Goal: Task Accomplishment & Management: Complete application form

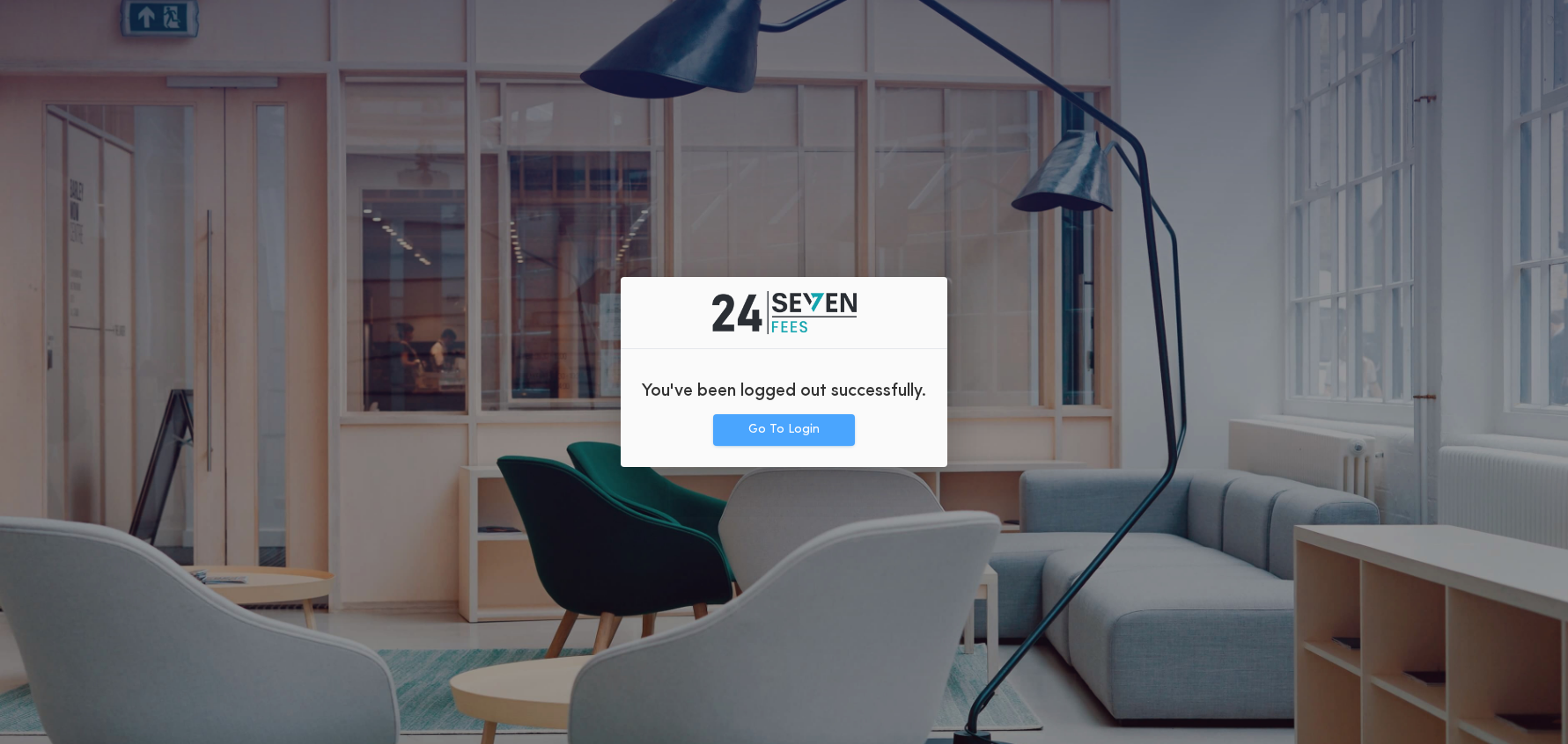
click at [796, 437] on button "Go To Login" at bounding box center [784, 430] width 142 height 31
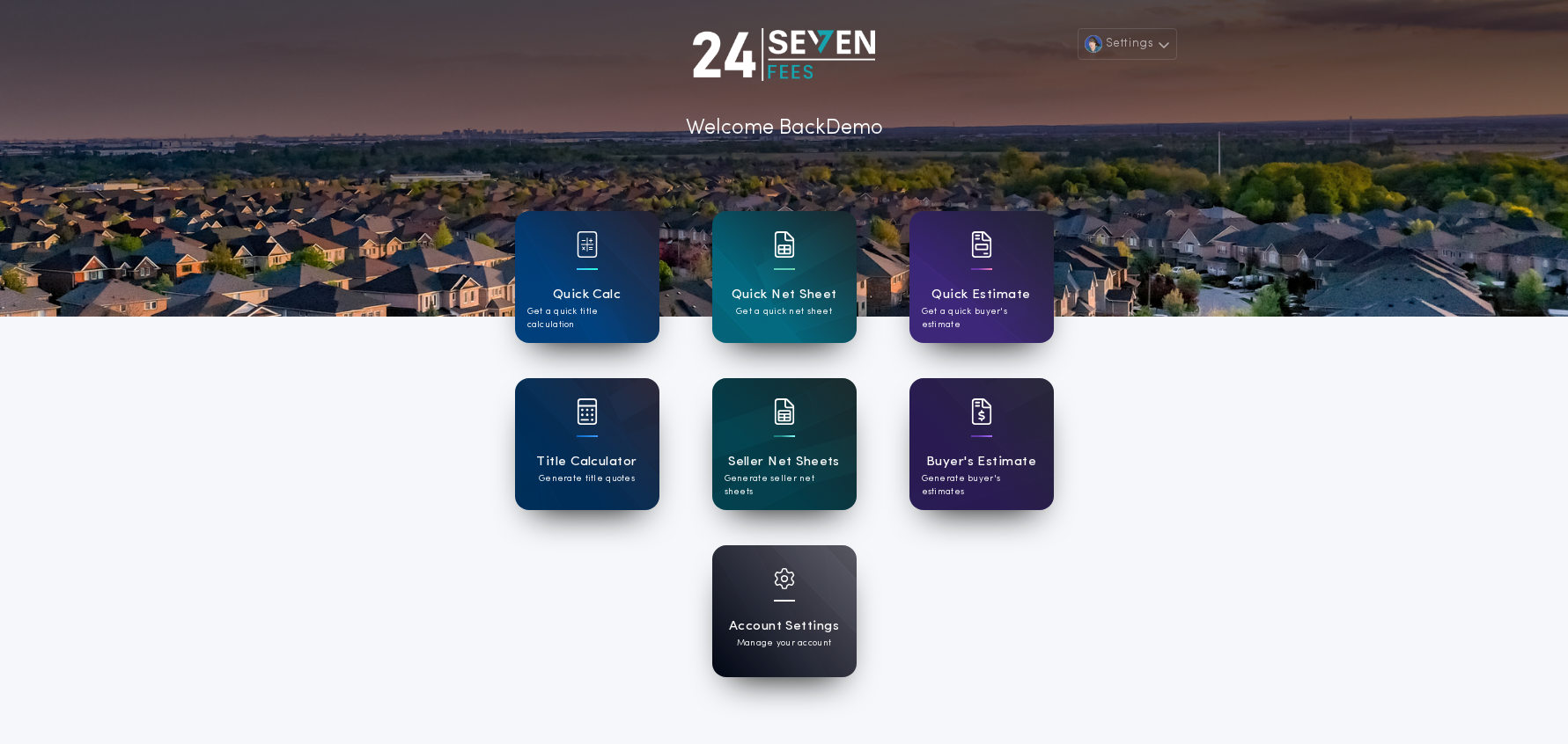
click at [774, 496] on div "Seller Net Sheets Generate seller net sheets" at bounding box center [784, 444] width 145 height 132
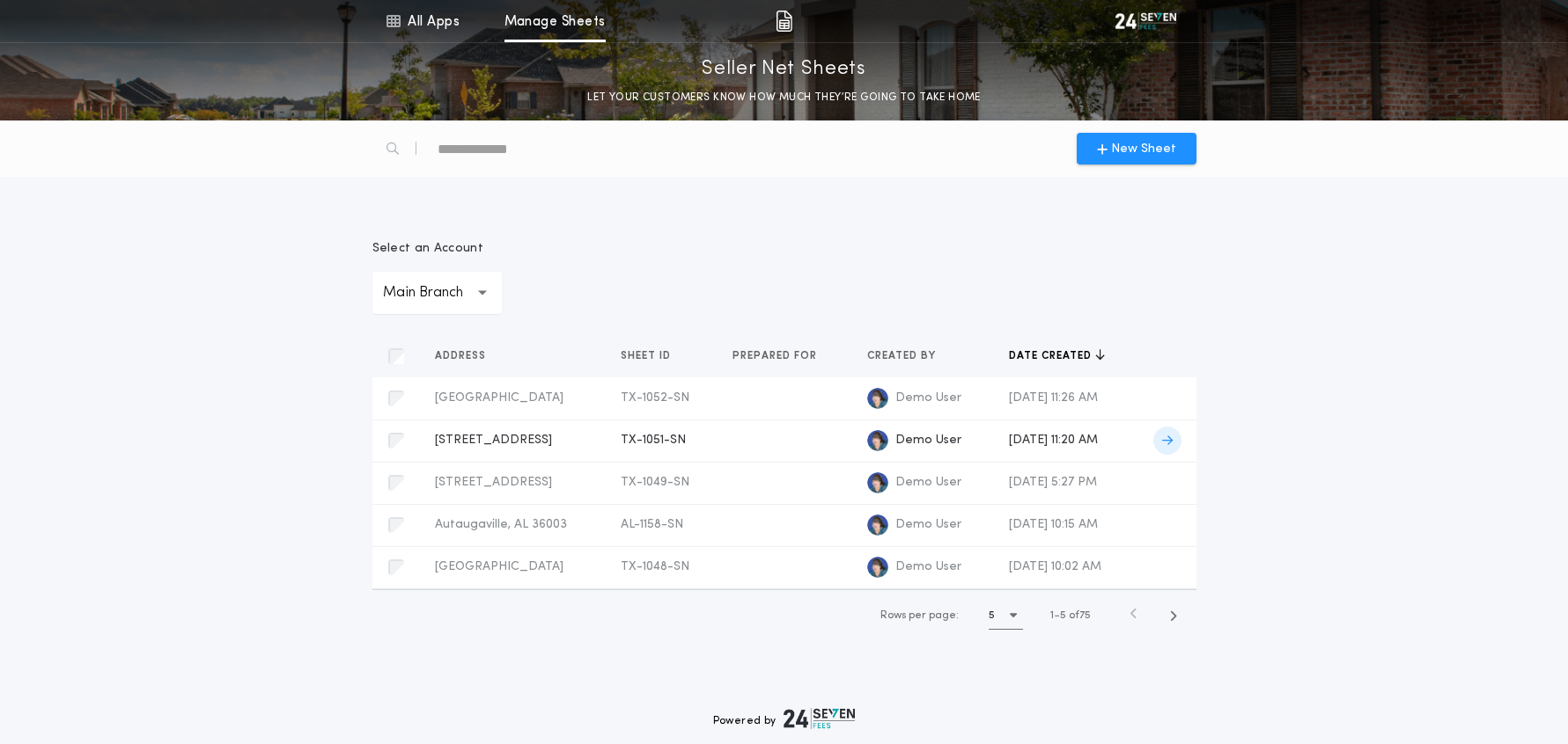
click at [1169, 444] on icon at bounding box center [1166, 440] width 10 height 12
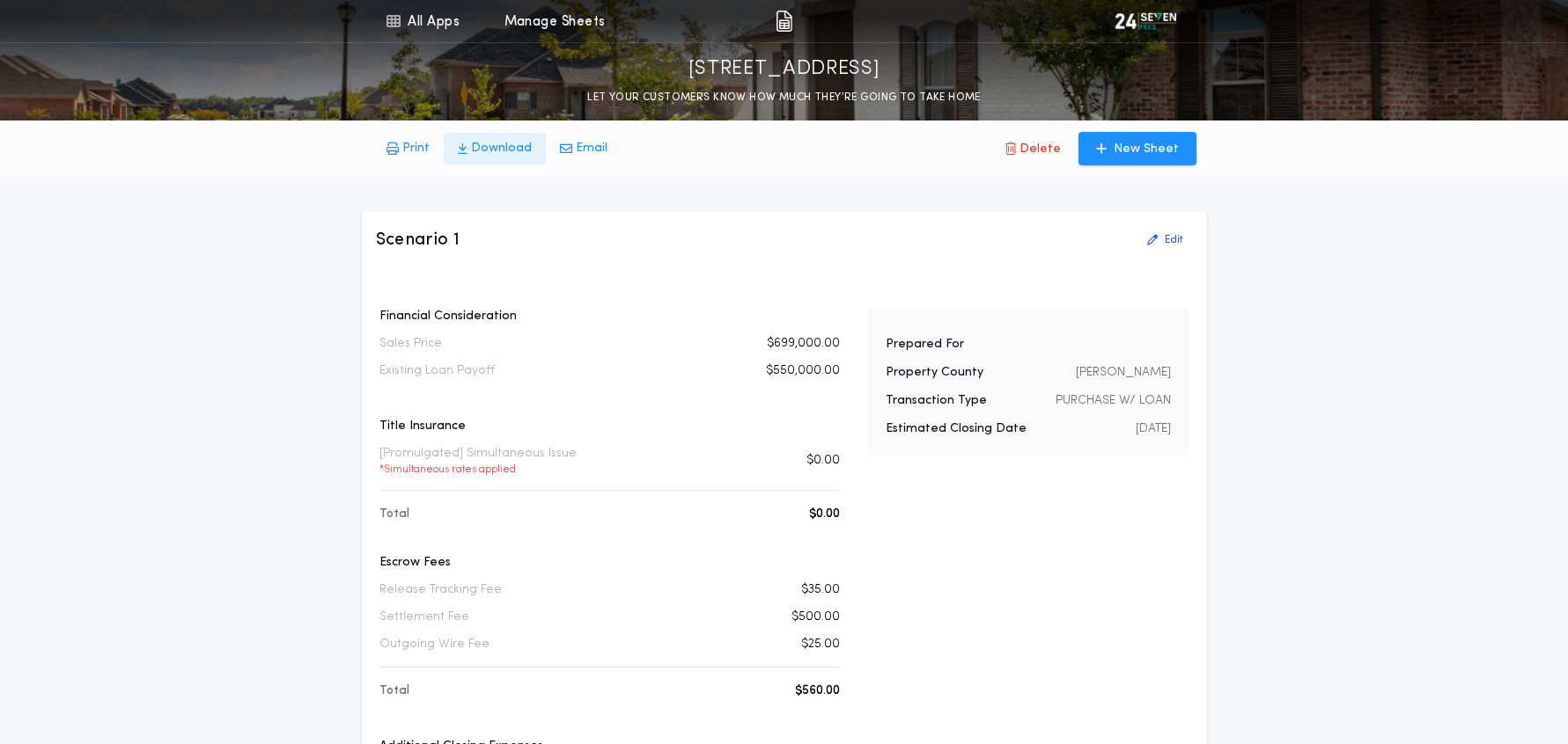
click at [506, 150] on p "Download" at bounding box center [501, 148] width 61 height 17
click at [414, 148] on p "Print" at bounding box center [416, 148] width 28 height 17
click at [431, 19] on link "All Apps" at bounding box center [423, 21] width 79 height 42
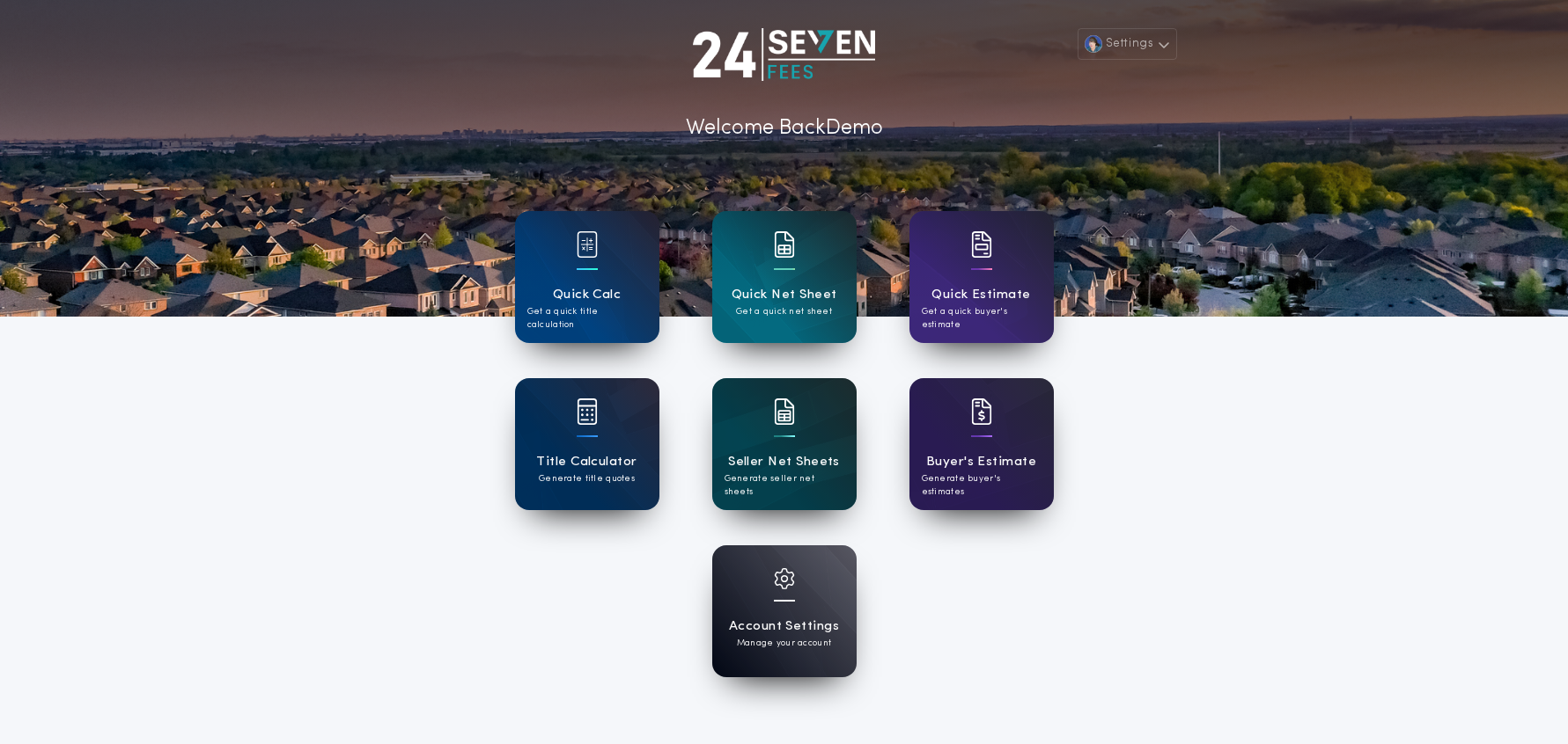
click at [796, 453] on h1 "Seller Net Sheets" at bounding box center [783, 462] width 111 height 20
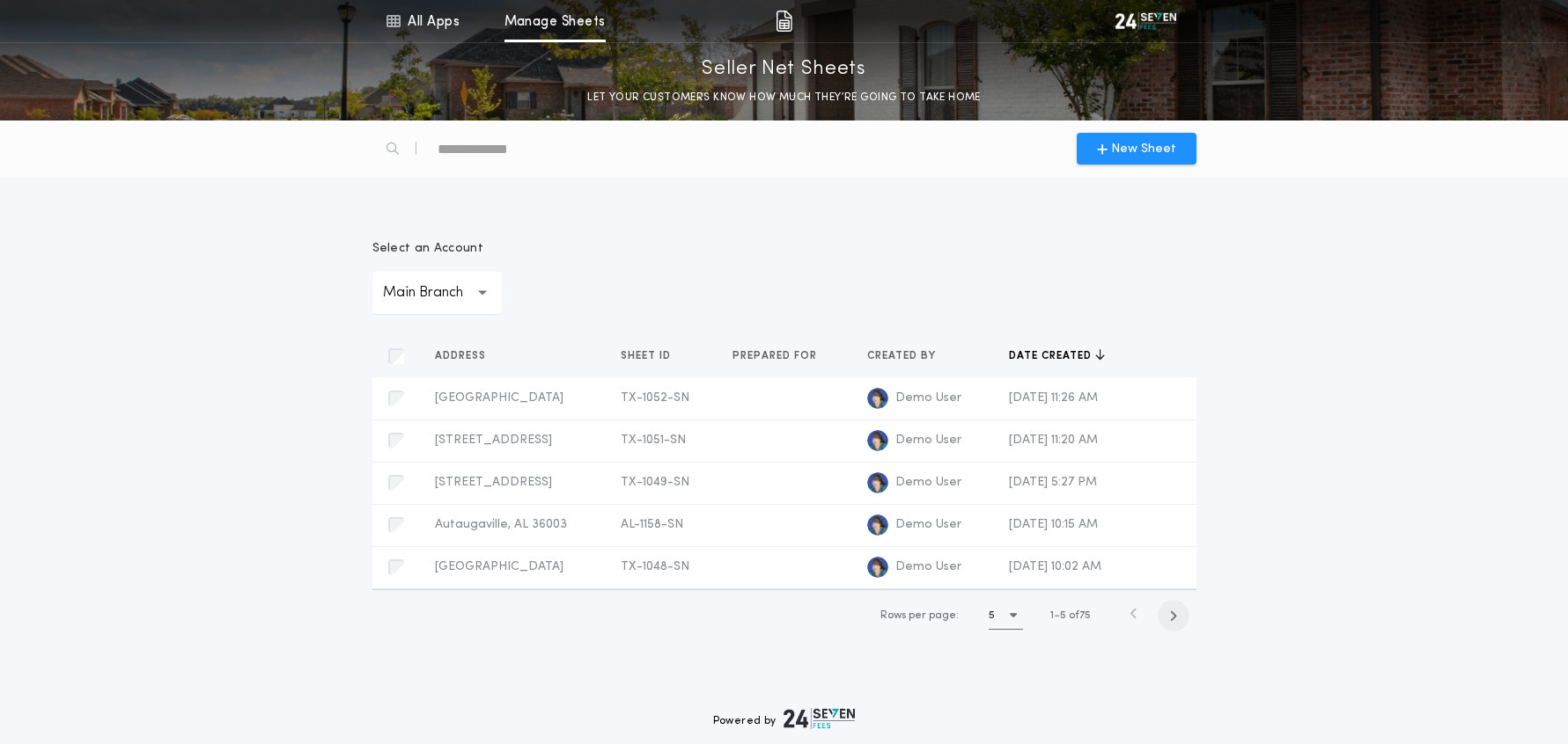
click at [1187, 618] on span "button" at bounding box center [1174, 616] width 31 height 31
click at [1187, 618] on span "button" at bounding box center [1176, 616] width 31 height 31
click at [444, 29] on link "All Apps" at bounding box center [423, 21] width 79 height 42
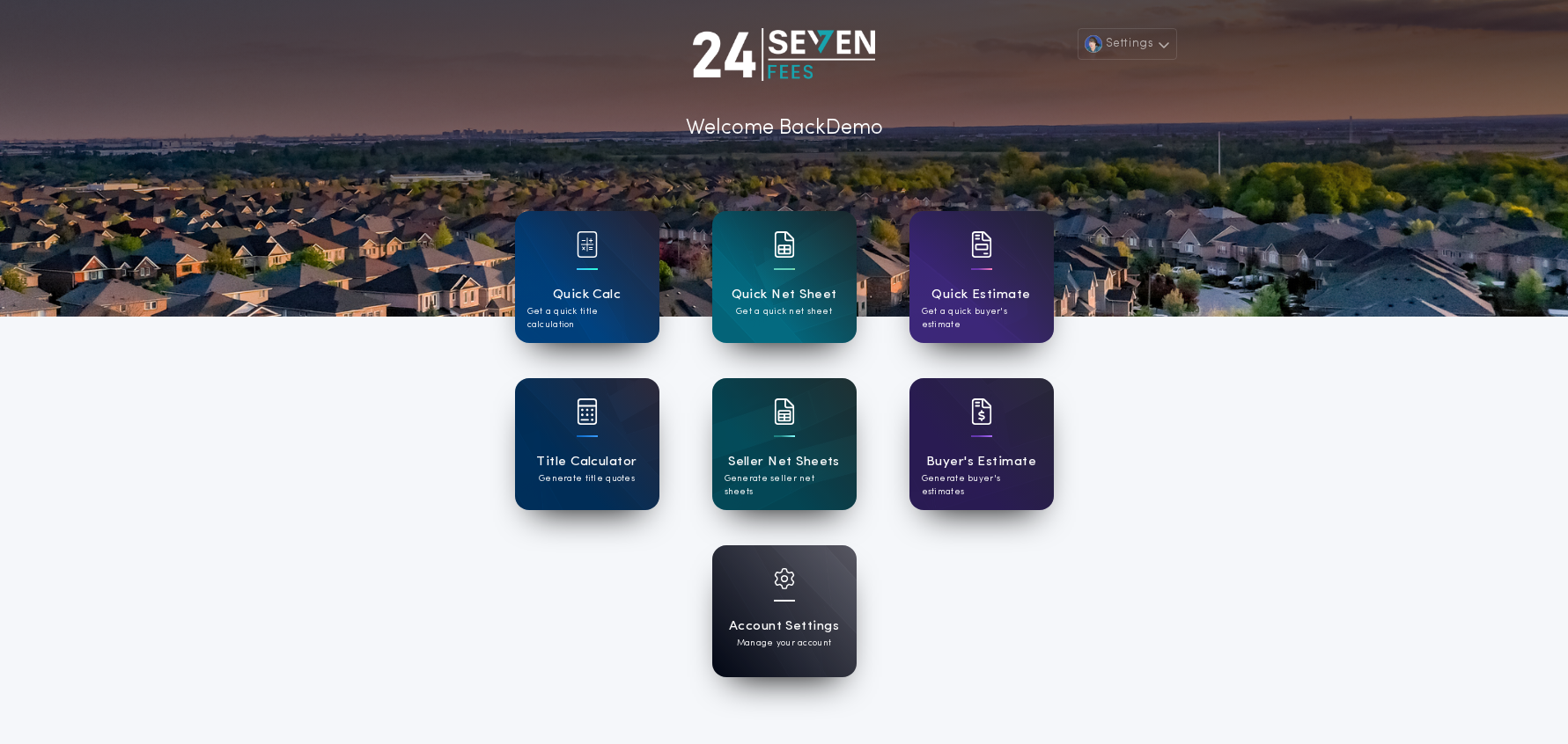
click at [1068, 583] on div "Settings Welcome Back Demo Quick Calc Get a quick title calculation Quick Net S…" at bounding box center [784, 459] width 1568 height 920
click at [794, 606] on div "Account Settings Manage your account" at bounding box center [784, 610] width 145 height 132
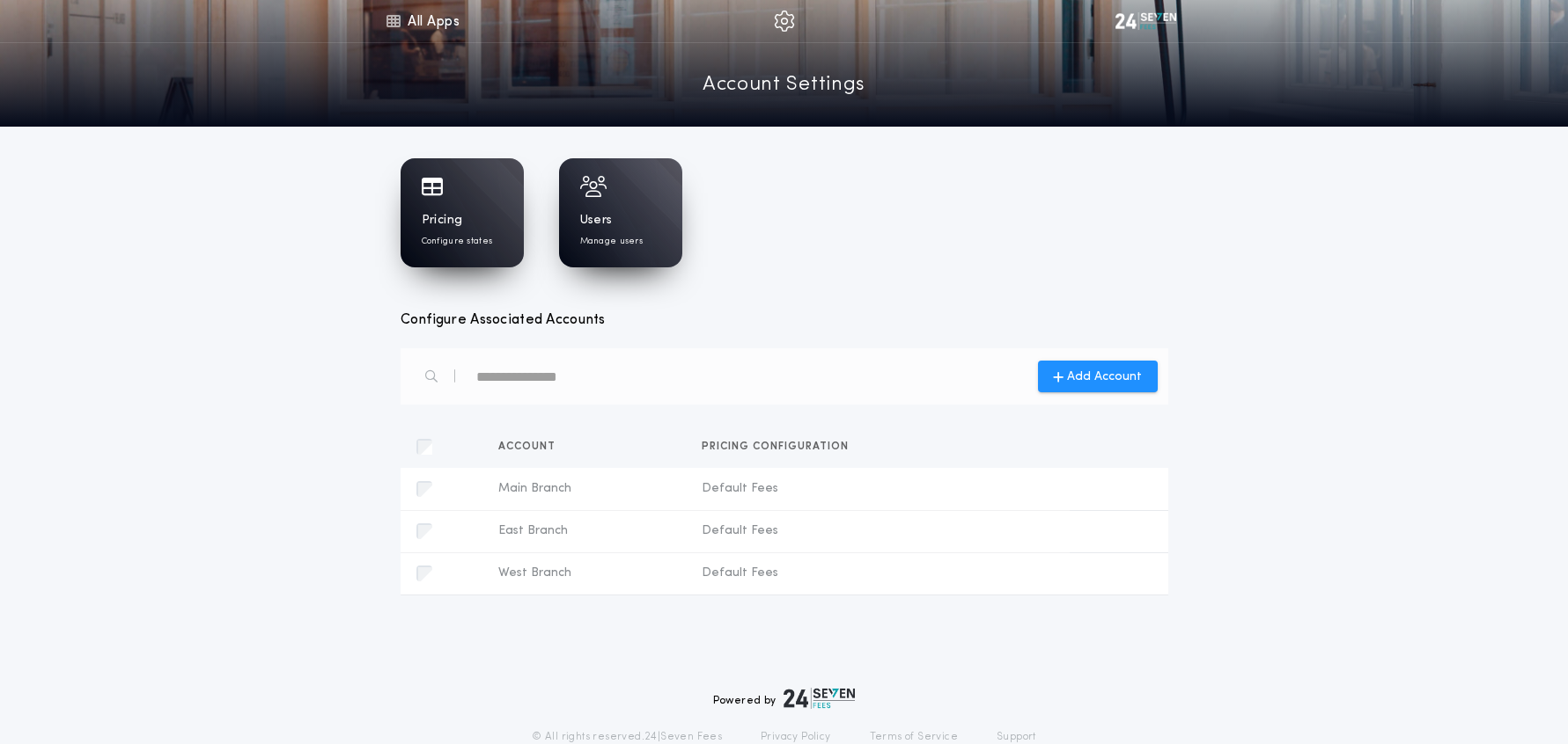
click at [439, 235] on p "Configure states" at bounding box center [457, 241] width 71 height 13
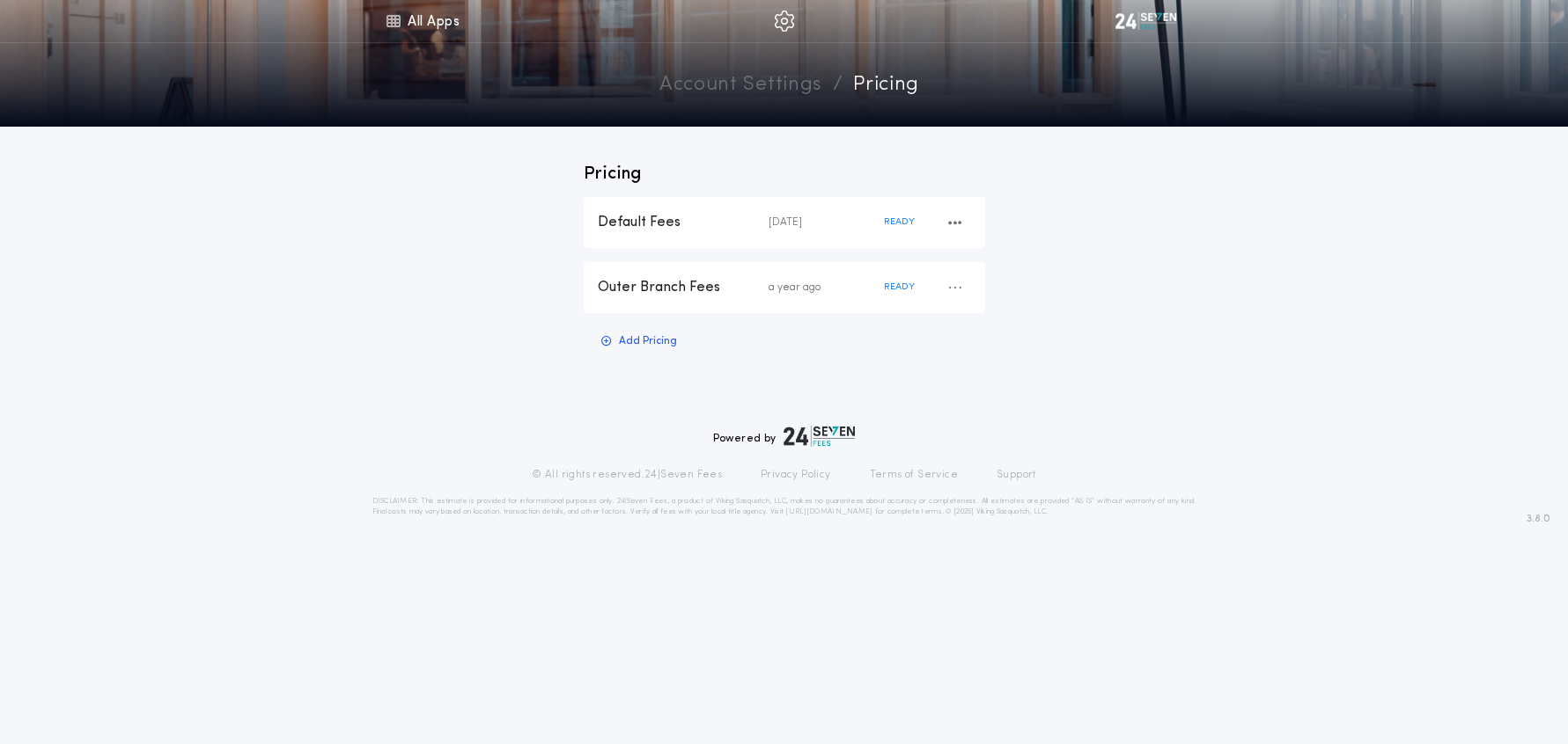
click at [666, 207] on div "Default Fees 4 months ago READY" at bounding box center [785, 222] width 402 height 51
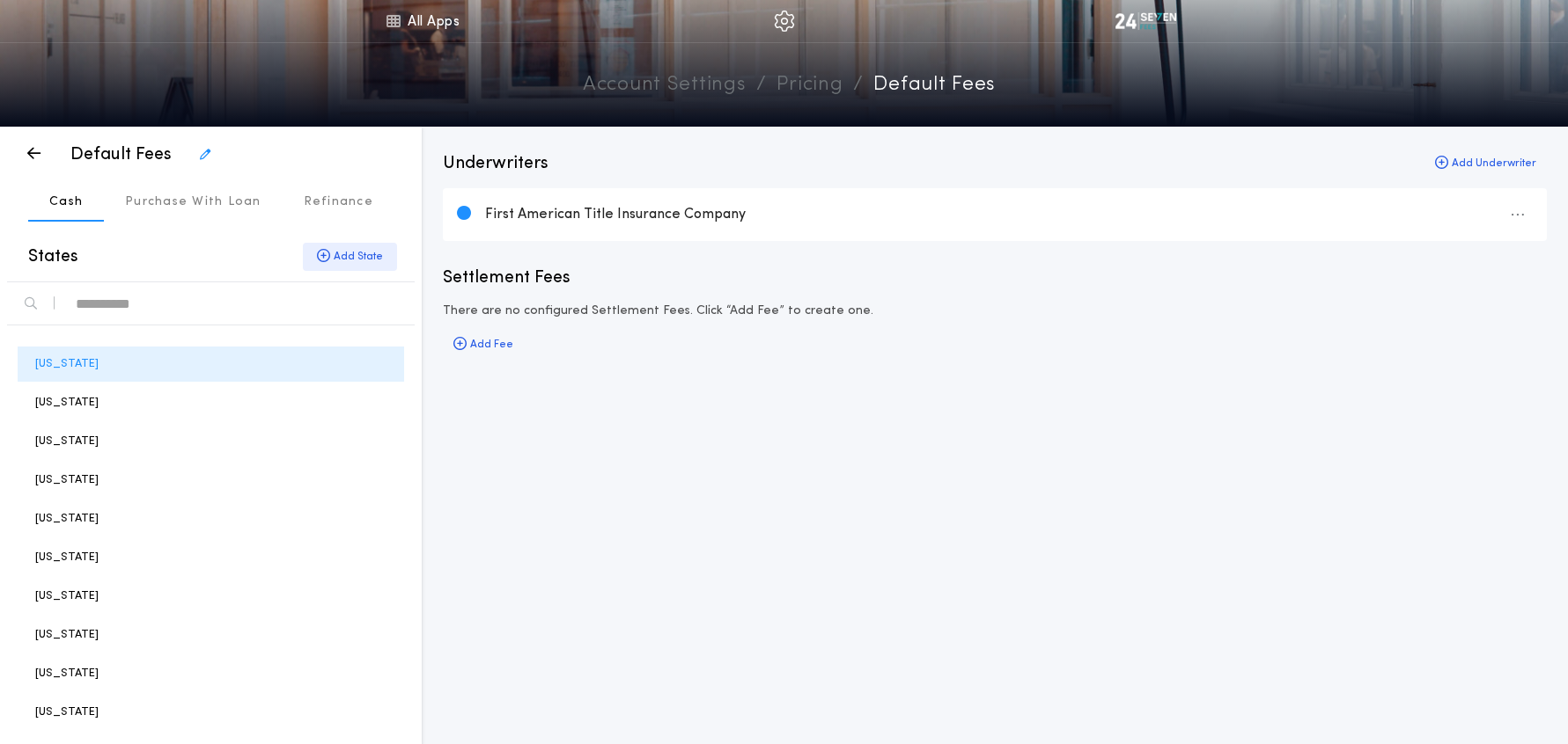
click at [368, 260] on div "Add State" at bounding box center [350, 257] width 94 height 29
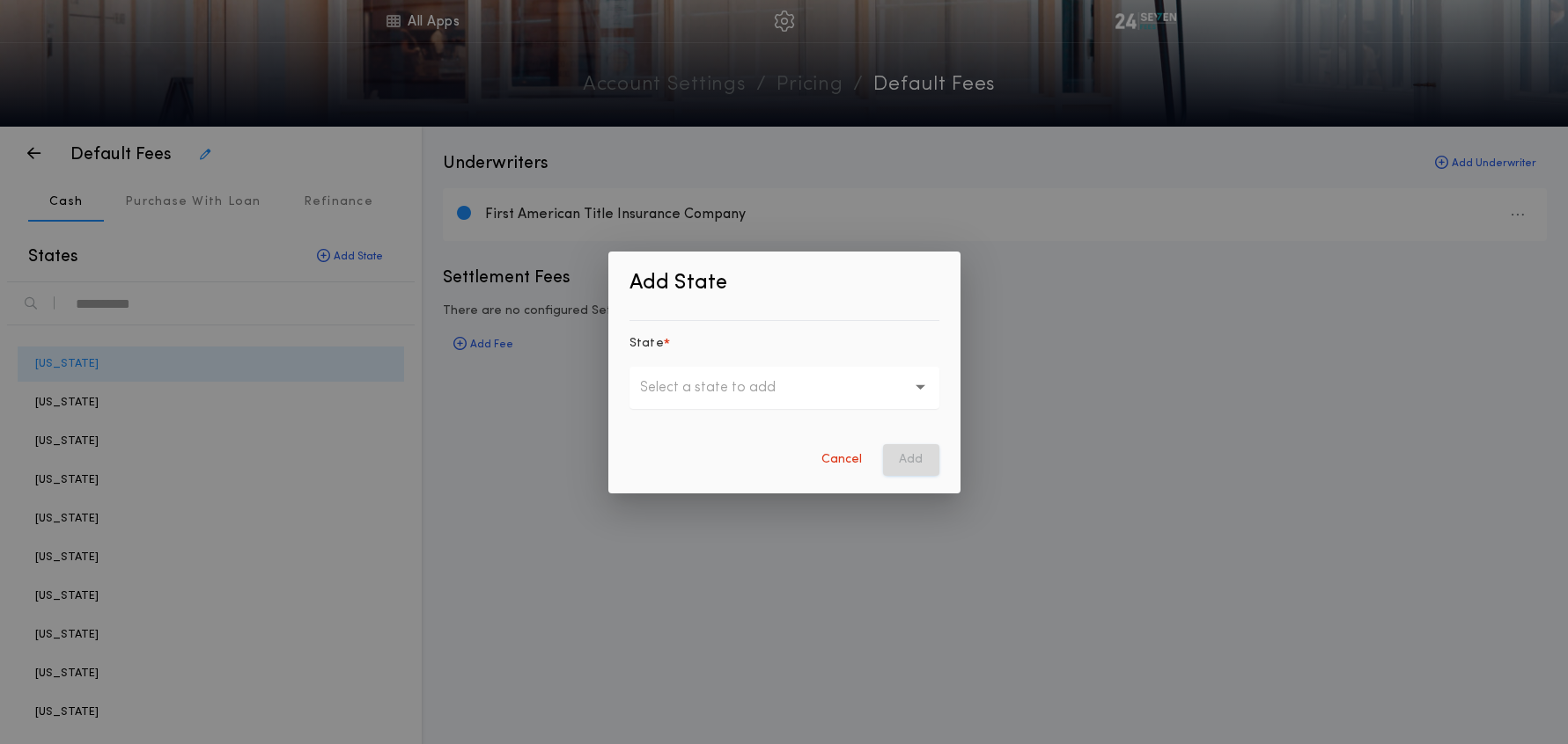
click at [756, 387] on p "Select a state to add" at bounding box center [722, 388] width 164 height 21
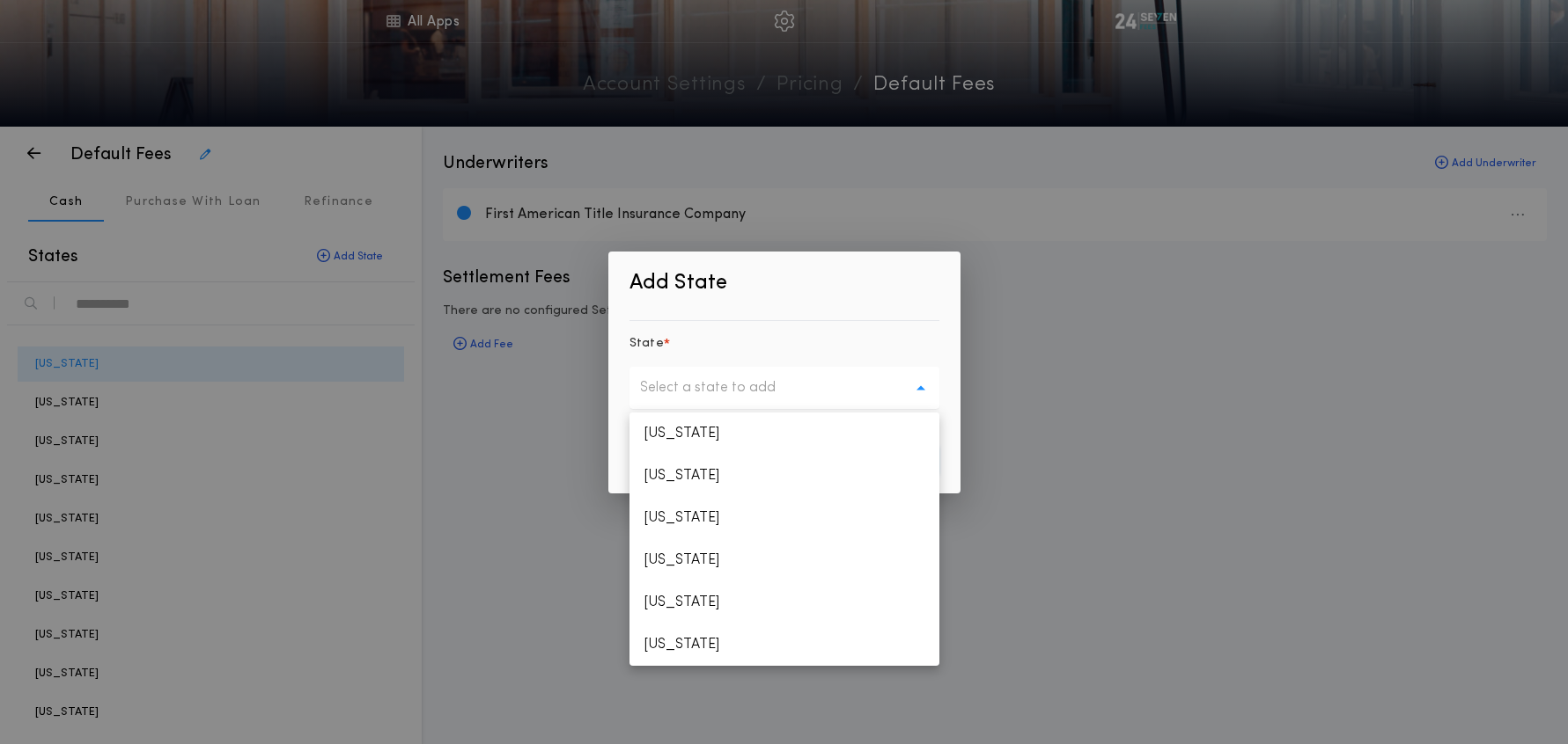
scroll to position [1780, 0]
drag, startPoint x: 691, startPoint y: 649, endPoint x: 749, endPoint y: 646, distance: 58.1
click at [691, 649] on p "Washington" at bounding box center [784, 639] width 310 height 42
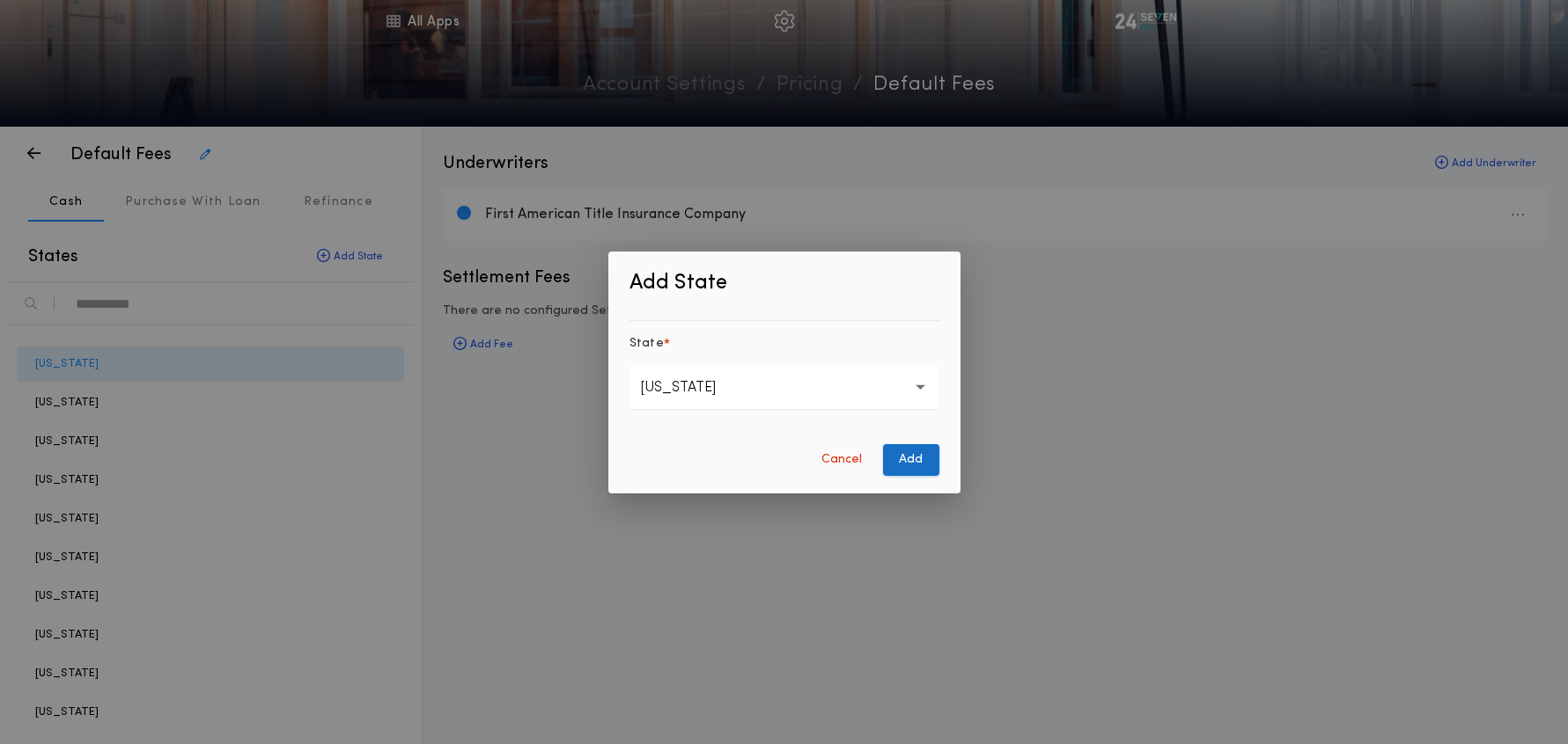
click at [893, 466] on button "Add" at bounding box center [910, 460] width 56 height 31
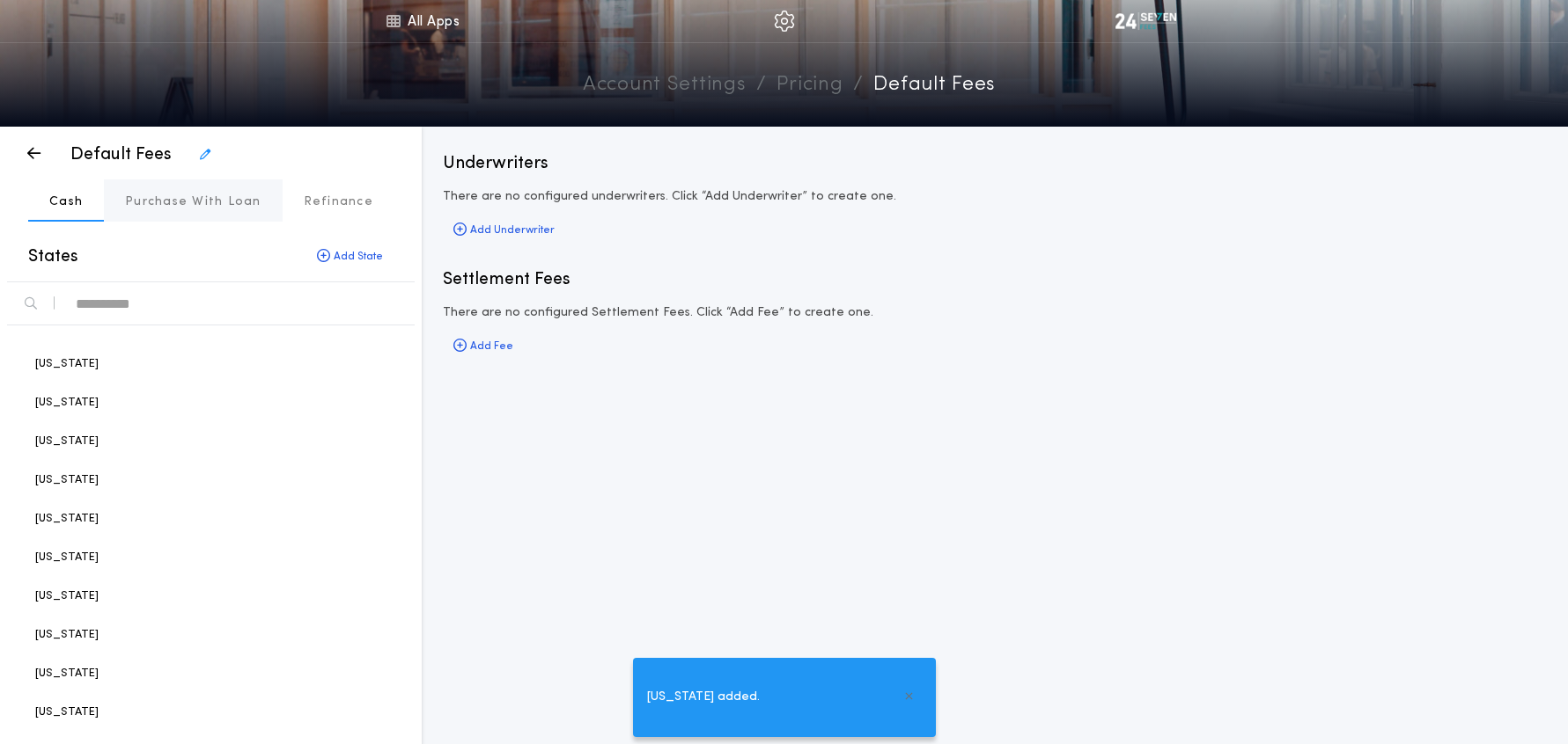
click at [199, 206] on p "Purchase With Loan" at bounding box center [193, 202] width 136 height 17
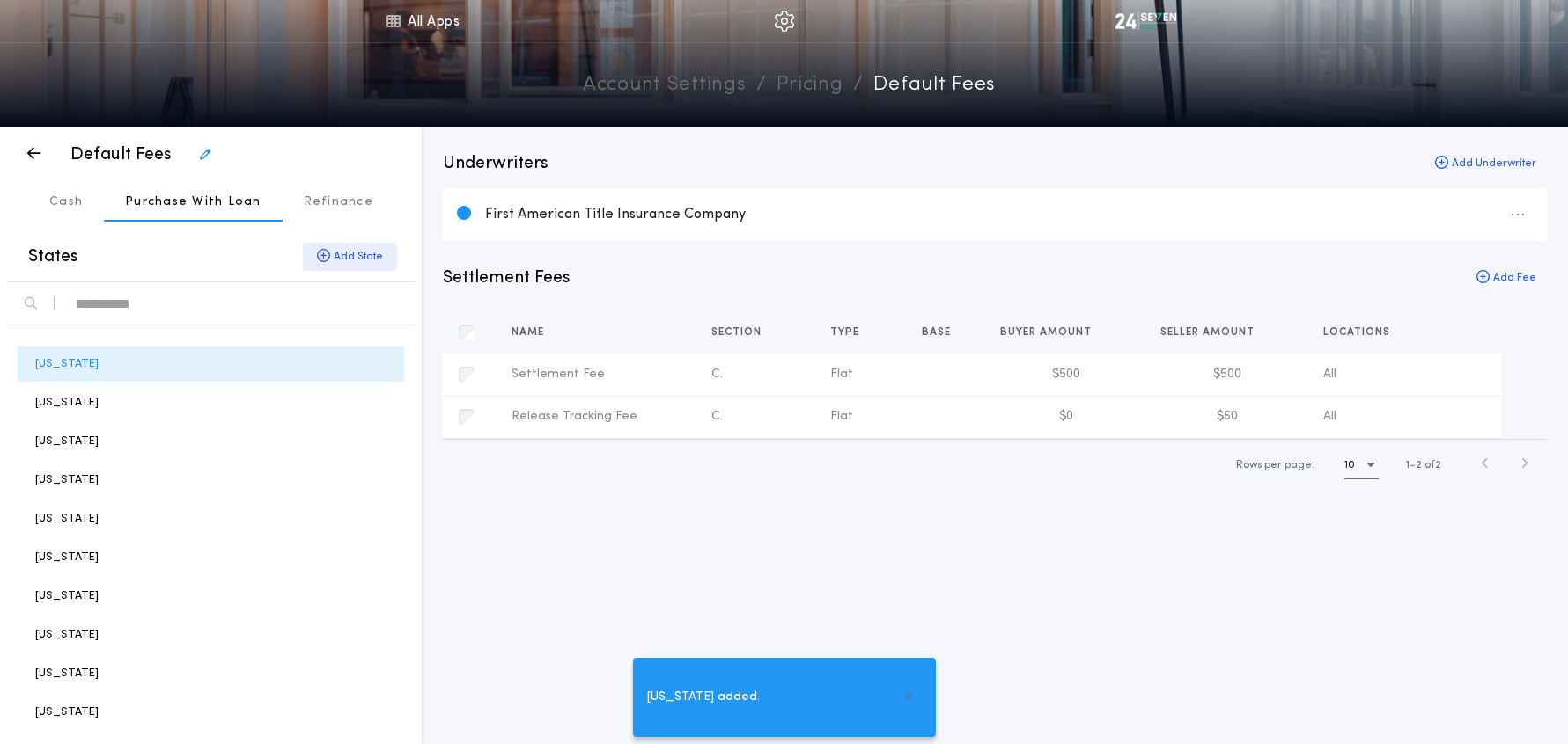
click at [346, 253] on div "Add State" at bounding box center [350, 257] width 94 height 29
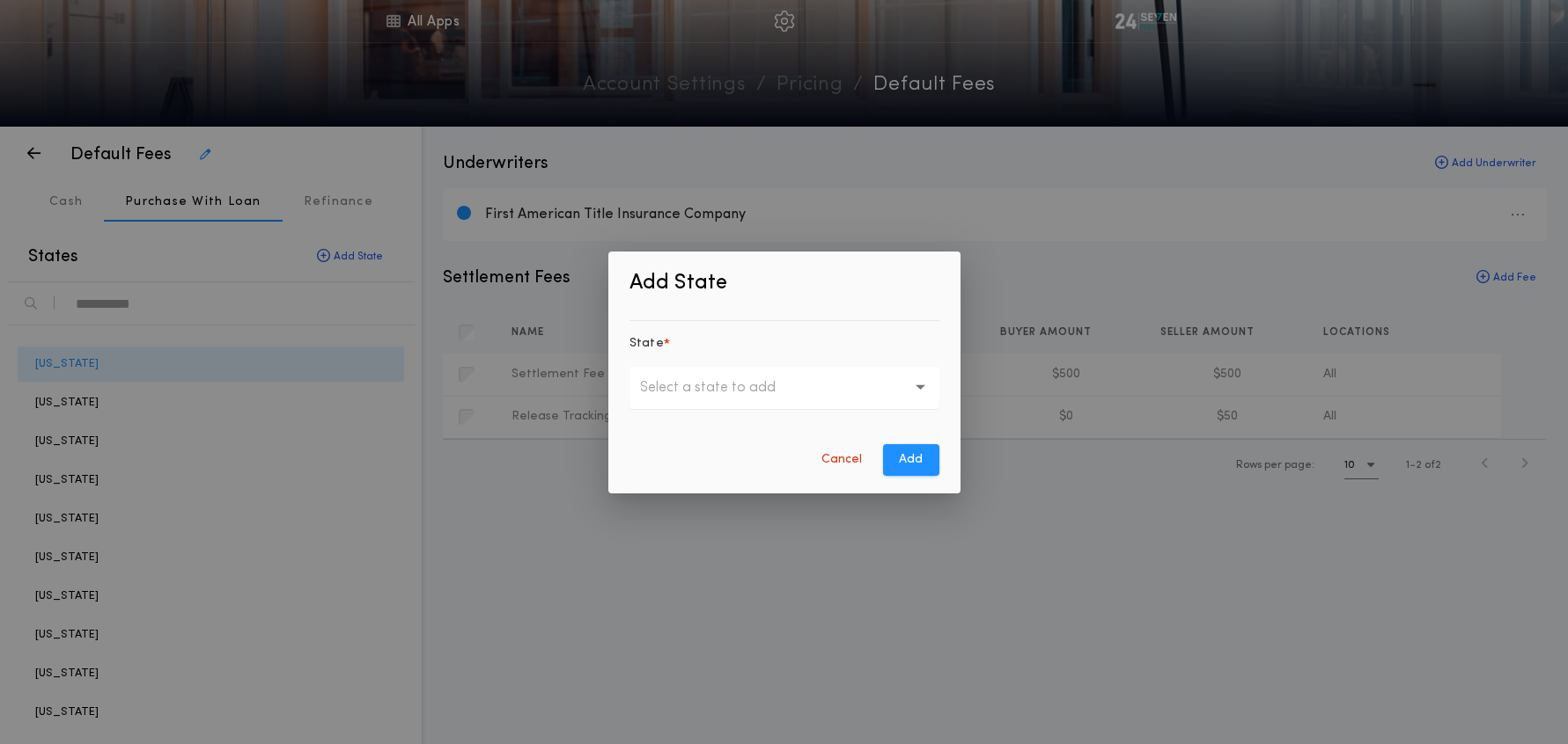
click at [731, 388] on p "Select a state to add" at bounding box center [722, 388] width 164 height 21
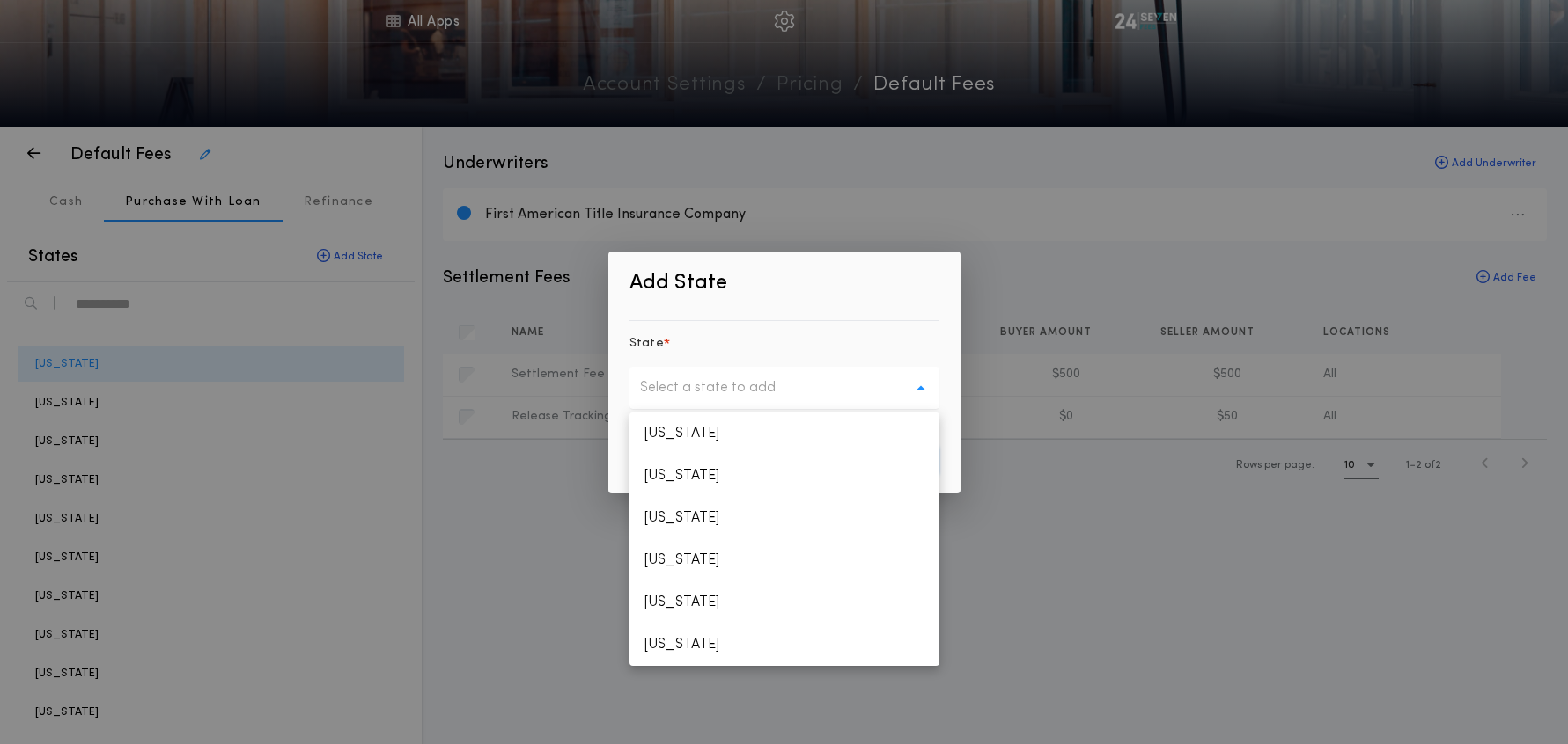
scroll to position [1773, 0]
click at [718, 647] on p "Washington" at bounding box center [784, 645] width 310 height 42
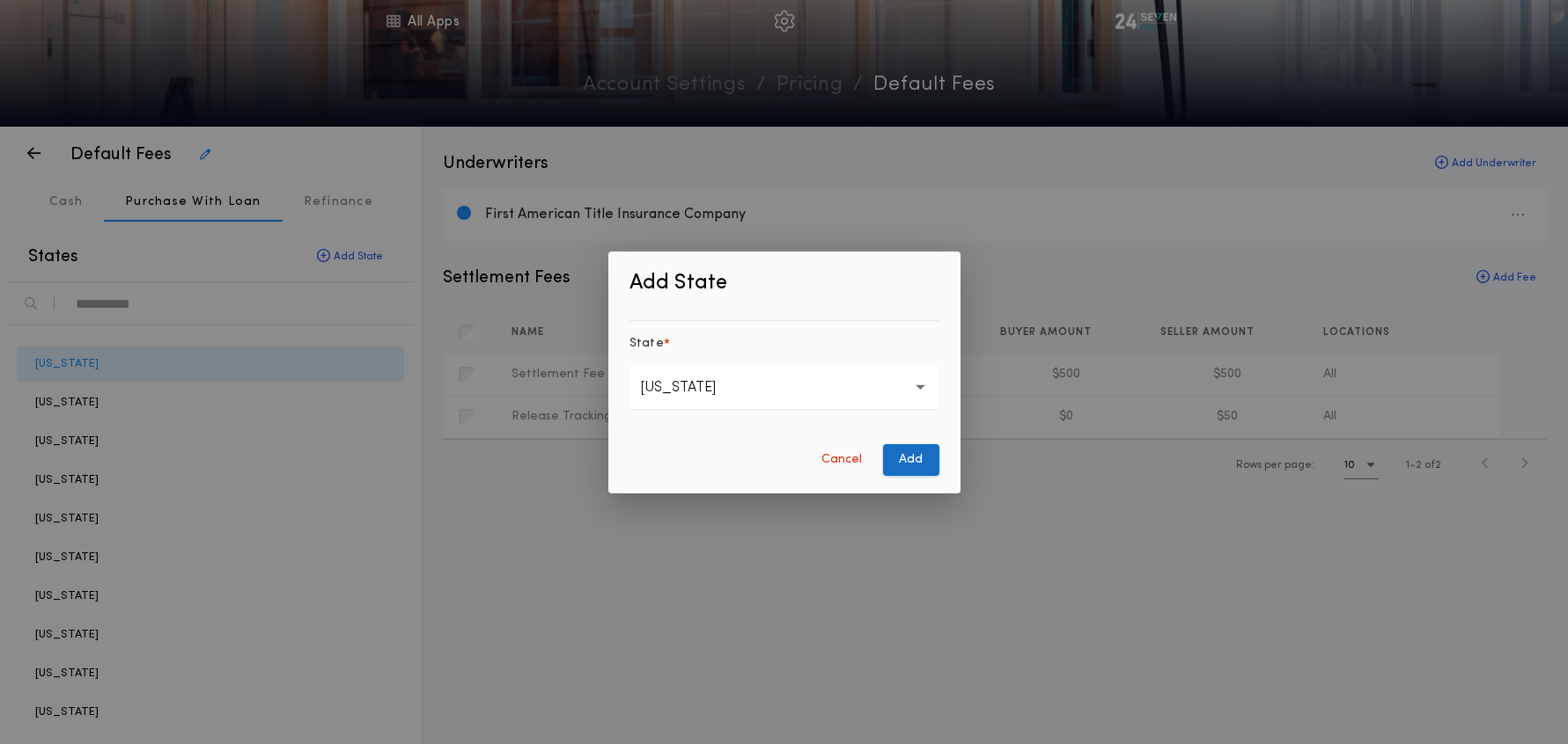
click at [930, 464] on button "Add" at bounding box center [910, 460] width 56 height 31
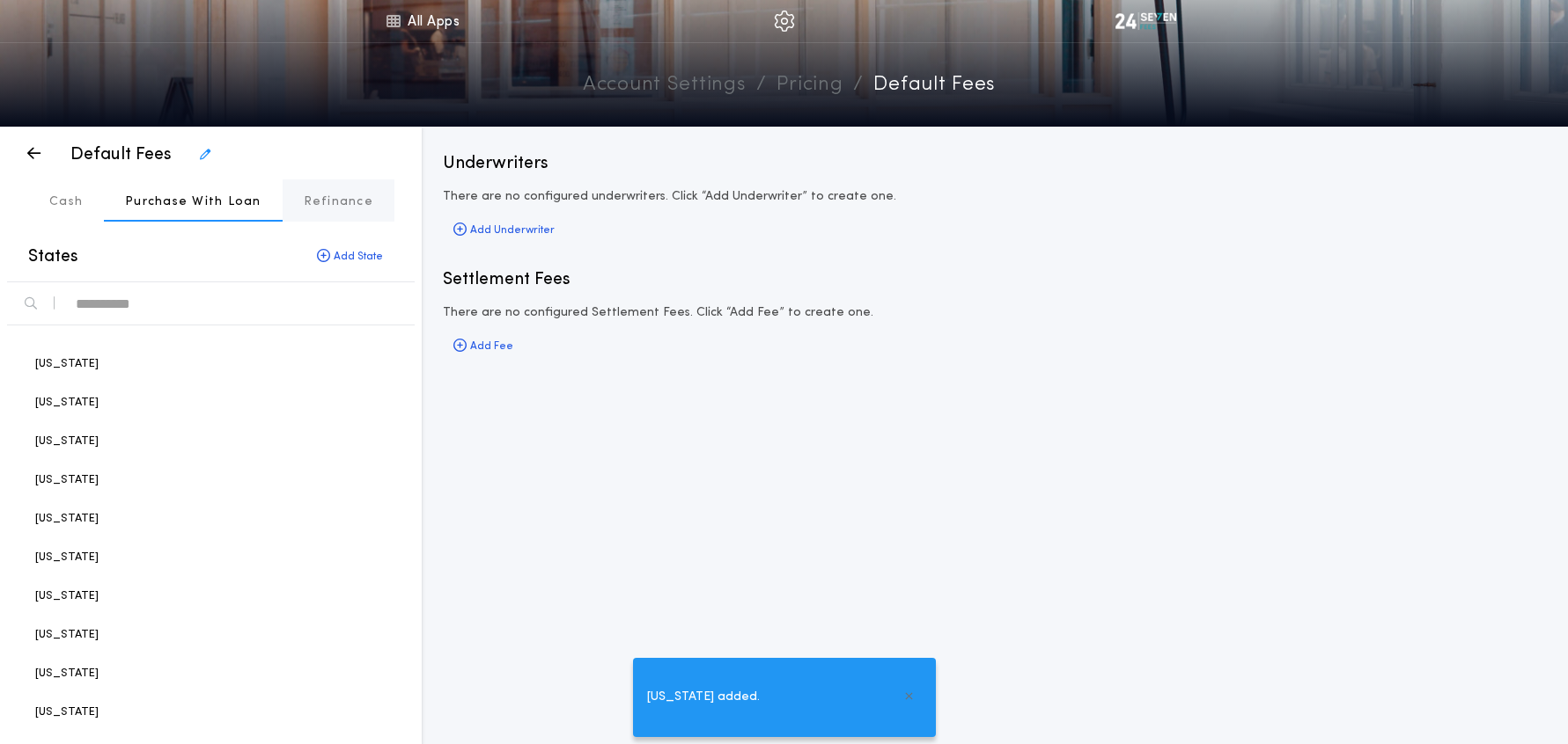
click at [326, 204] on p "Refinance" at bounding box center [338, 202] width 69 height 17
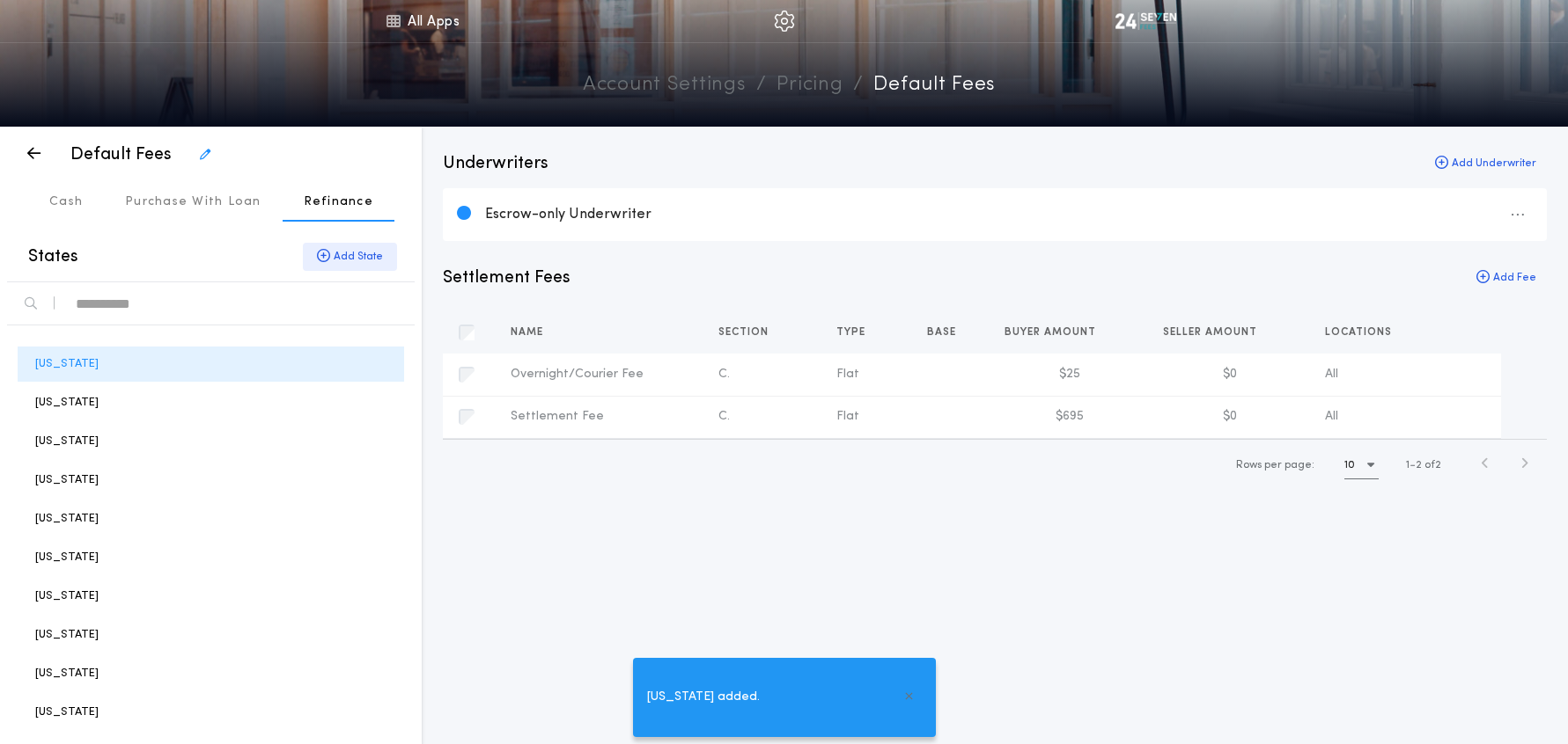
click at [341, 258] on div "Add State" at bounding box center [350, 257] width 94 height 29
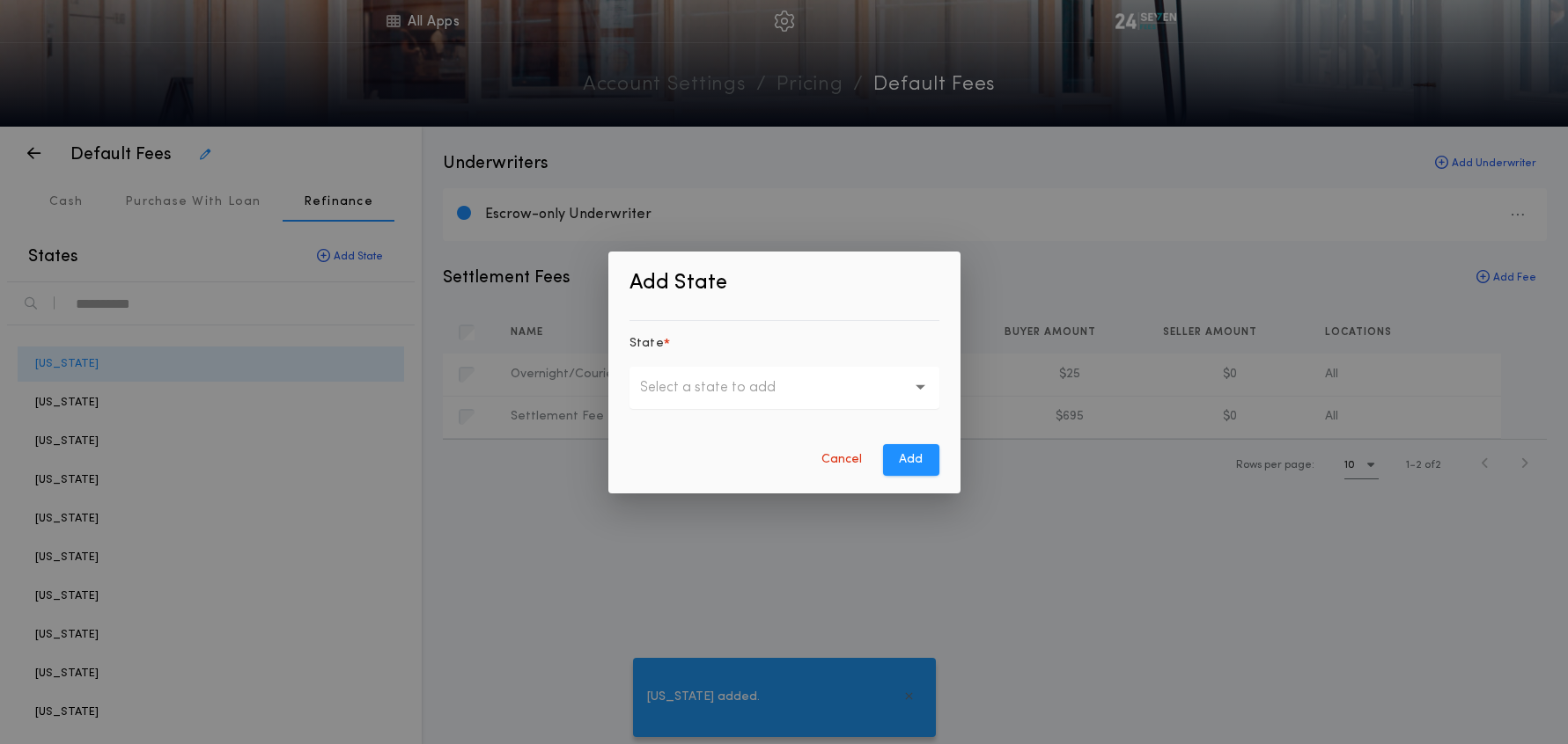
click at [695, 389] on p "Select a state to add" at bounding box center [722, 388] width 164 height 21
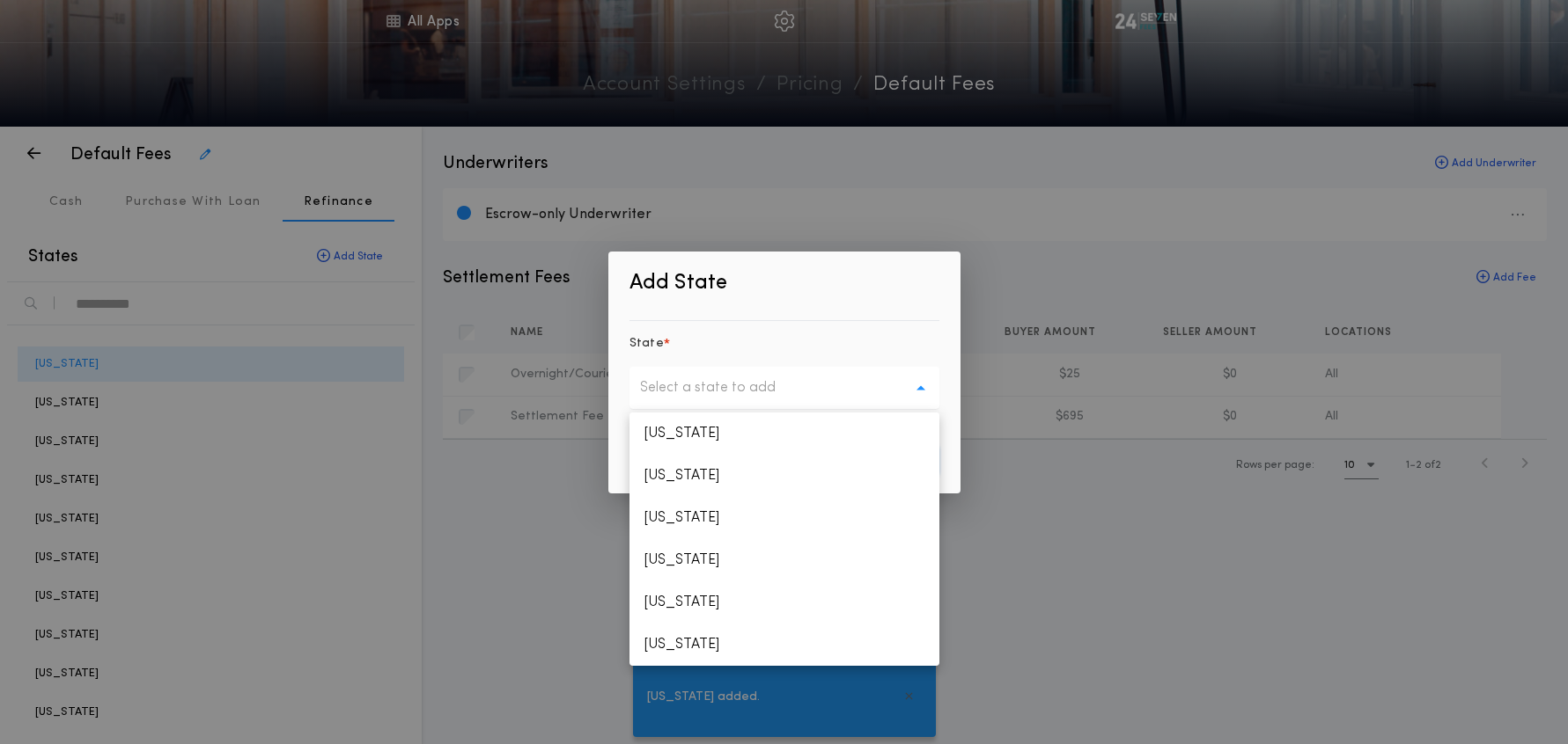
scroll to position [1773, 0]
drag, startPoint x: 698, startPoint y: 648, endPoint x: 776, endPoint y: 579, distance: 104.1
click at [698, 648] on p "Washington" at bounding box center [784, 645] width 310 height 42
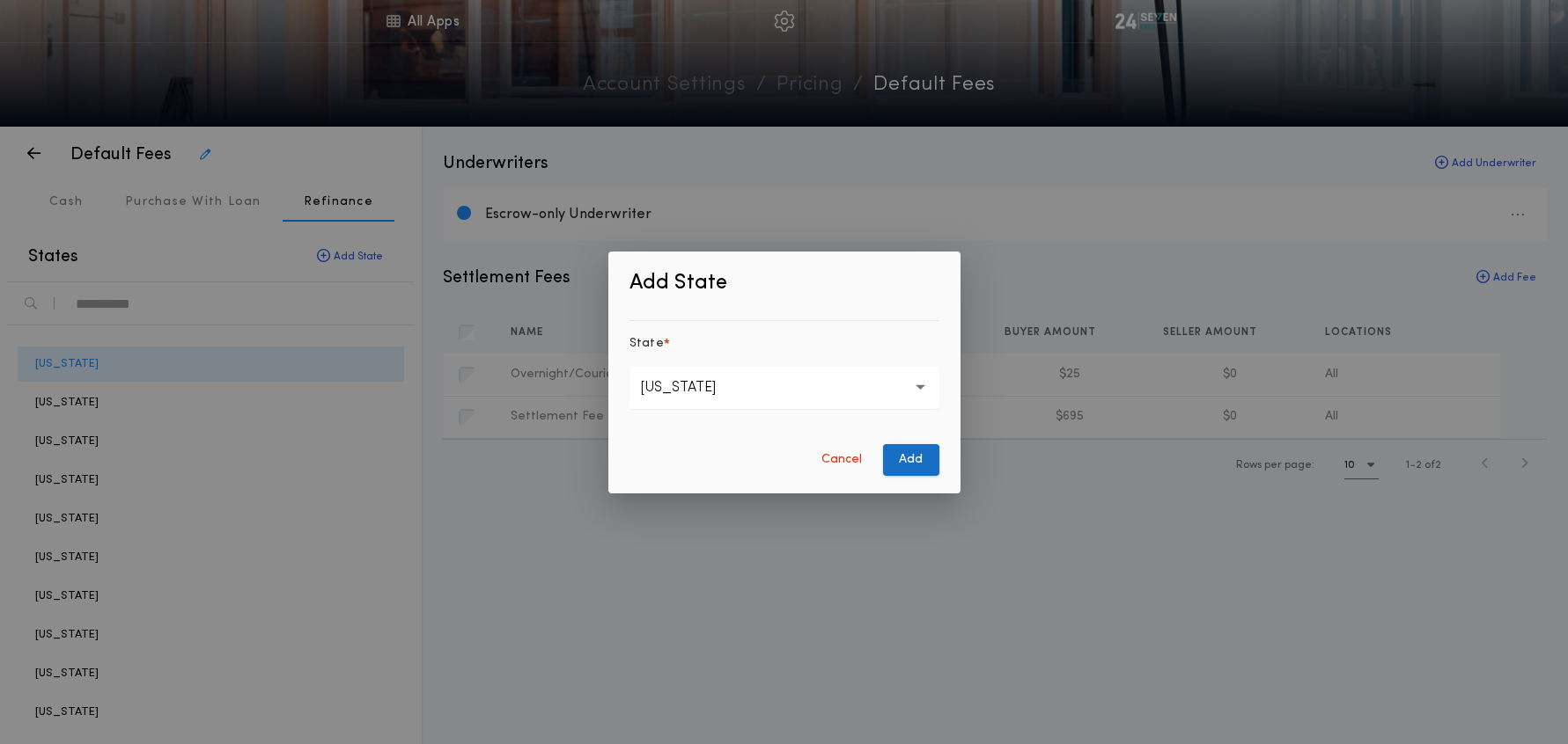
click at [908, 453] on button "Add" at bounding box center [910, 460] width 56 height 31
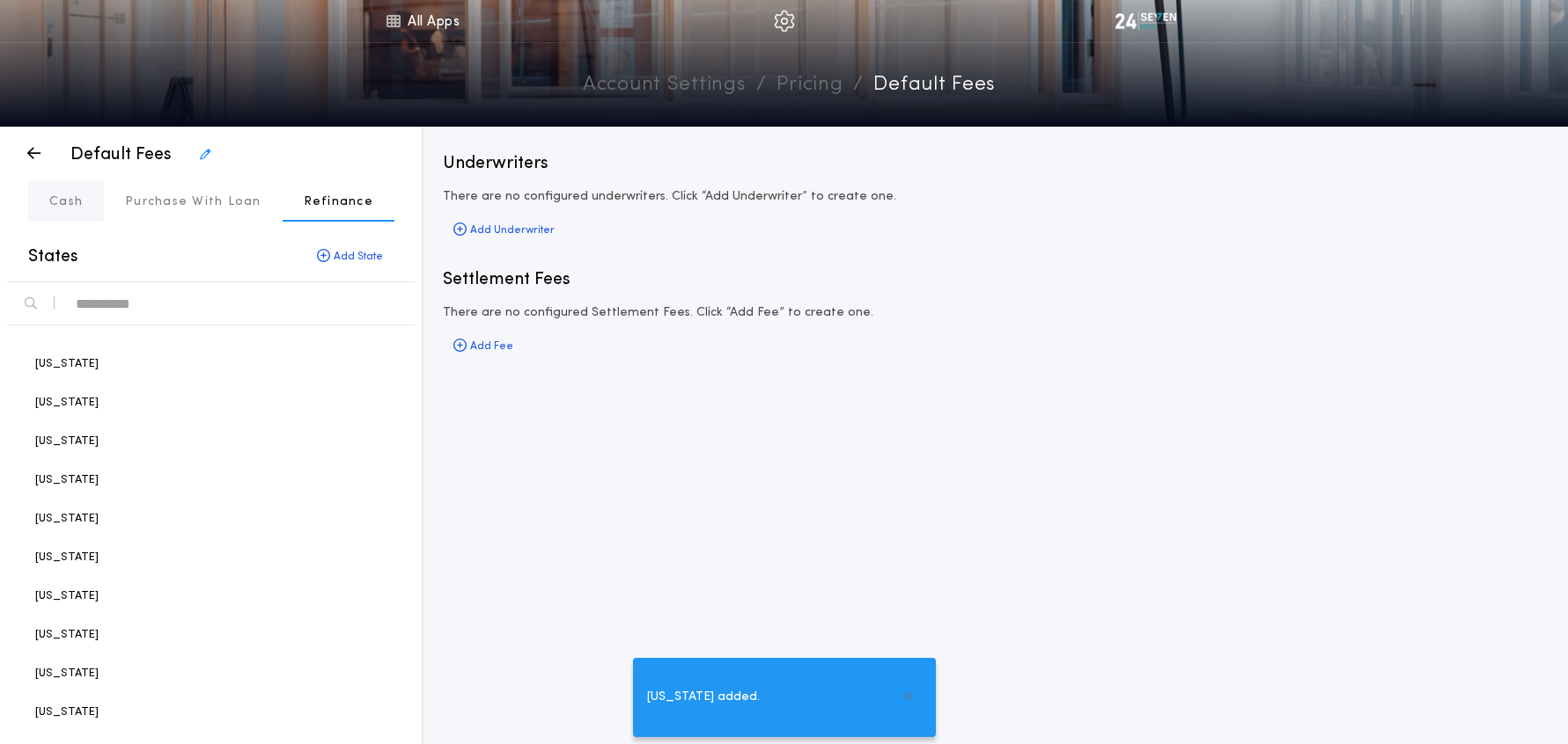
click at [86, 207] on button "Cash" at bounding box center [66, 201] width 76 height 42
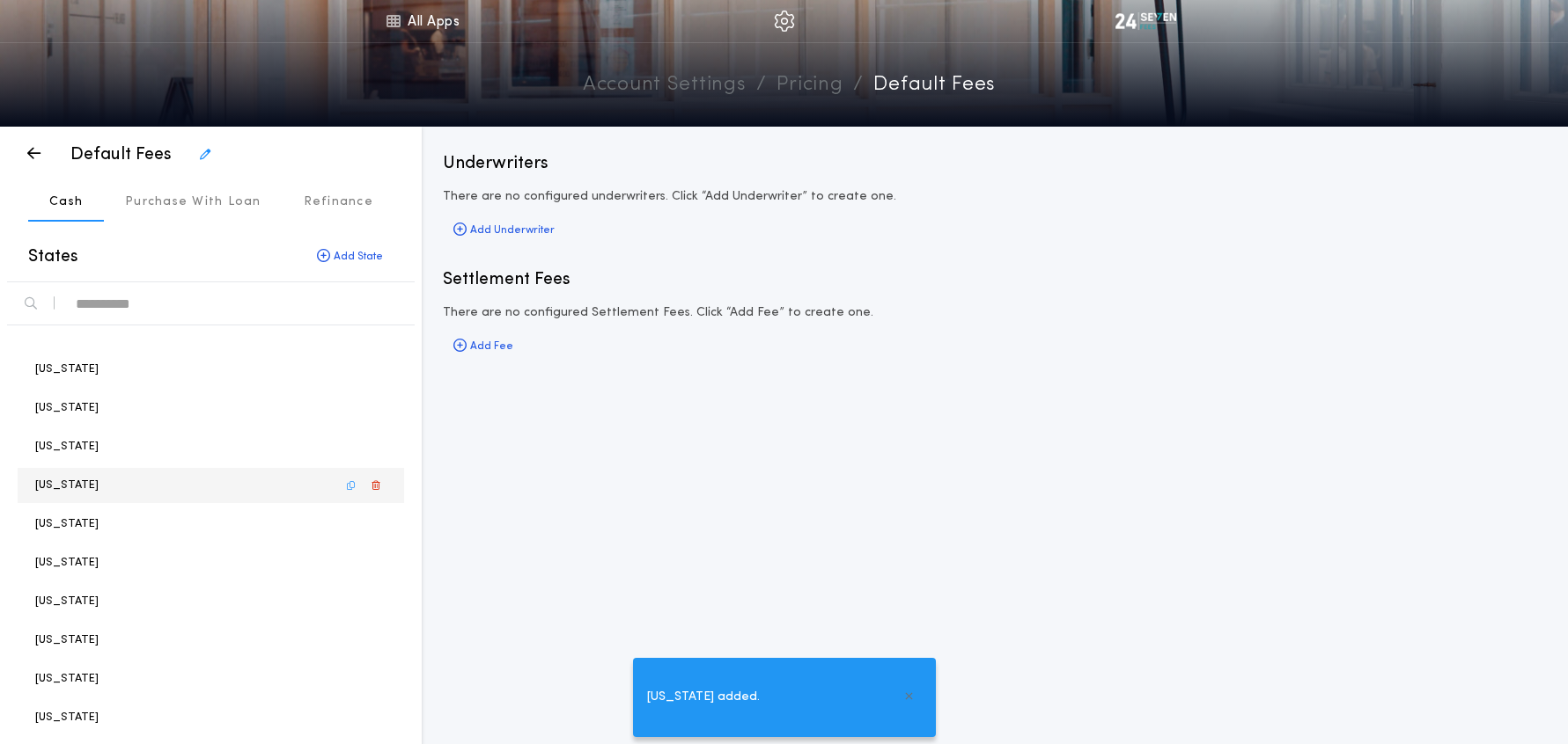
scroll to position [140, 0]
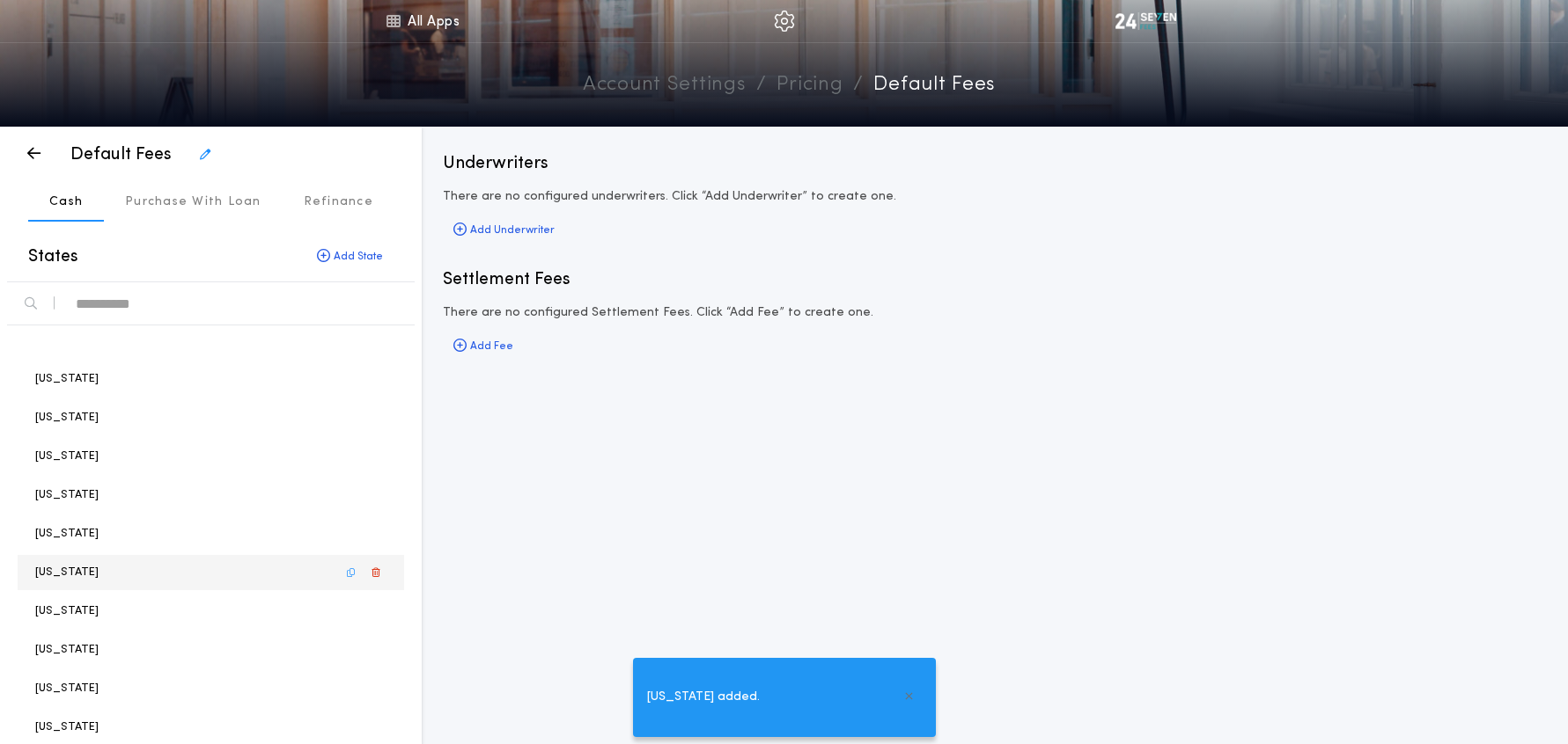
drag, startPoint x: 67, startPoint y: 531, endPoint x: 77, endPoint y: 562, distance: 32.6
click at [67, 531] on p "Indiana" at bounding box center [66, 533] width 64 height 17
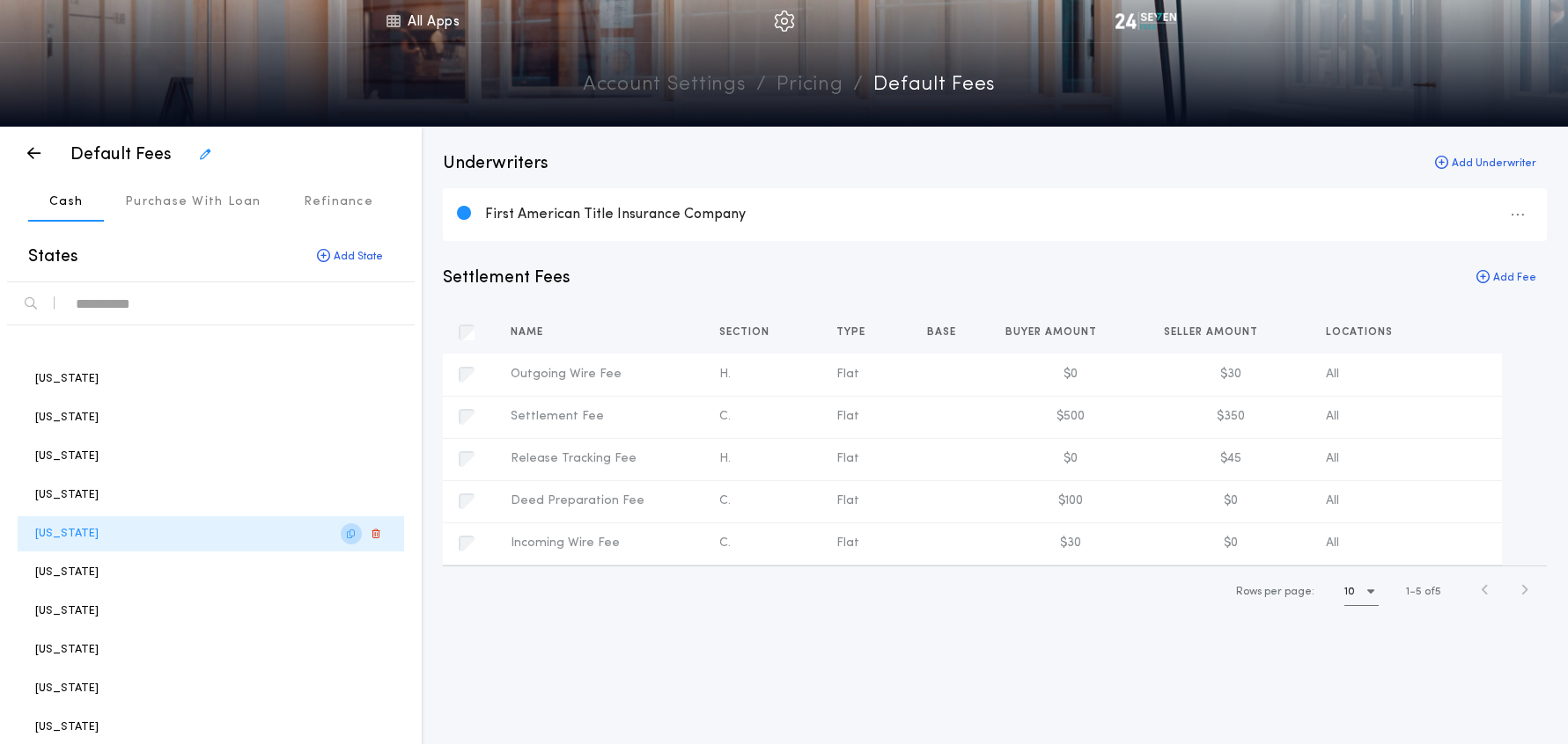
click at [352, 535] on icon "button" at bounding box center [350, 534] width 8 height 1
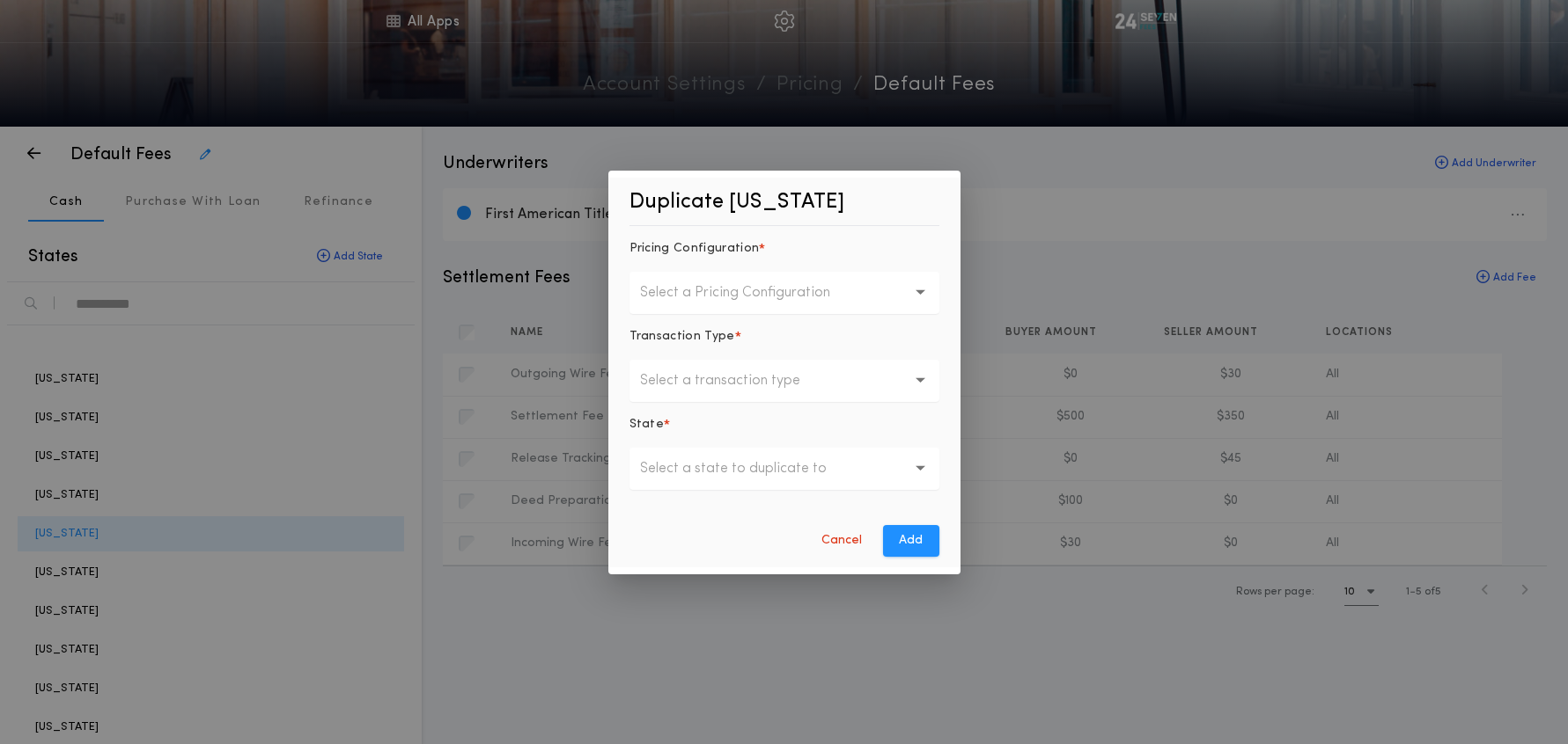
click at [699, 296] on p "Select a Pricing Configuration" at bounding box center [749, 293] width 218 height 21
click at [703, 330] on p "Default Fees" at bounding box center [784, 339] width 310 height 42
click at [703, 380] on p "Select a transaction type" at bounding box center [734, 380] width 188 height 21
click at [703, 419] on p "Cash" at bounding box center [784, 426] width 310 height 42
click at [689, 475] on p "Select a state to duplicate to" at bounding box center [747, 469] width 215 height 21
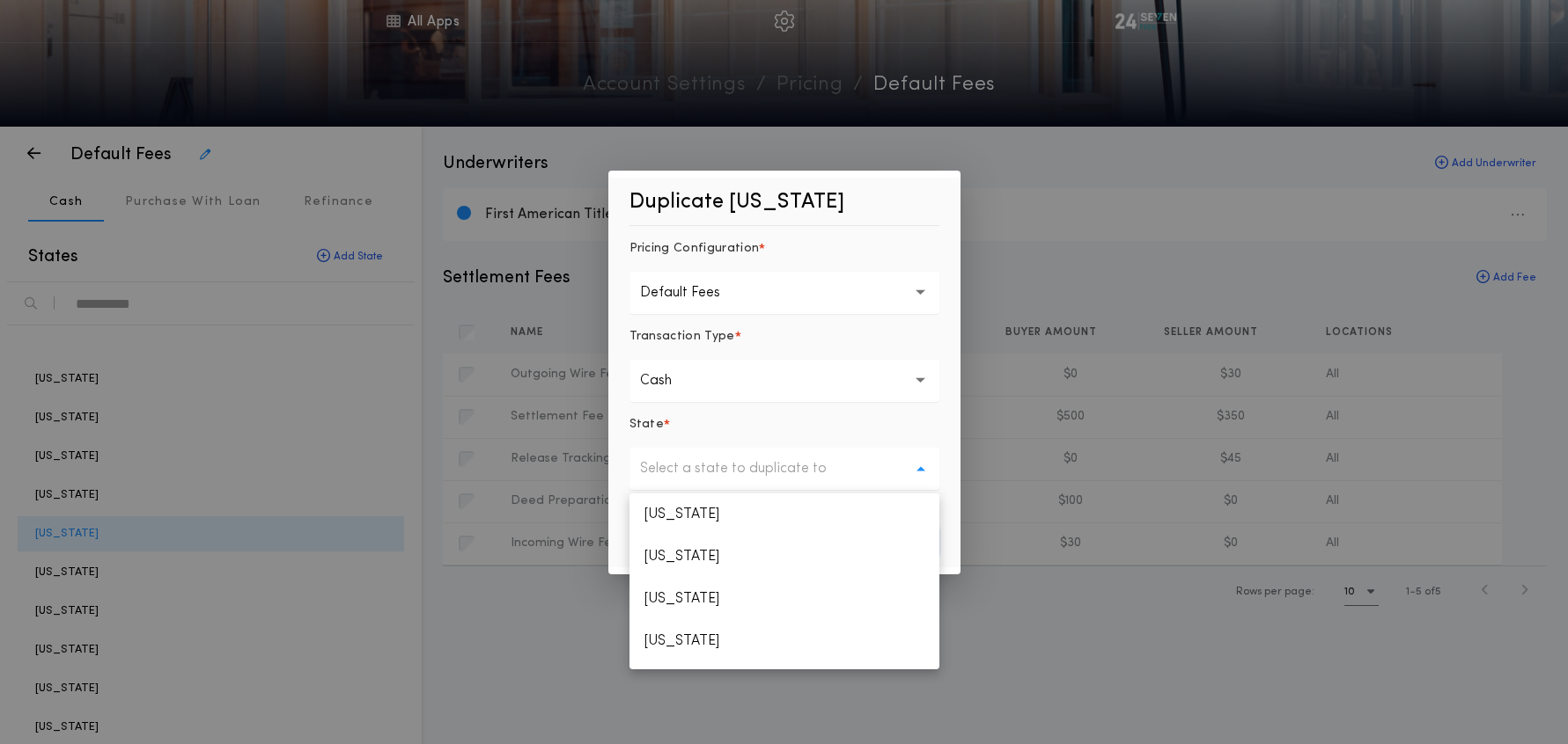
scroll to position [1851, 0]
drag, startPoint x: 687, startPoint y: 645, endPoint x: 724, endPoint y: 637, distance: 37.9
click at [687, 645] on p "Washington" at bounding box center [784, 648] width 310 height 42
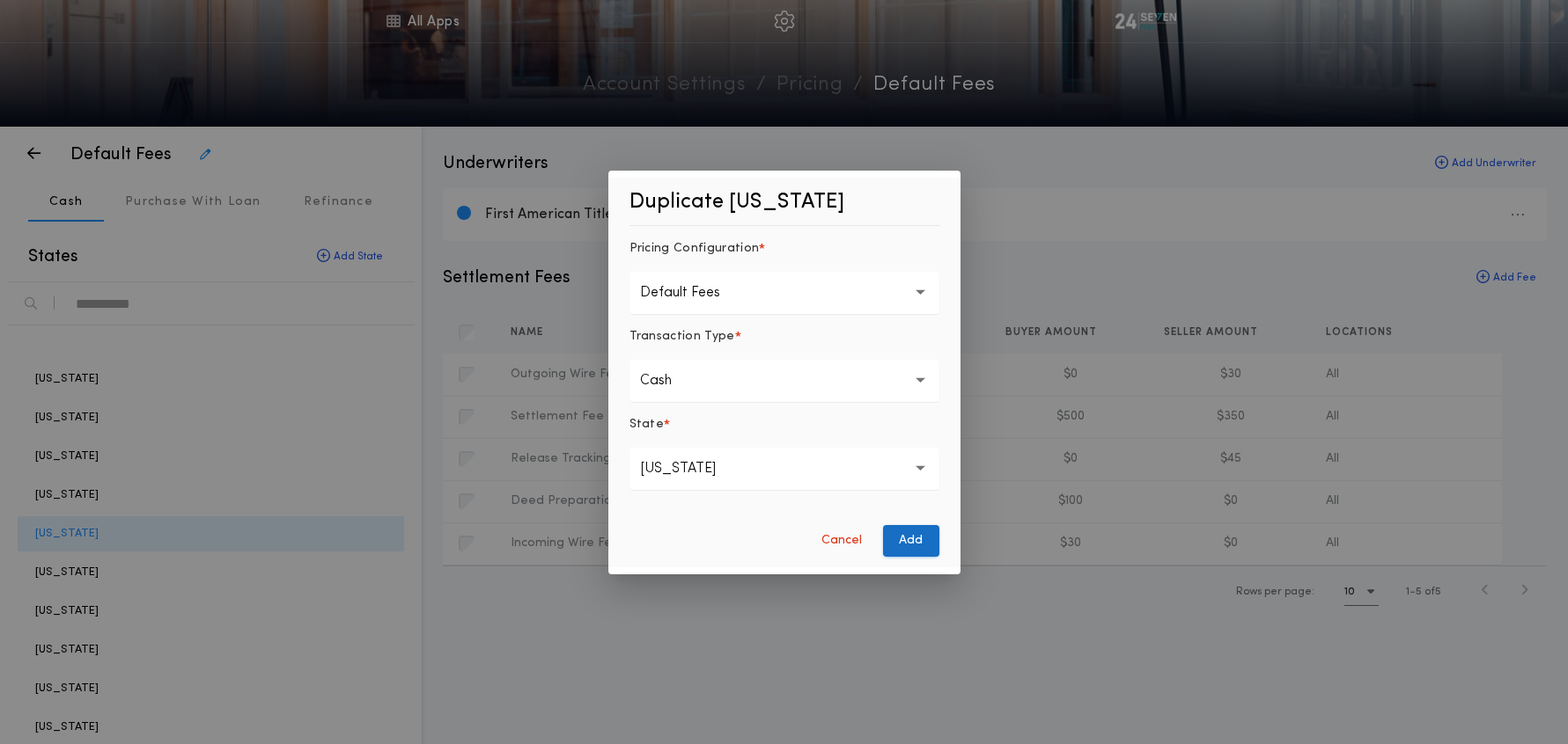
click at [915, 544] on button "Add" at bounding box center [910, 541] width 56 height 31
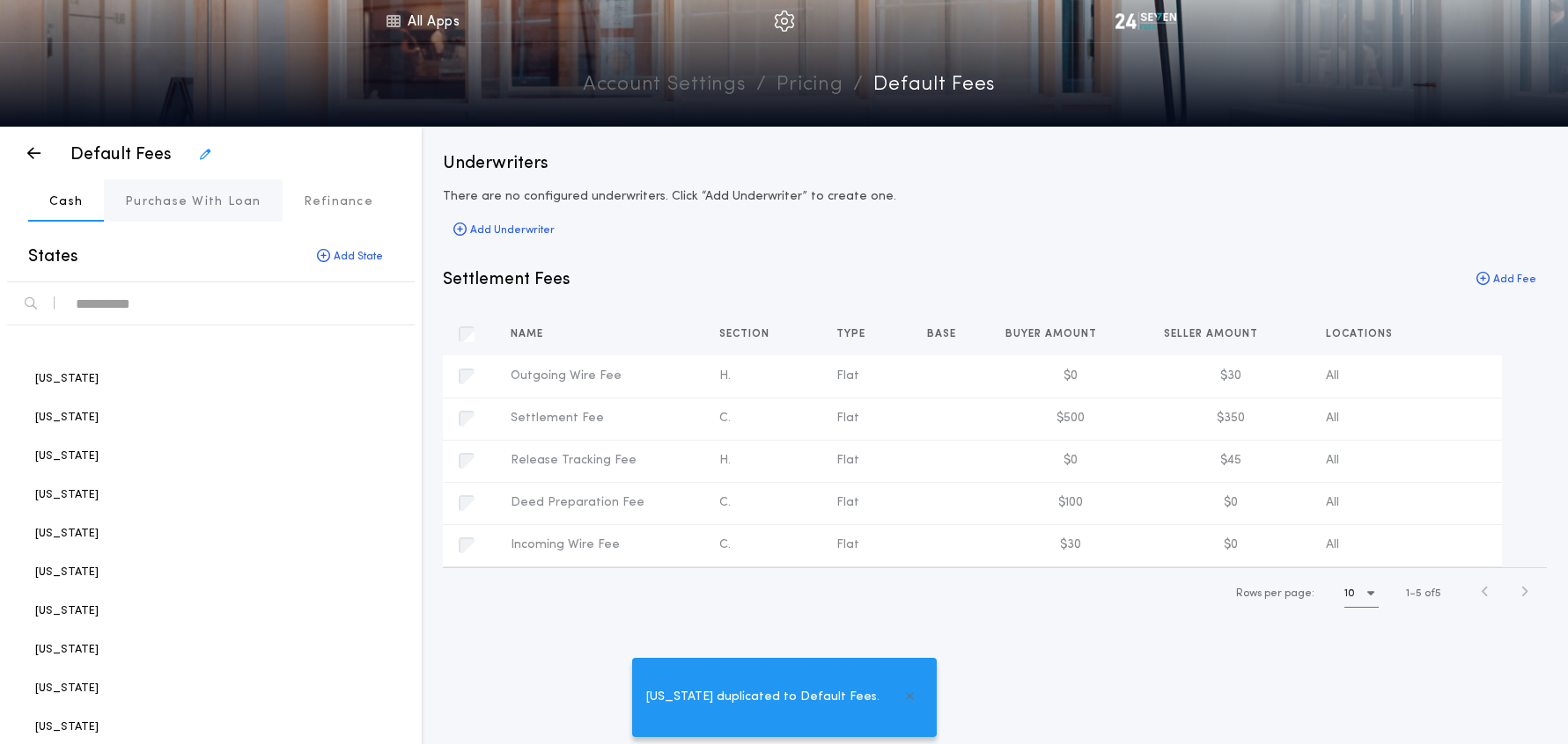
click at [213, 208] on p "Purchase With Loan" at bounding box center [193, 202] width 136 height 17
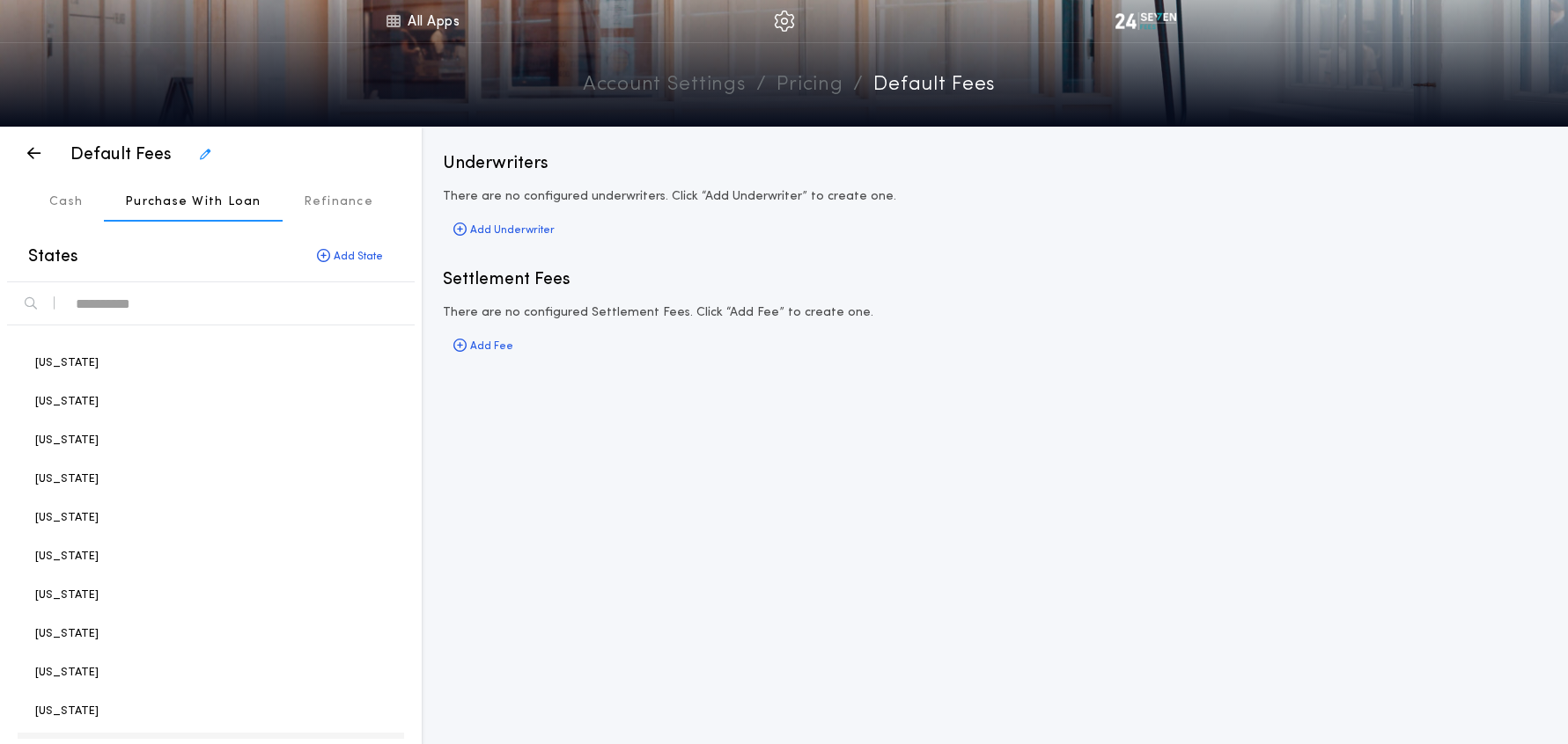
scroll to position [48, 0]
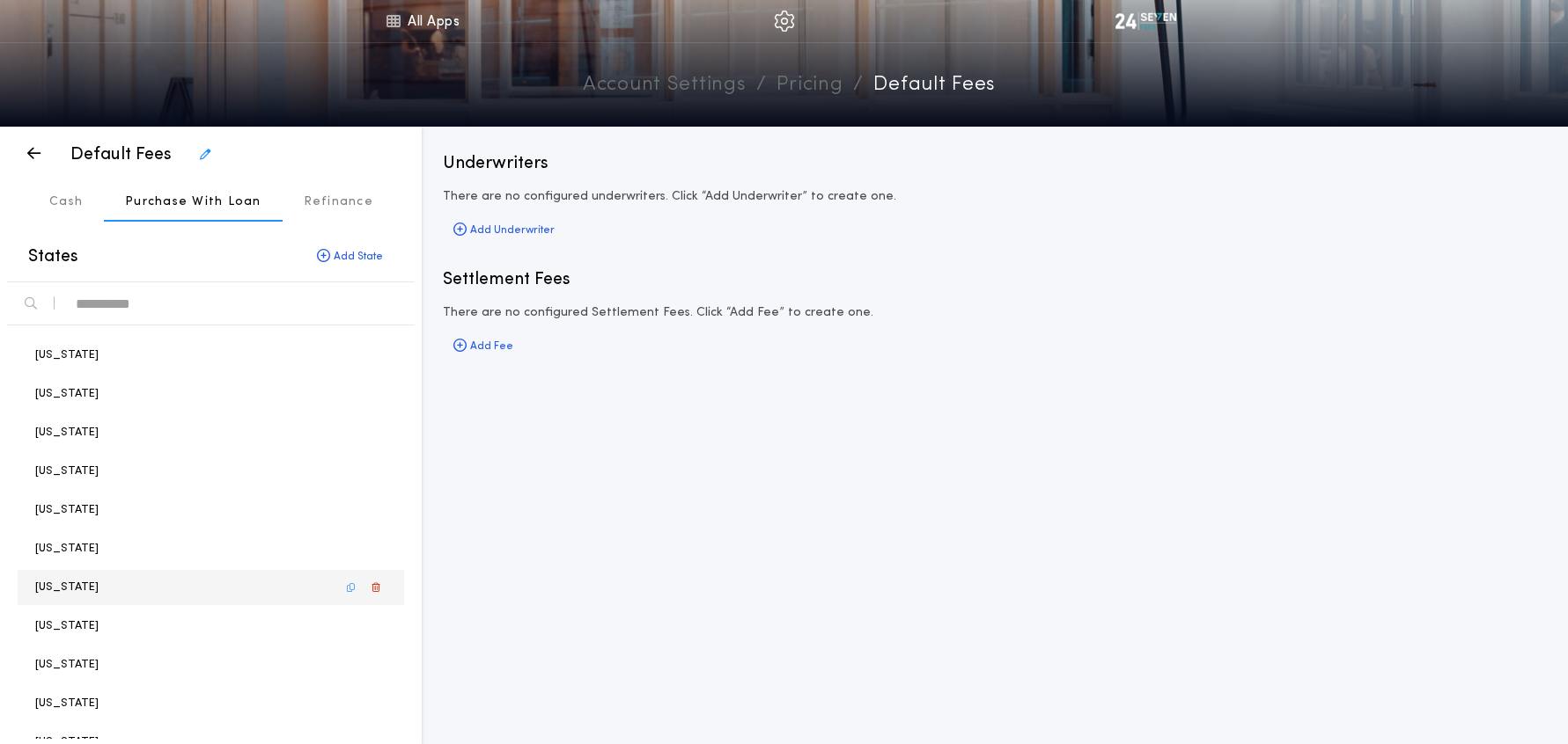
click at [79, 583] on div "Indiana" at bounding box center [210, 587] width 386 height 35
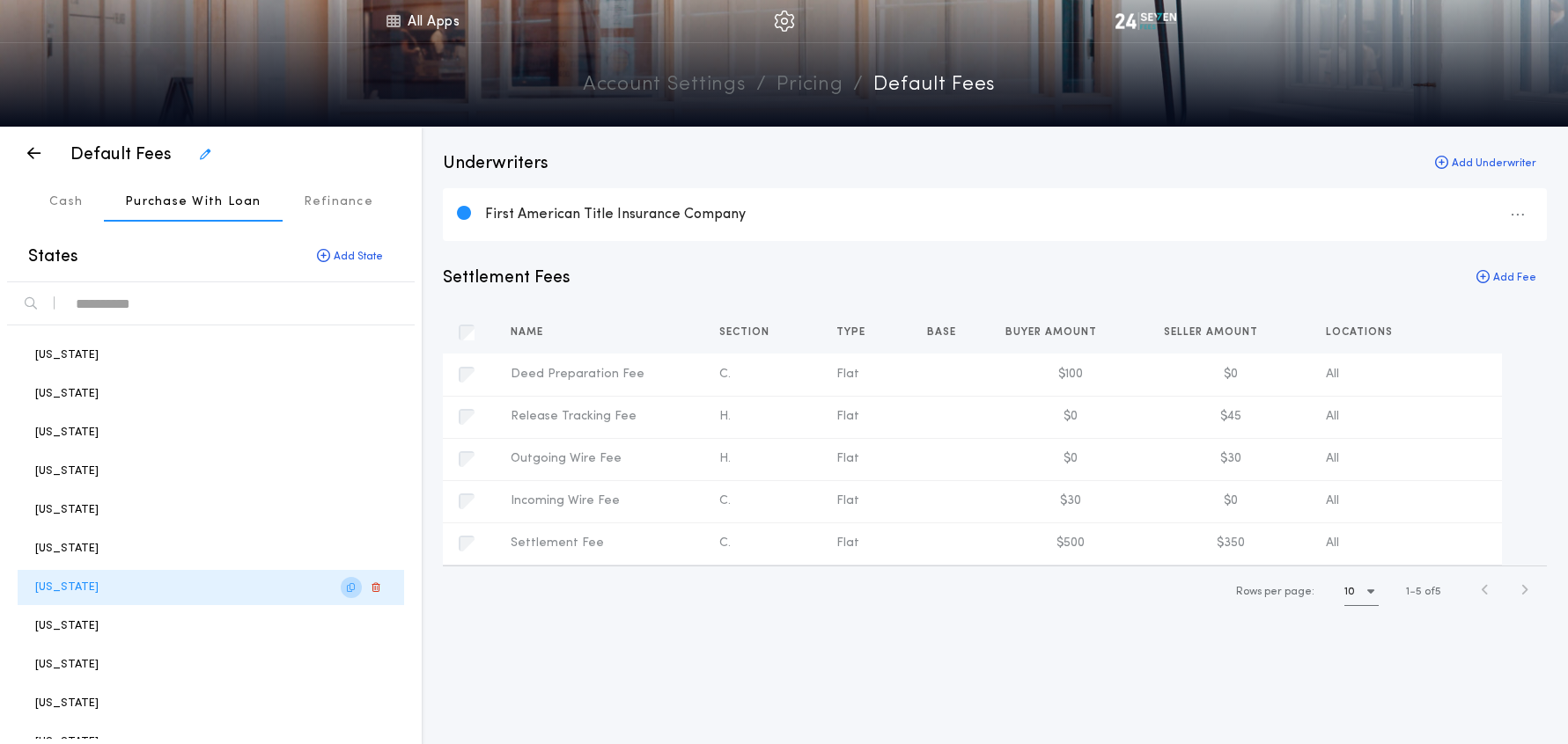
click at [352, 588] on icon "button" at bounding box center [350, 587] width 8 height 1
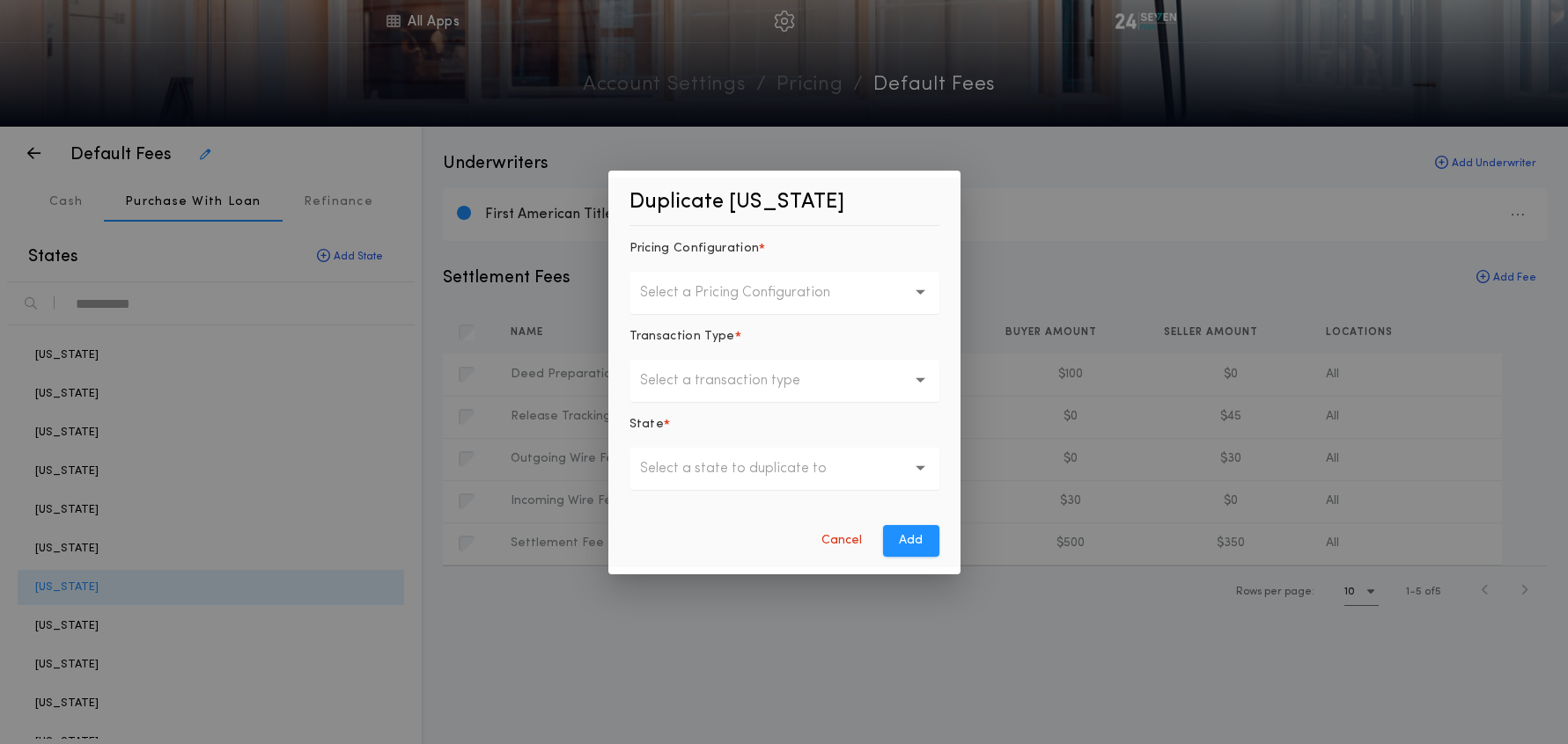
click at [722, 294] on p "Select a Pricing Configuration" at bounding box center [749, 293] width 218 height 21
click at [707, 337] on p "Default Fees" at bounding box center [784, 339] width 310 height 42
click at [702, 366] on button "Select a transaction type" at bounding box center [784, 381] width 310 height 42
click at [703, 465] on p "Purchase With Loan" at bounding box center [784, 469] width 310 height 42
click at [703, 471] on p "Select a state to duplicate to" at bounding box center [747, 469] width 215 height 21
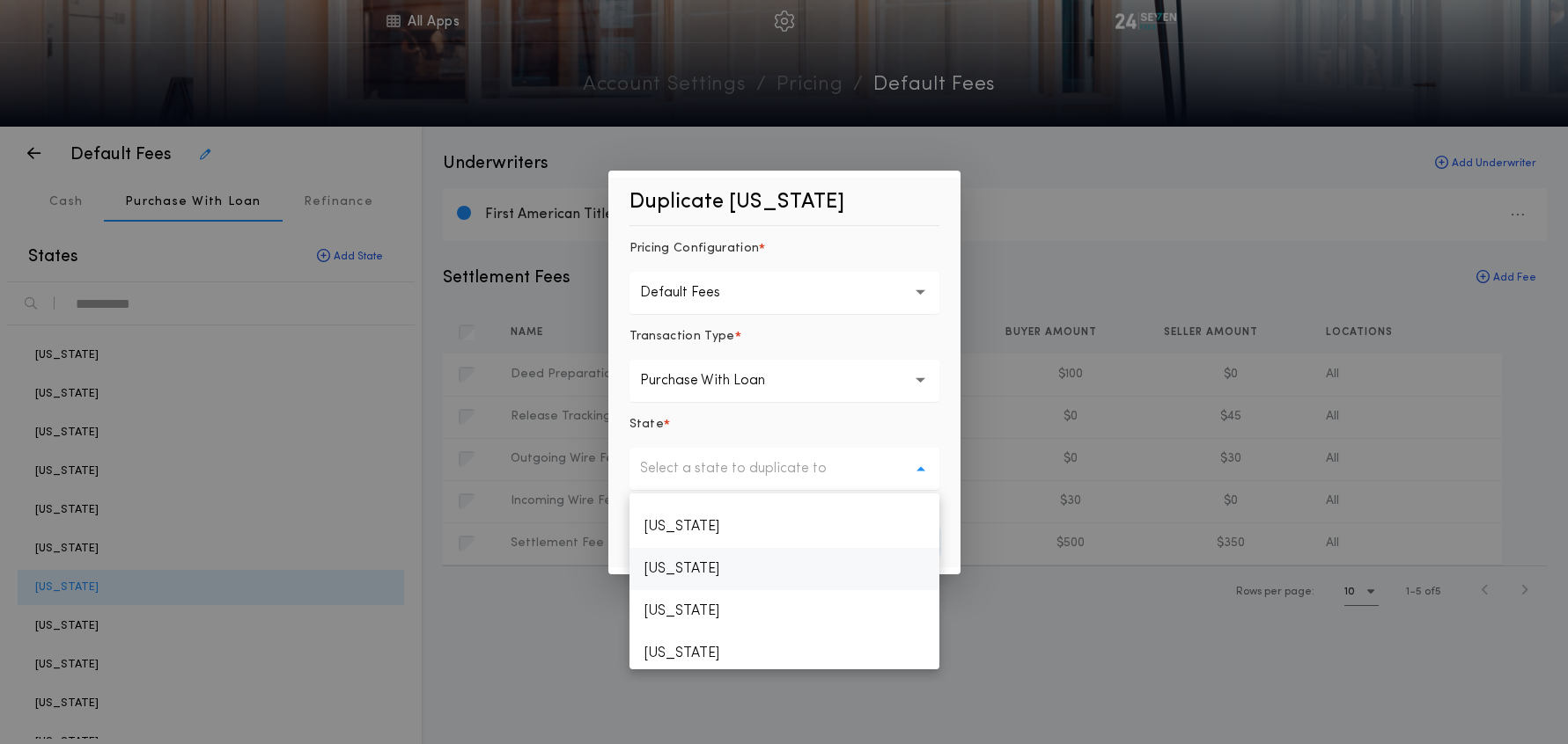
scroll to position [1851, 0]
click at [691, 637] on p "Washington" at bounding box center [784, 648] width 310 height 42
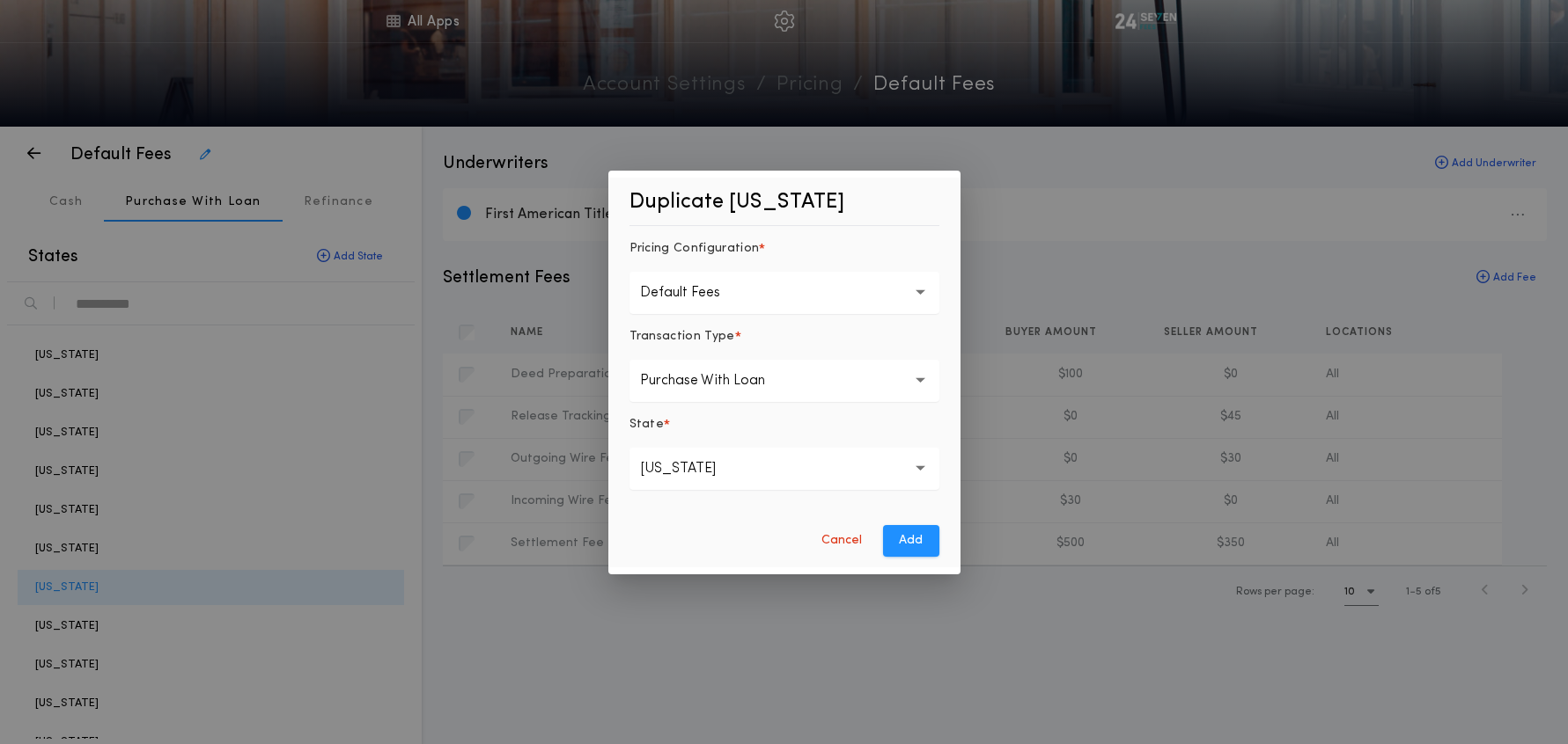
drag, startPoint x: 918, startPoint y: 542, endPoint x: 817, endPoint y: 586, distance: 110.2
click at [918, 542] on button "Add" at bounding box center [910, 541] width 56 height 31
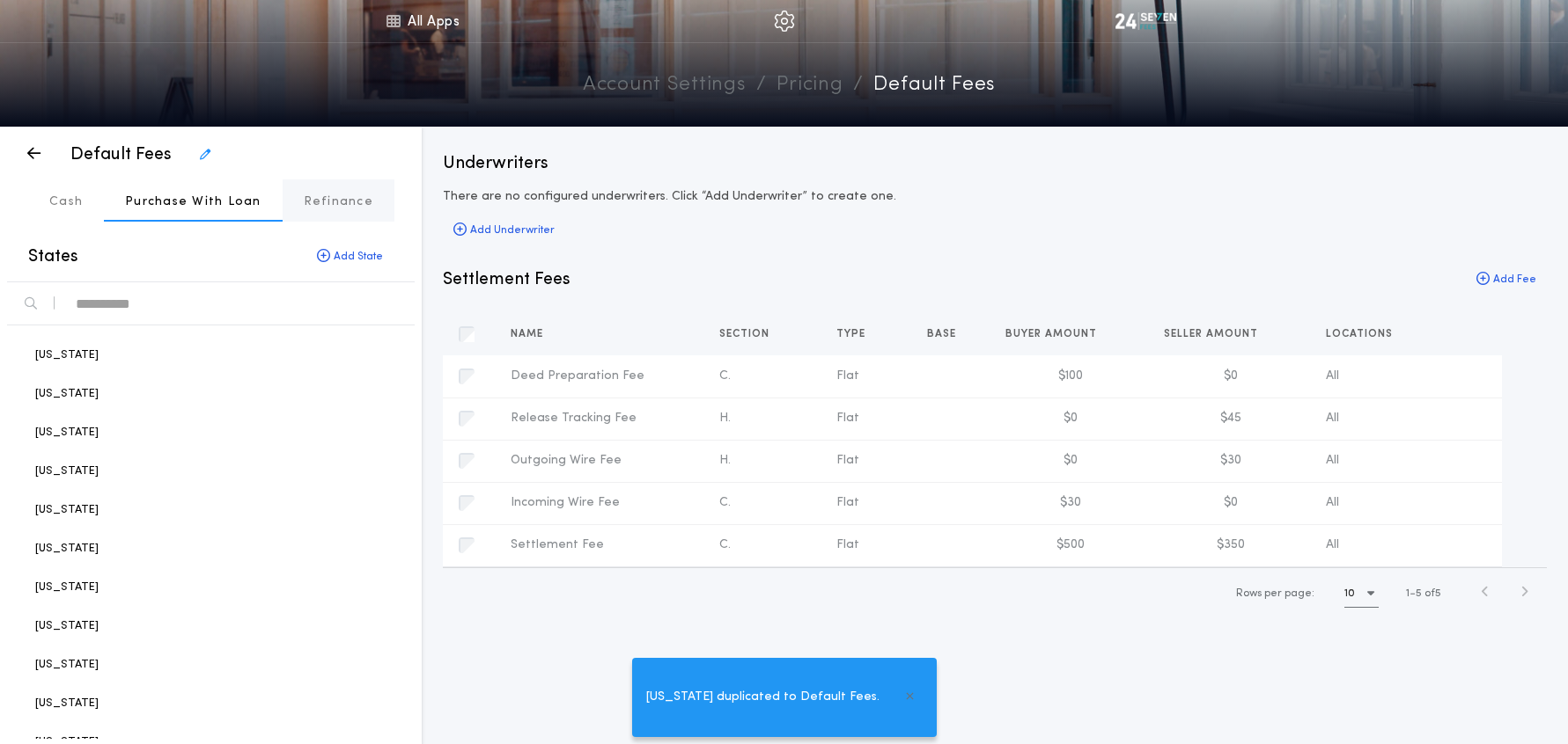
click at [333, 195] on p "Refinance" at bounding box center [338, 202] width 69 height 17
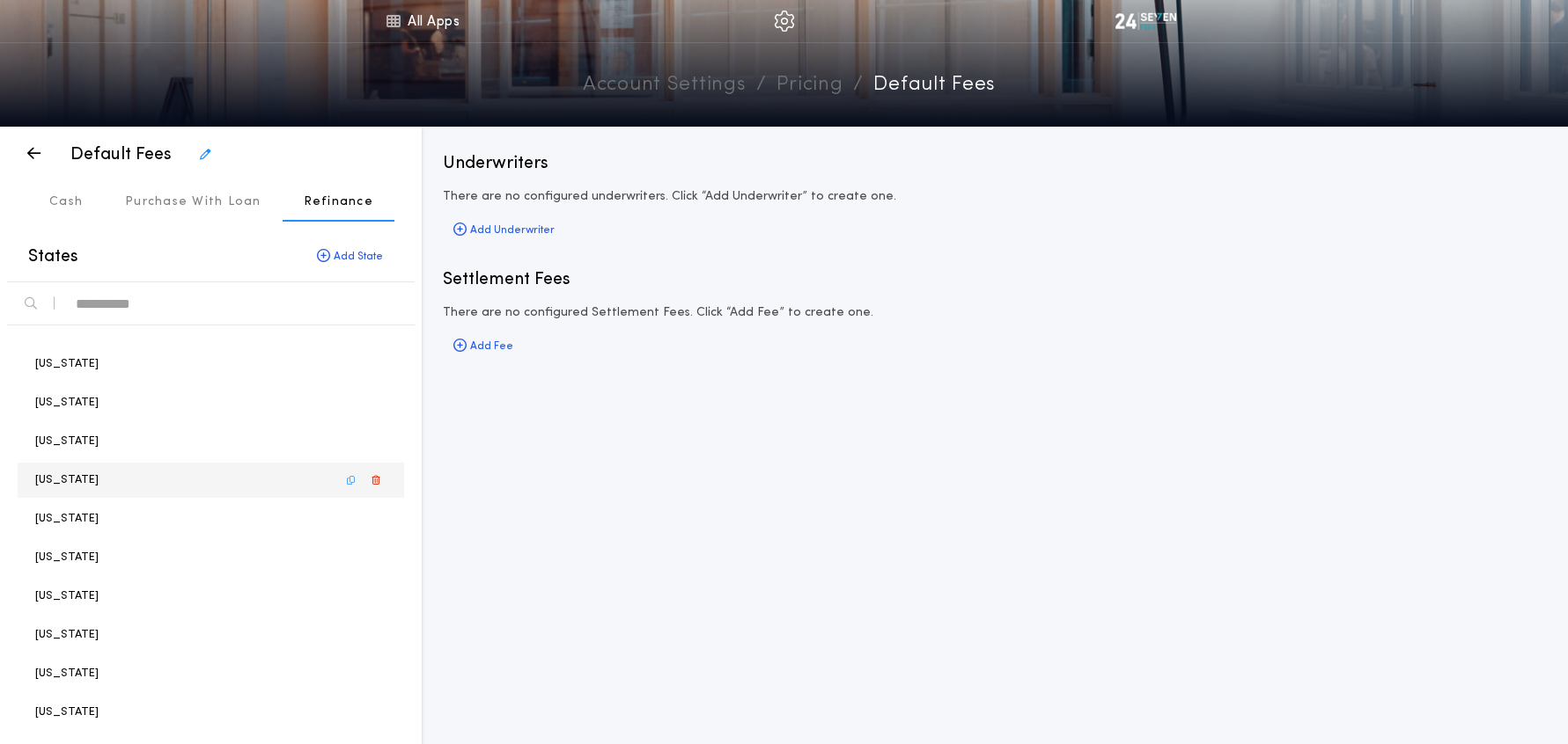
drag, startPoint x: 50, startPoint y: 480, endPoint x: 61, endPoint y: 481, distance: 11.0
click at [50, 480] on p "Indiana" at bounding box center [66, 480] width 64 height 17
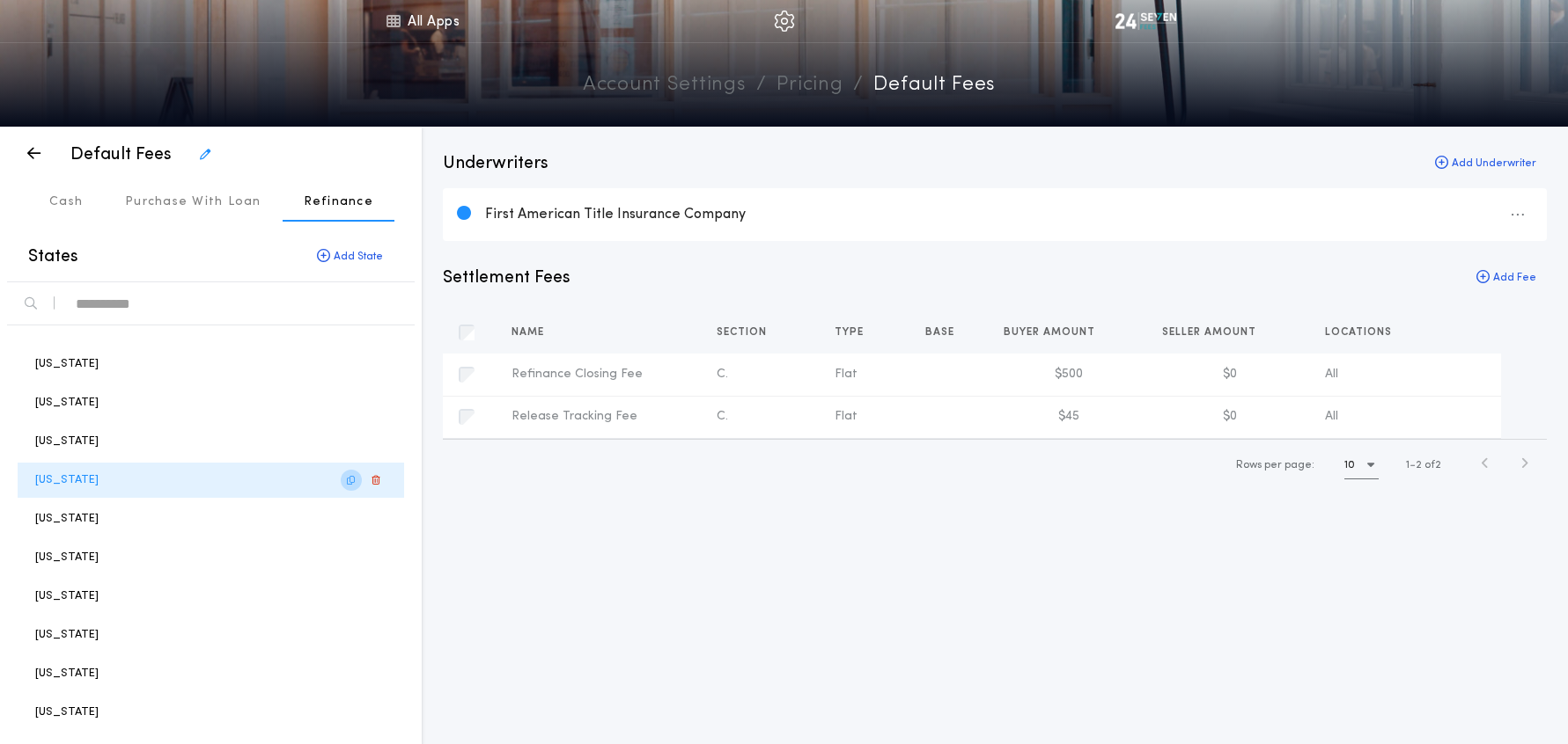
click at [346, 474] on button "button" at bounding box center [351, 480] width 21 height 21
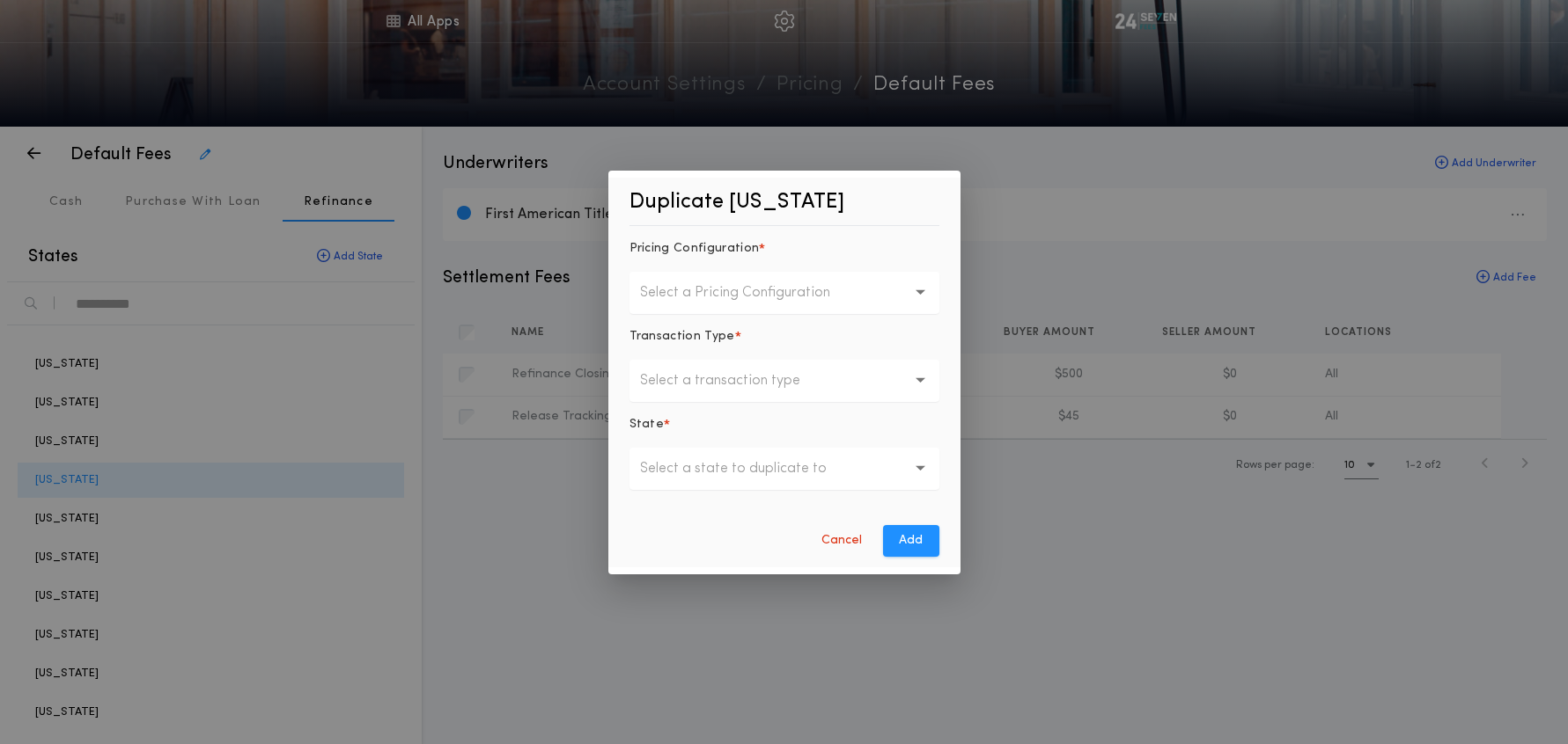
click at [706, 293] on p "Select a Pricing Configuration" at bounding box center [749, 293] width 218 height 21
click at [692, 335] on p "Default Fees" at bounding box center [784, 339] width 310 height 42
click at [694, 386] on p "Select a transaction type" at bounding box center [734, 380] width 188 height 21
click at [679, 504] on p "Refinance" at bounding box center [784, 511] width 310 height 42
click at [678, 482] on button "Select a state to duplicate to" at bounding box center [784, 469] width 310 height 42
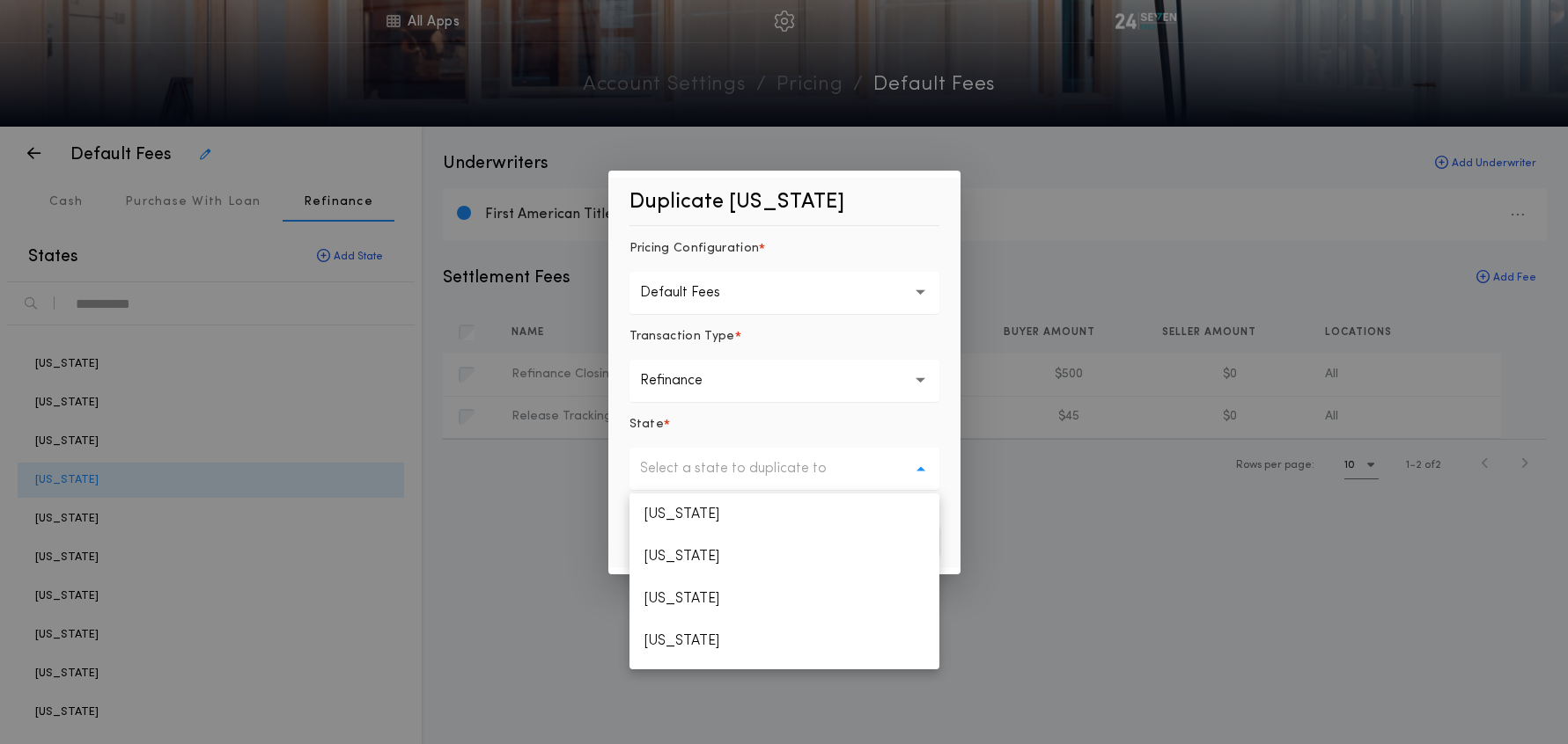
scroll to position [1851, 0]
click at [668, 646] on p "Washington" at bounding box center [784, 648] width 310 height 42
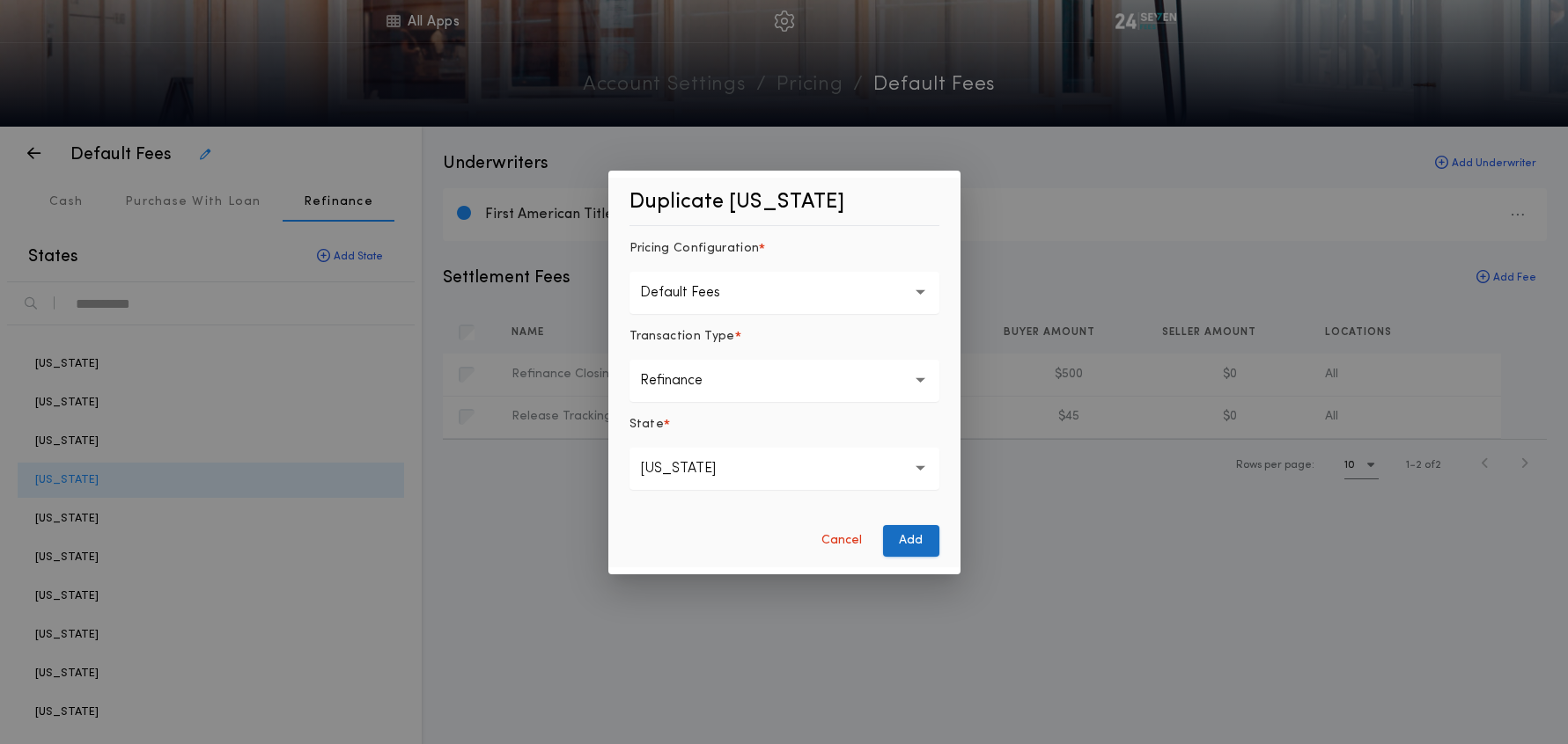
click at [883, 534] on button "Add" at bounding box center [910, 541] width 56 height 31
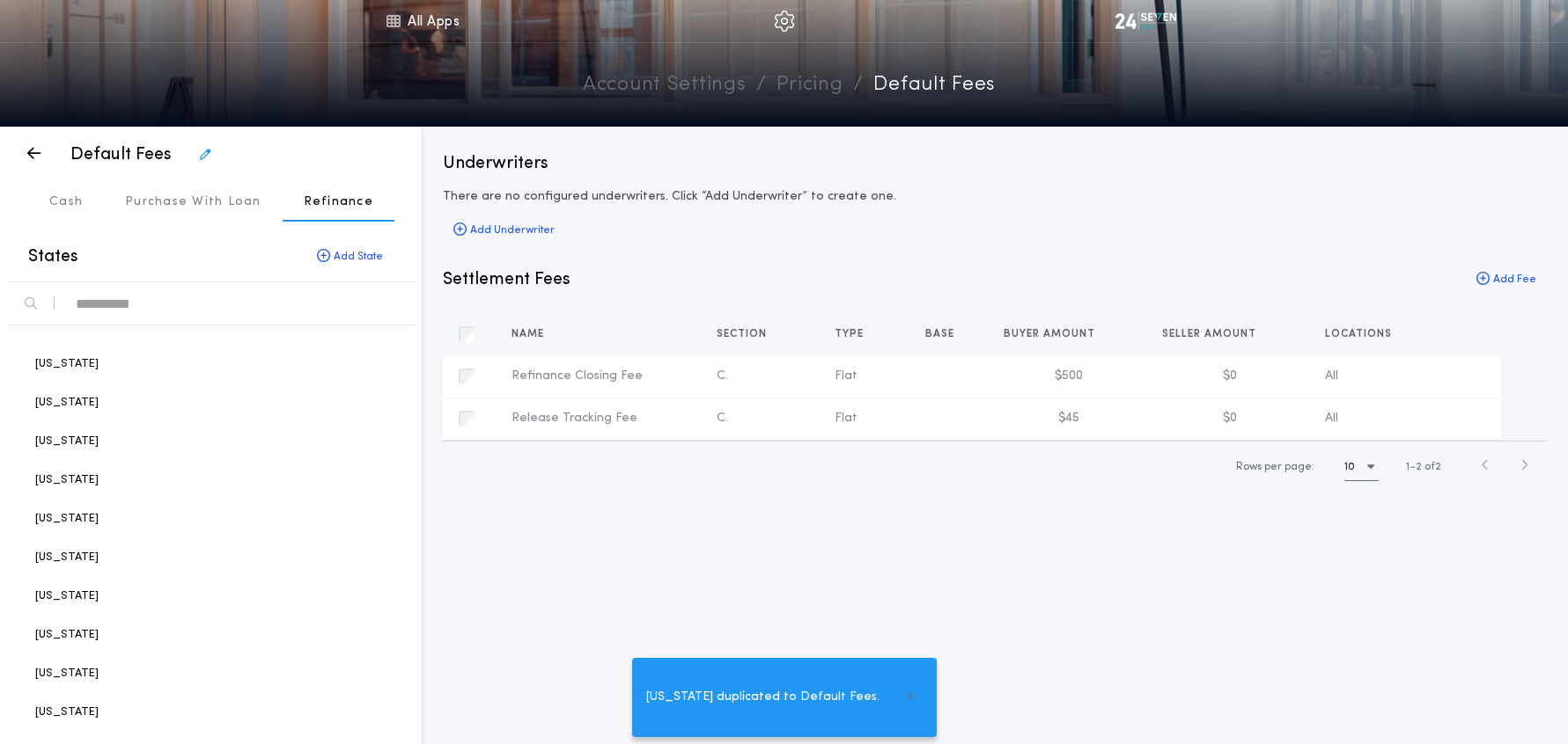
click at [641, 534] on div "Underwriters There are no configured underwriters. Click “Add Underwriter” to c…" at bounding box center [995, 436] width 1146 height 620
click at [81, 209] on p "Cash" at bounding box center [66, 202] width 33 height 17
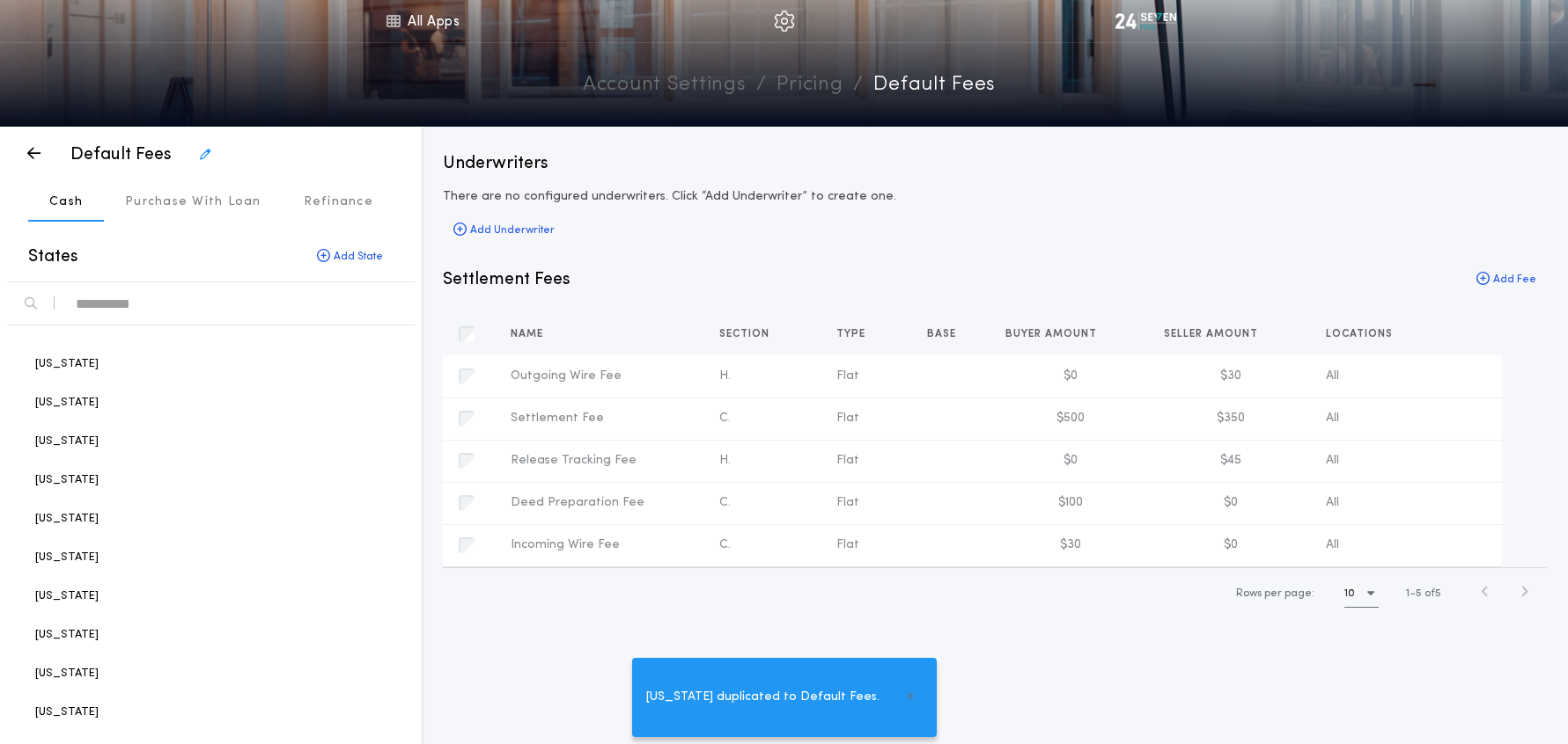
click at [983, 228] on div "Underwriters There are no configured underwriters. Click “Add Underwriter” to c…" at bounding box center [995, 196] width 1104 height 91
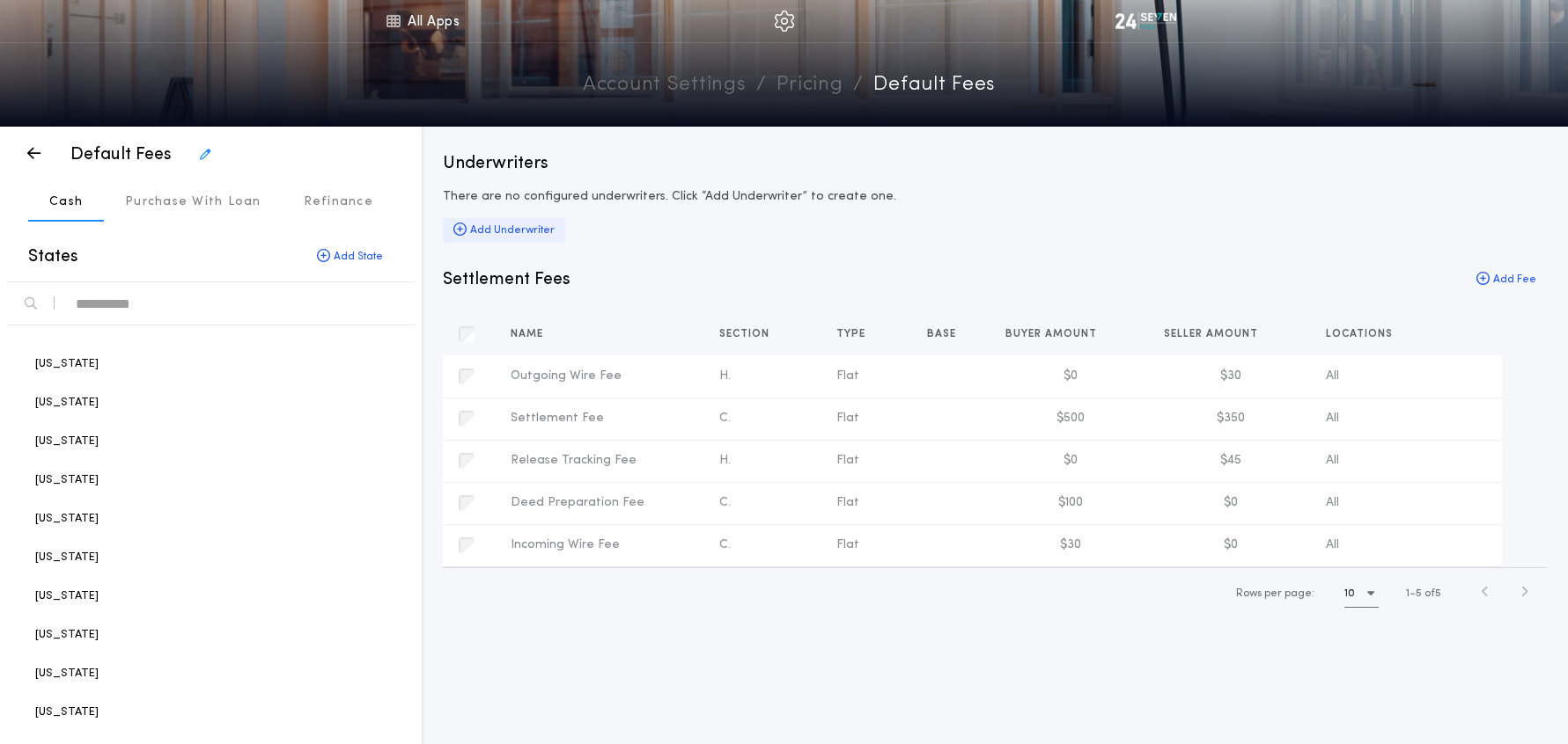
click at [501, 227] on div "Add Underwriter" at bounding box center [504, 230] width 123 height 25
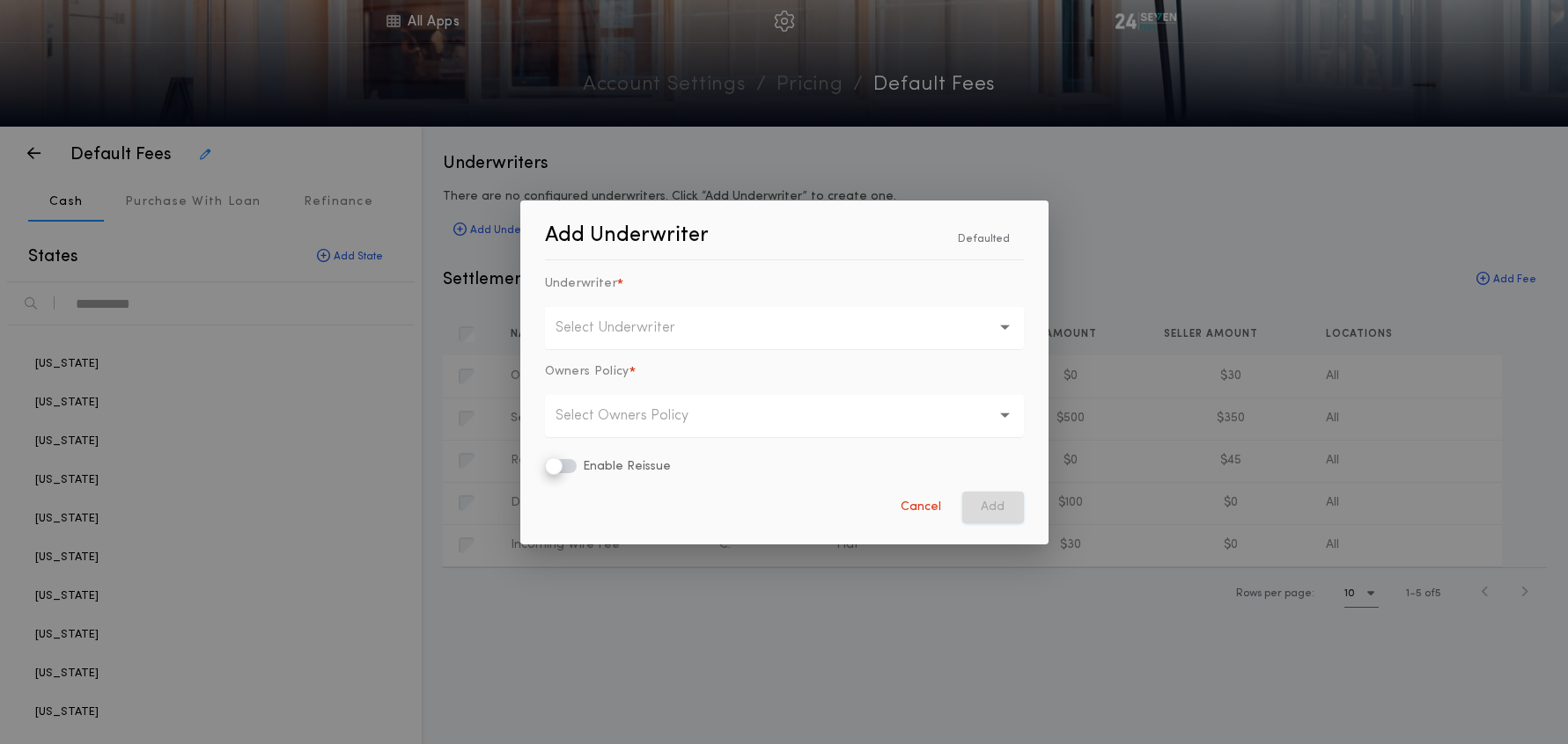
click at [649, 323] on p "Select Underwriter" at bounding box center [629, 328] width 148 height 21
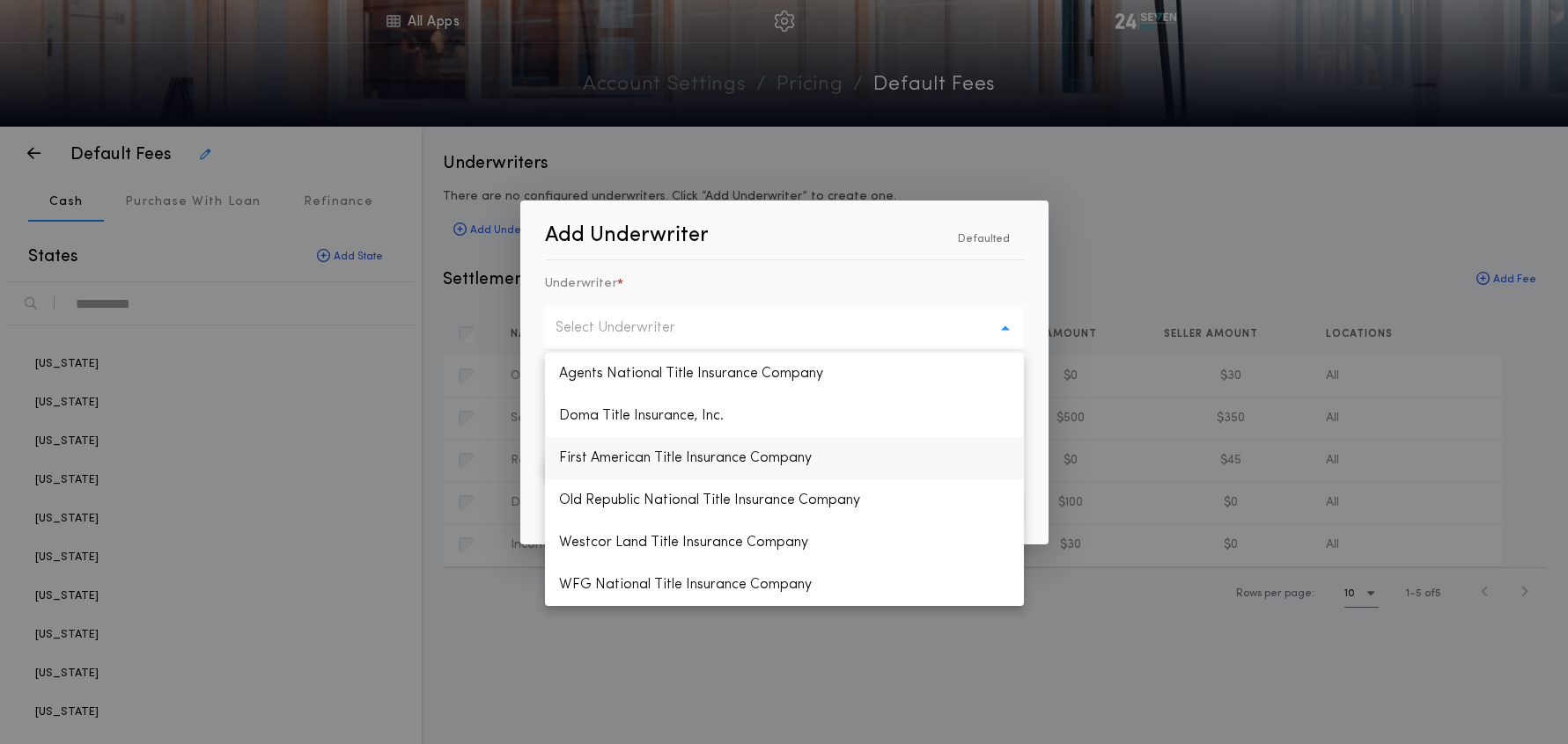
click at [661, 455] on p "First American Title Insurance Company" at bounding box center [784, 459] width 479 height 42
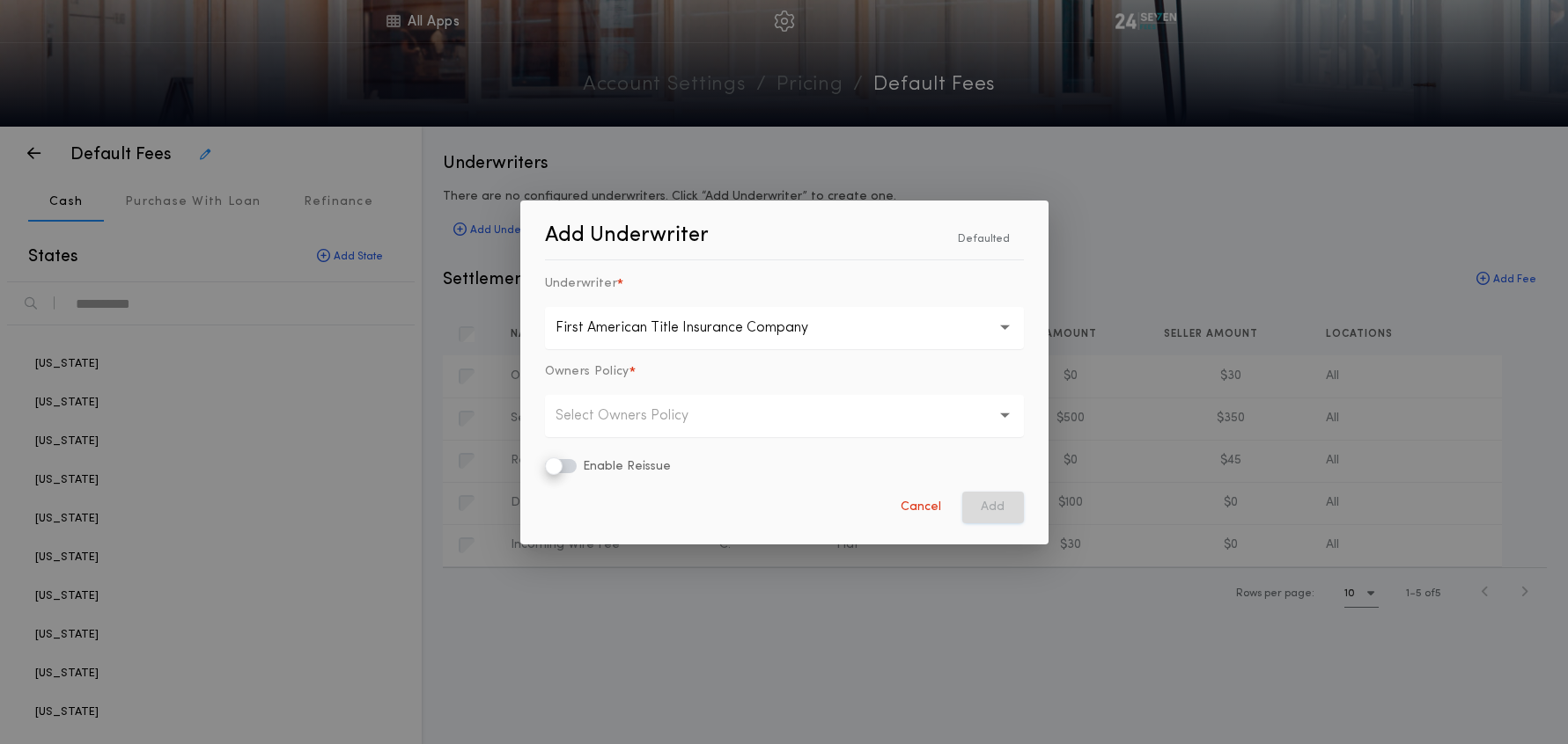
click at [604, 418] on p "Select Owners Policy" at bounding box center [636, 415] width 161 height 21
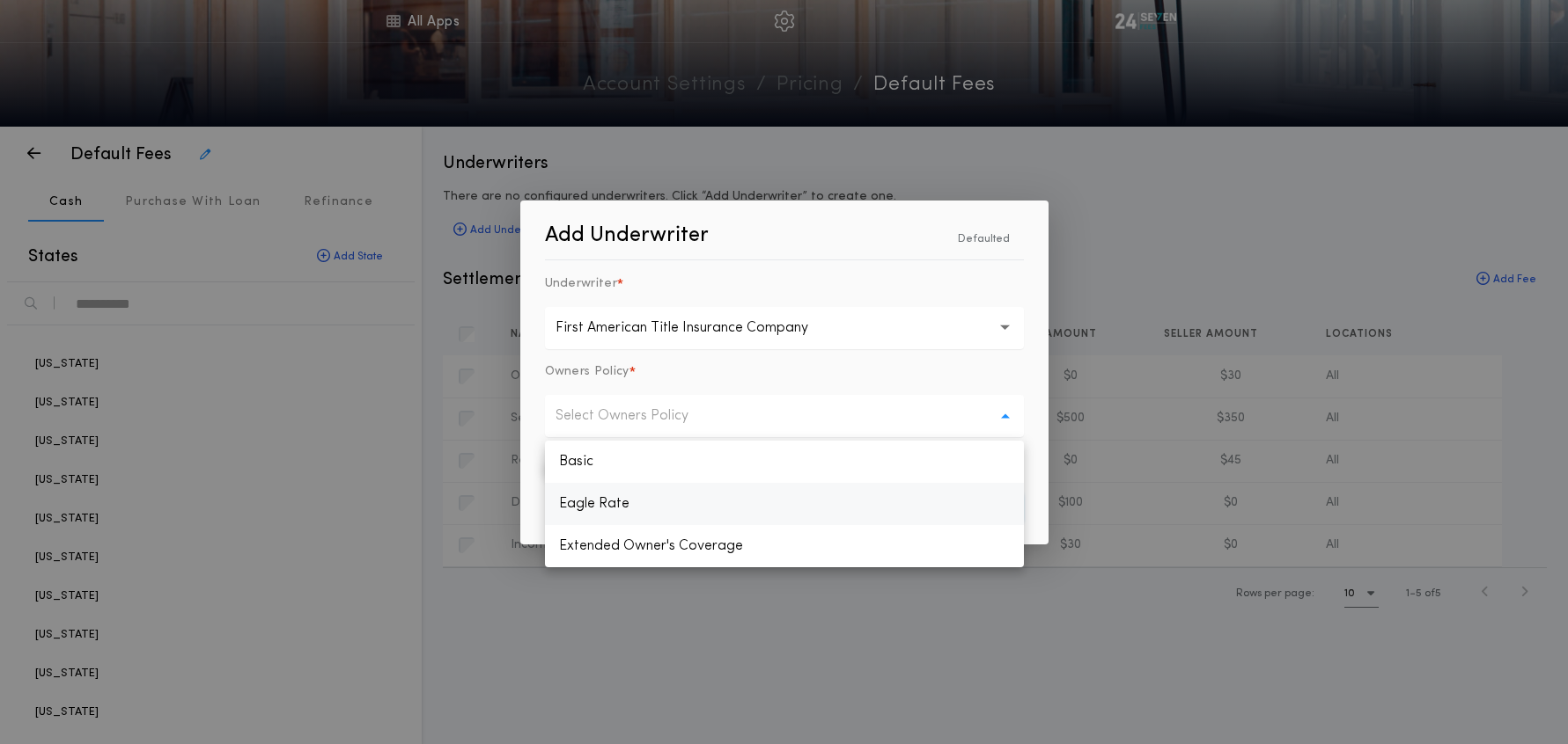
click at [618, 506] on p "Eagle Rate" at bounding box center [784, 505] width 479 height 42
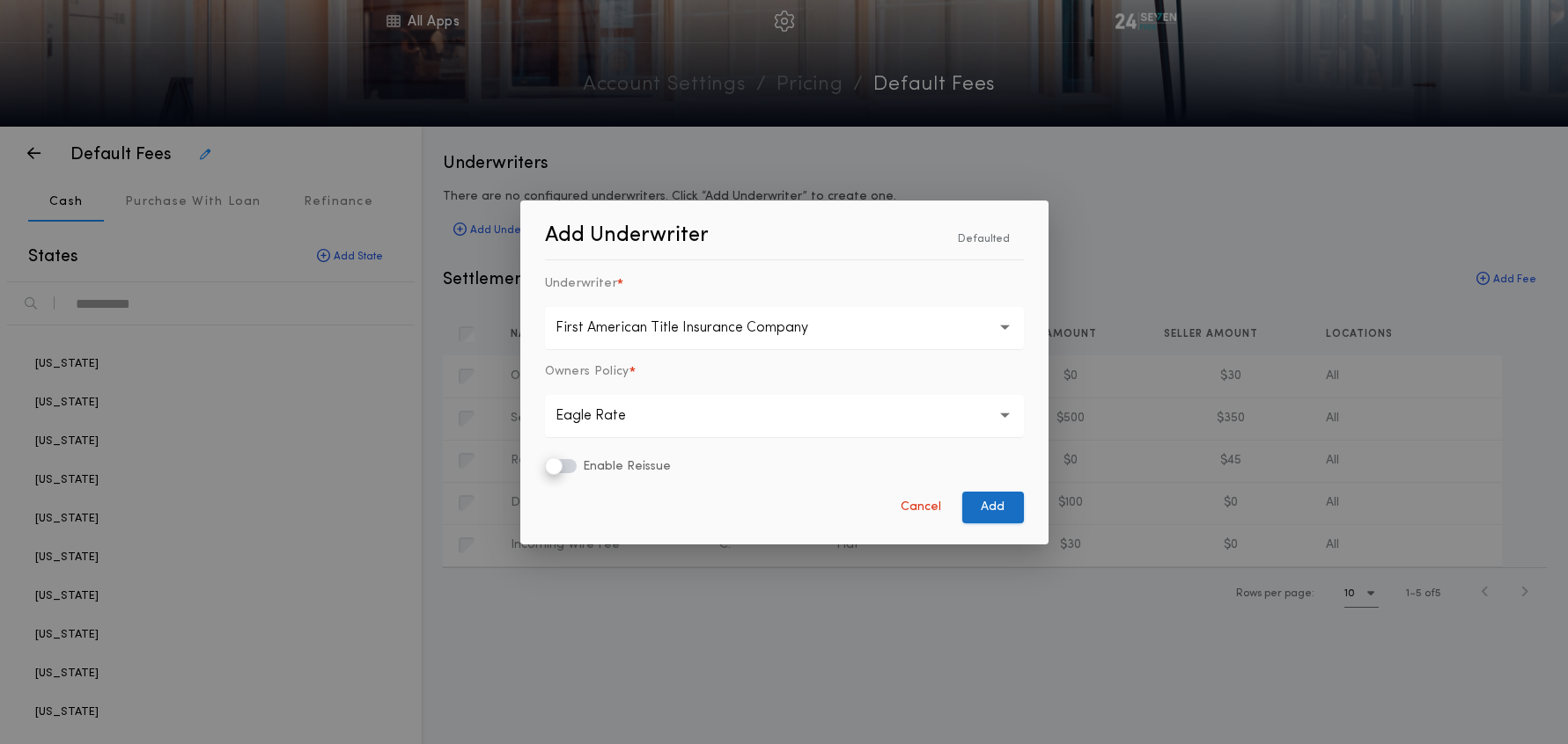
click at [1008, 505] on button "Add" at bounding box center [992, 507] width 62 height 31
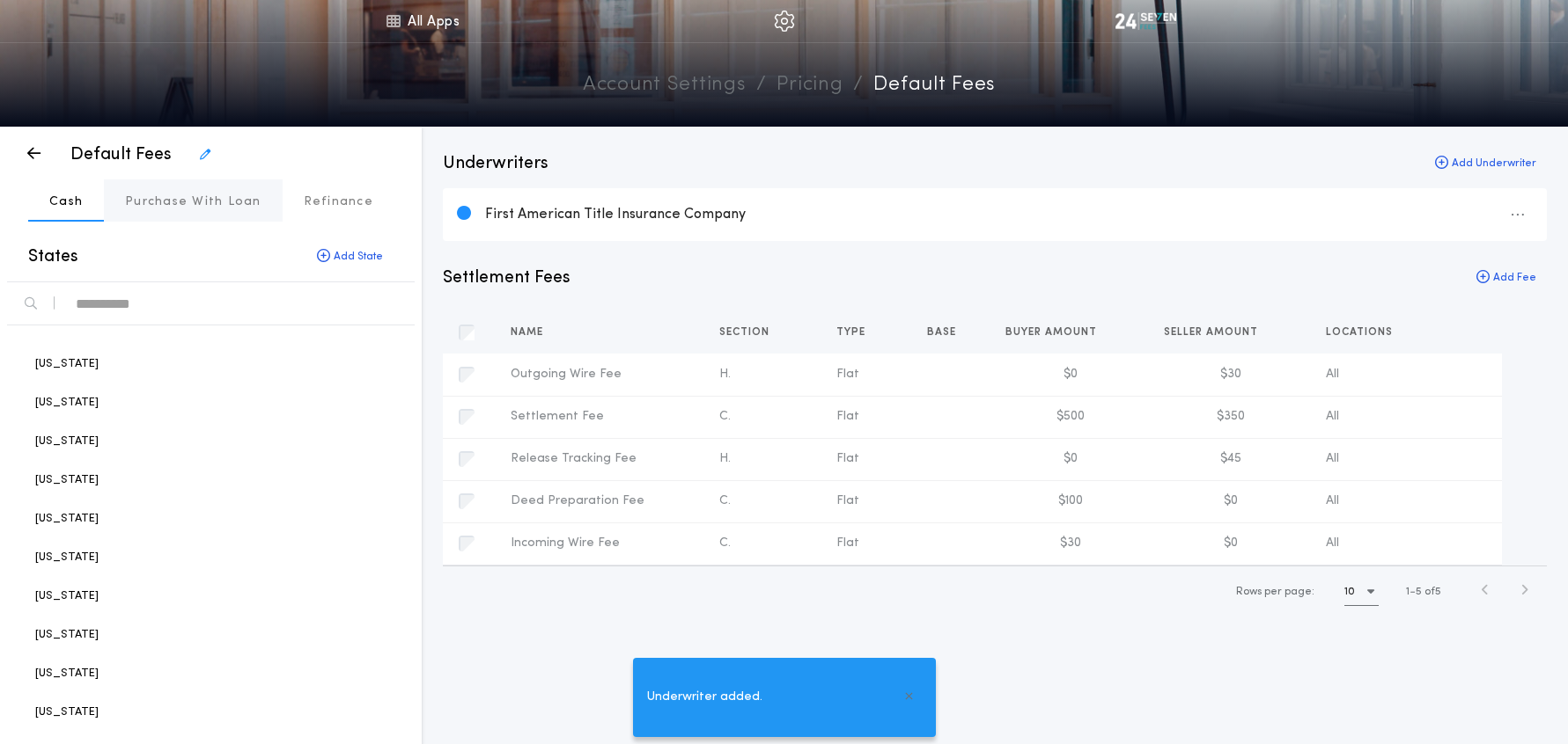
click at [169, 203] on p "Purchase With Loan" at bounding box center [193, 202] width 136 height 17
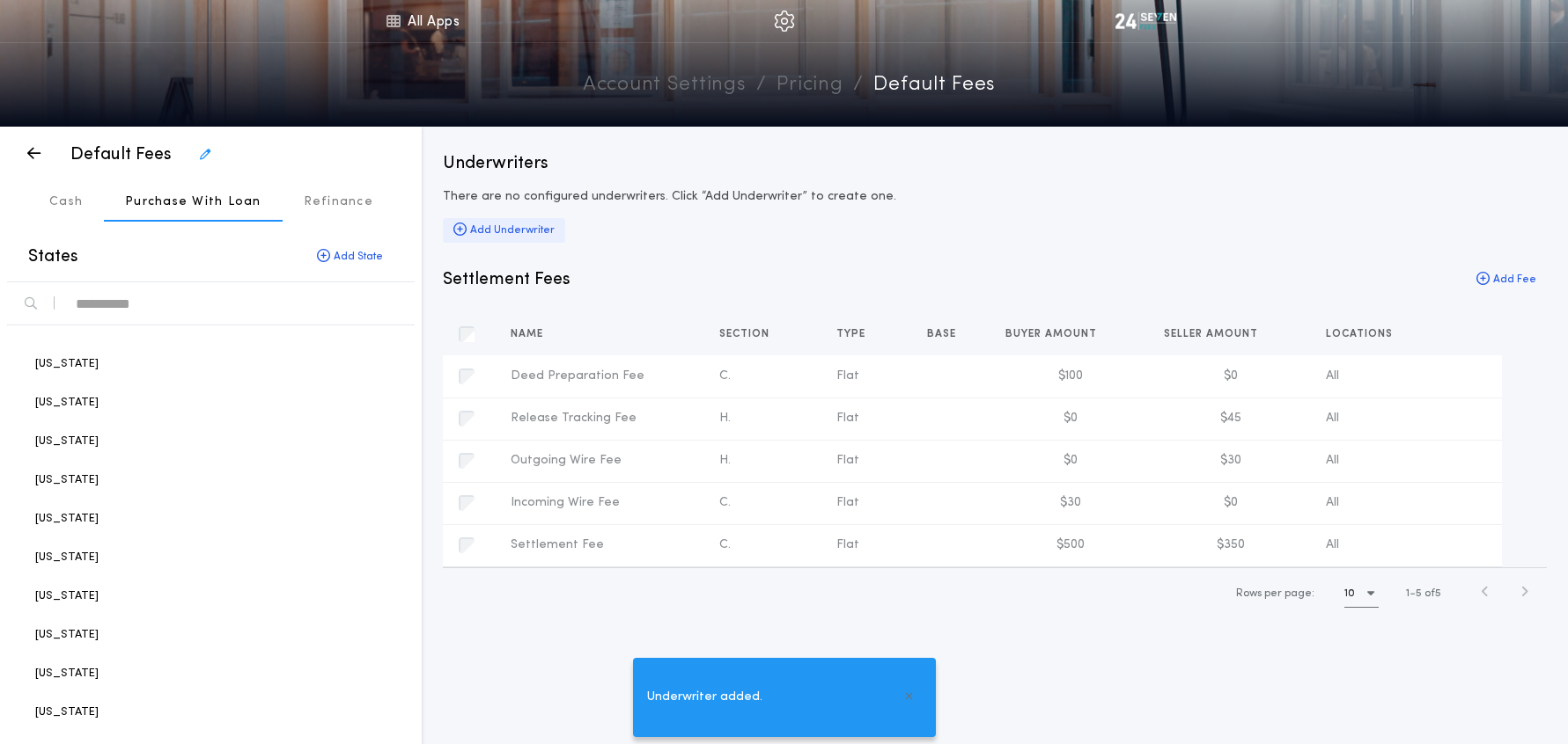
click at [508, 232] on div "Add Underwriter" at bounding box center [504, 230] width 123 height 25
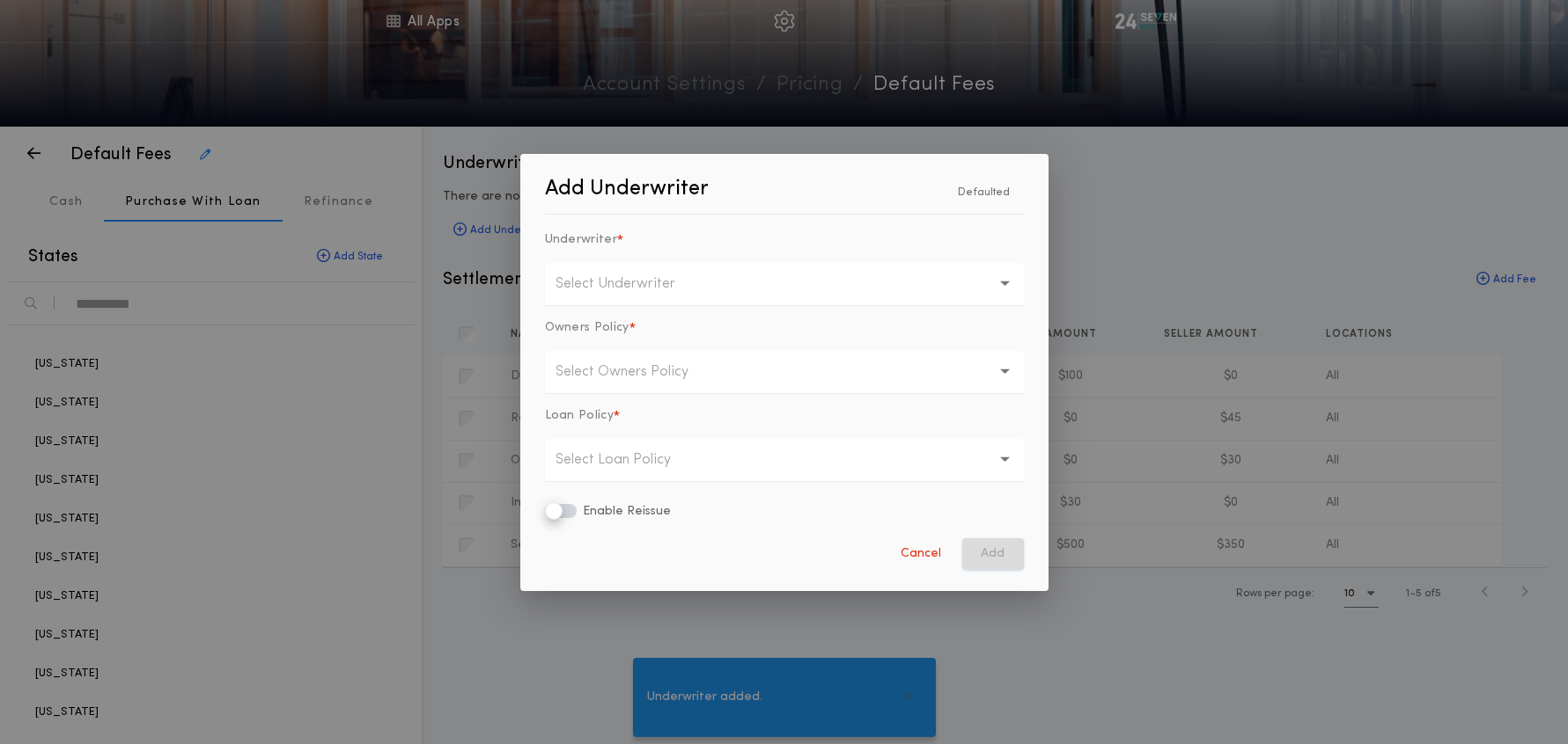
click at [625, 285] on p "Select Underwriter" at bounding box center [629, 284] width 148 height 21
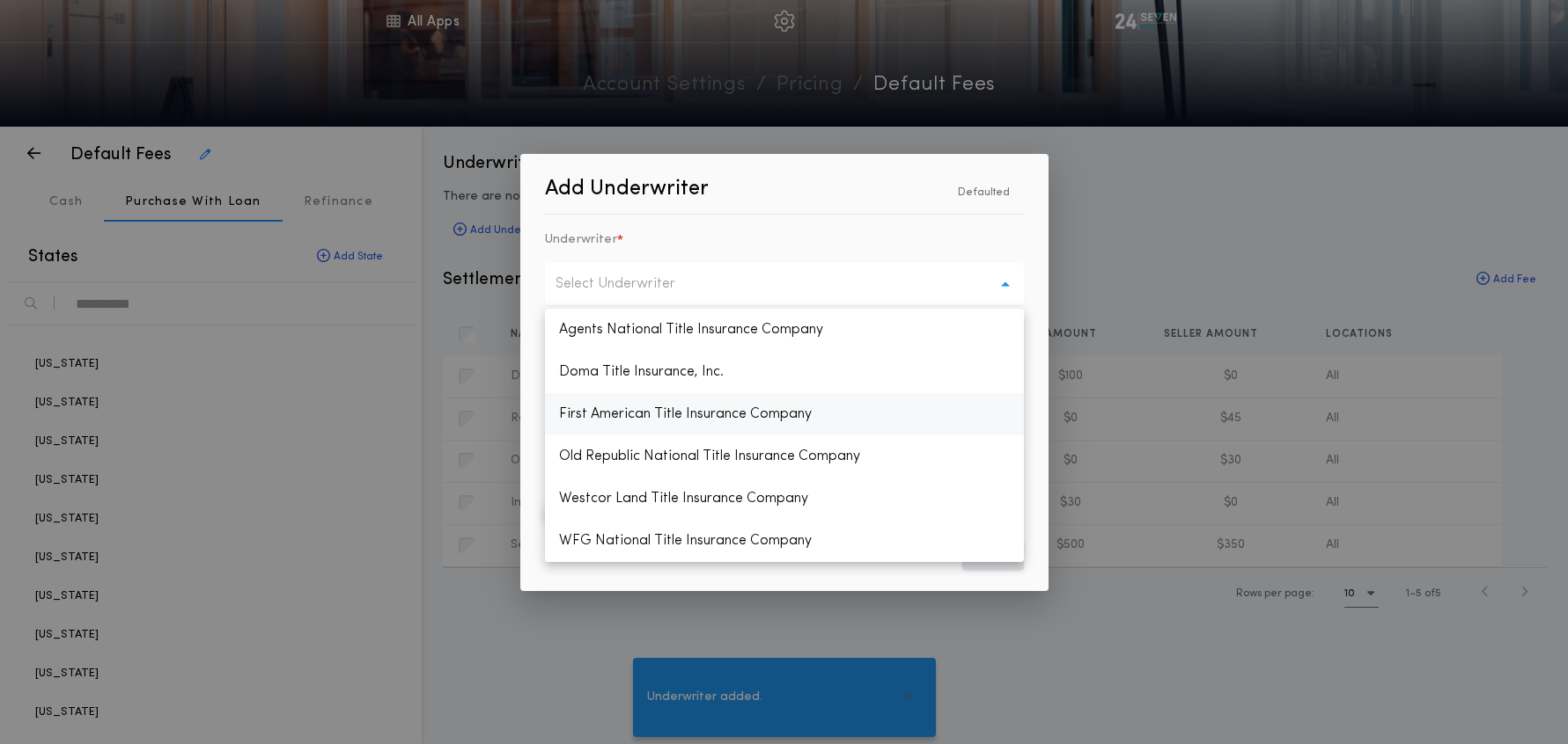
drag, startPoint x: 626, startPoint y: 414, endPoint x: 613, endPoint y: 401, distance: 18.4
click at [625, 414] on p "First American Title Insurance Company" at bounding box center [784, 414] width 479 height 42
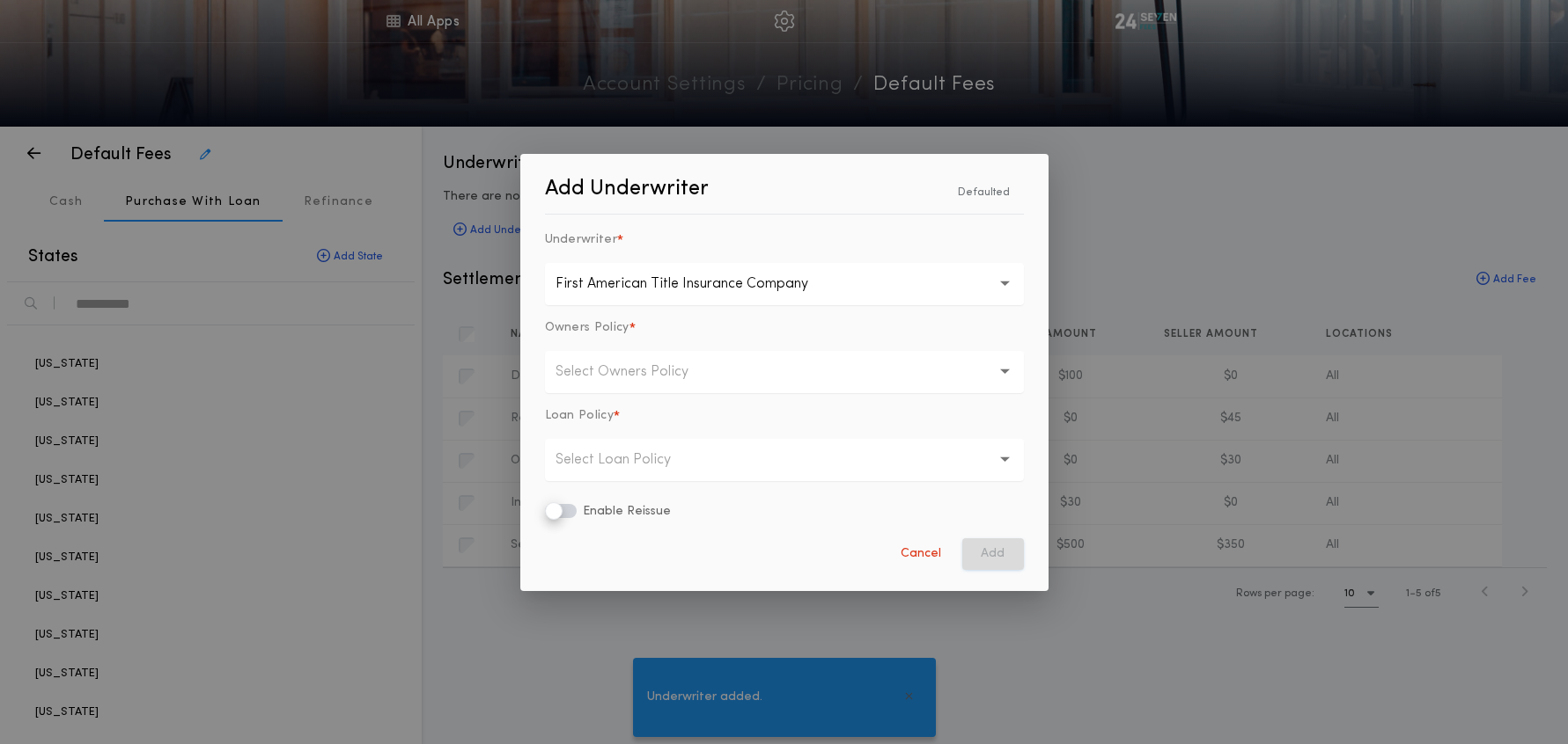
click at [603, 386] on button "Select Owners Policy" at bounding box center [784, 372] width 479 height 42
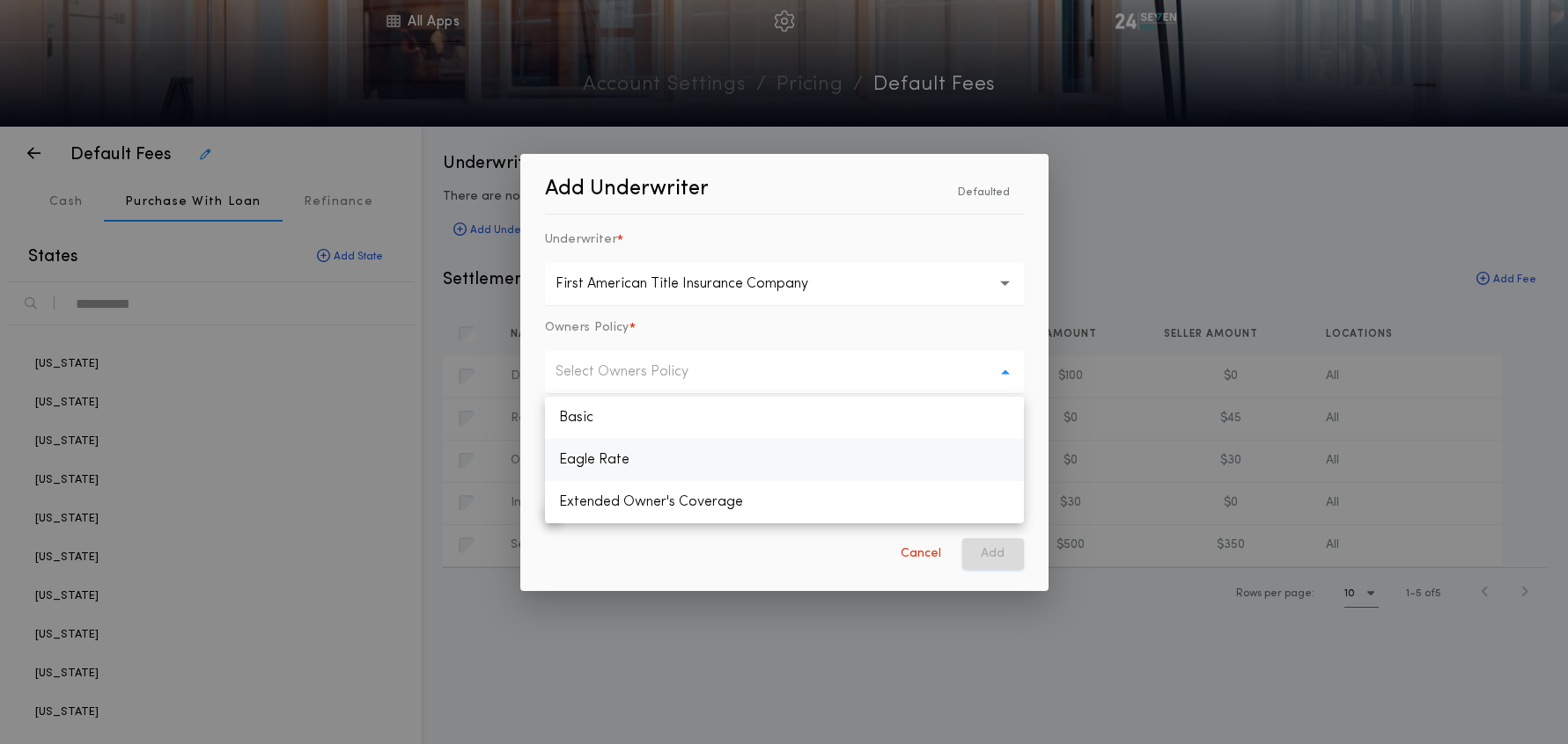
click at [603, 451] on p "Eagle Rate" at bounding box center [784, 460] width 479 height 42
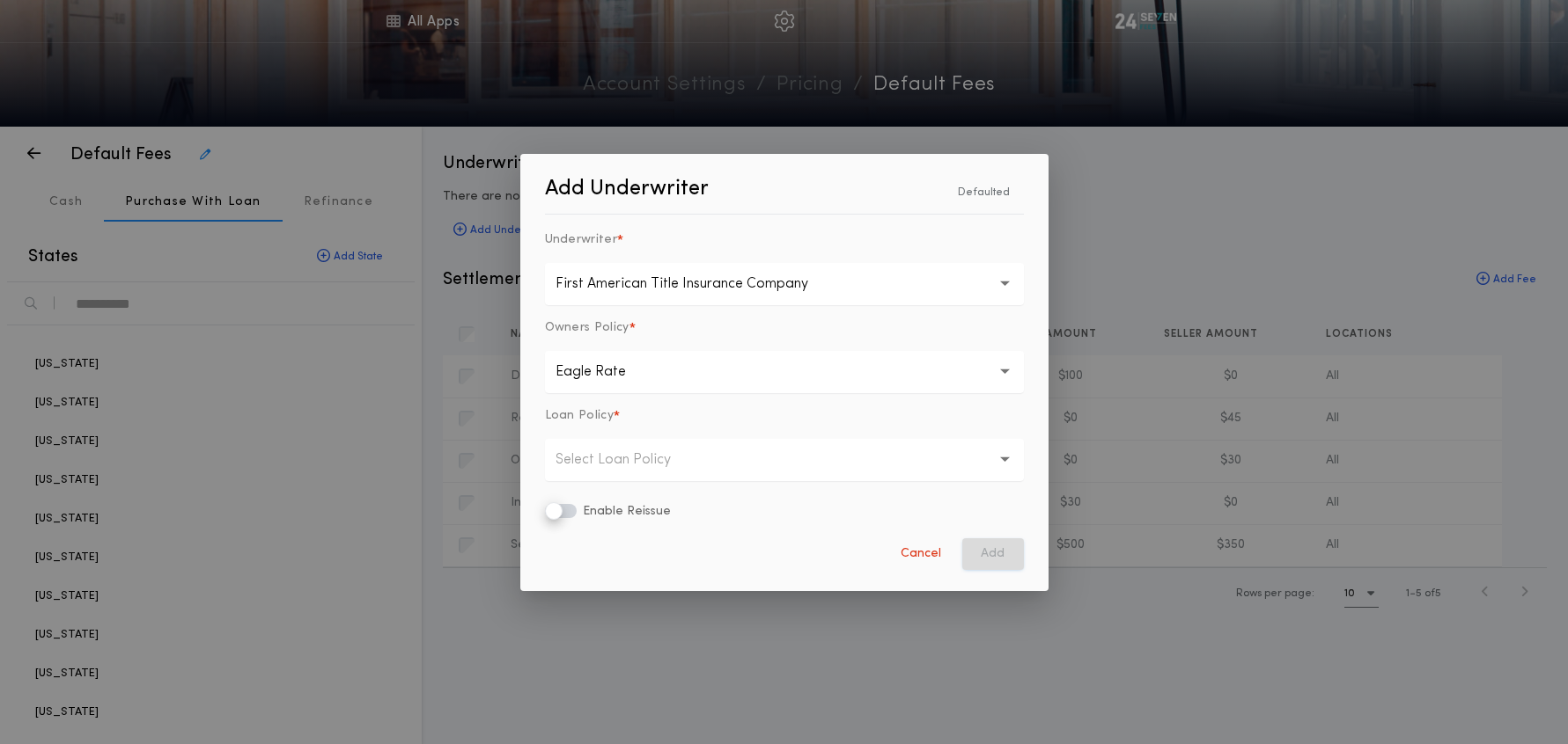
click at [603, 451] on p "Select Loan Policy" at bounding box center [627, 459] width 144 height 21
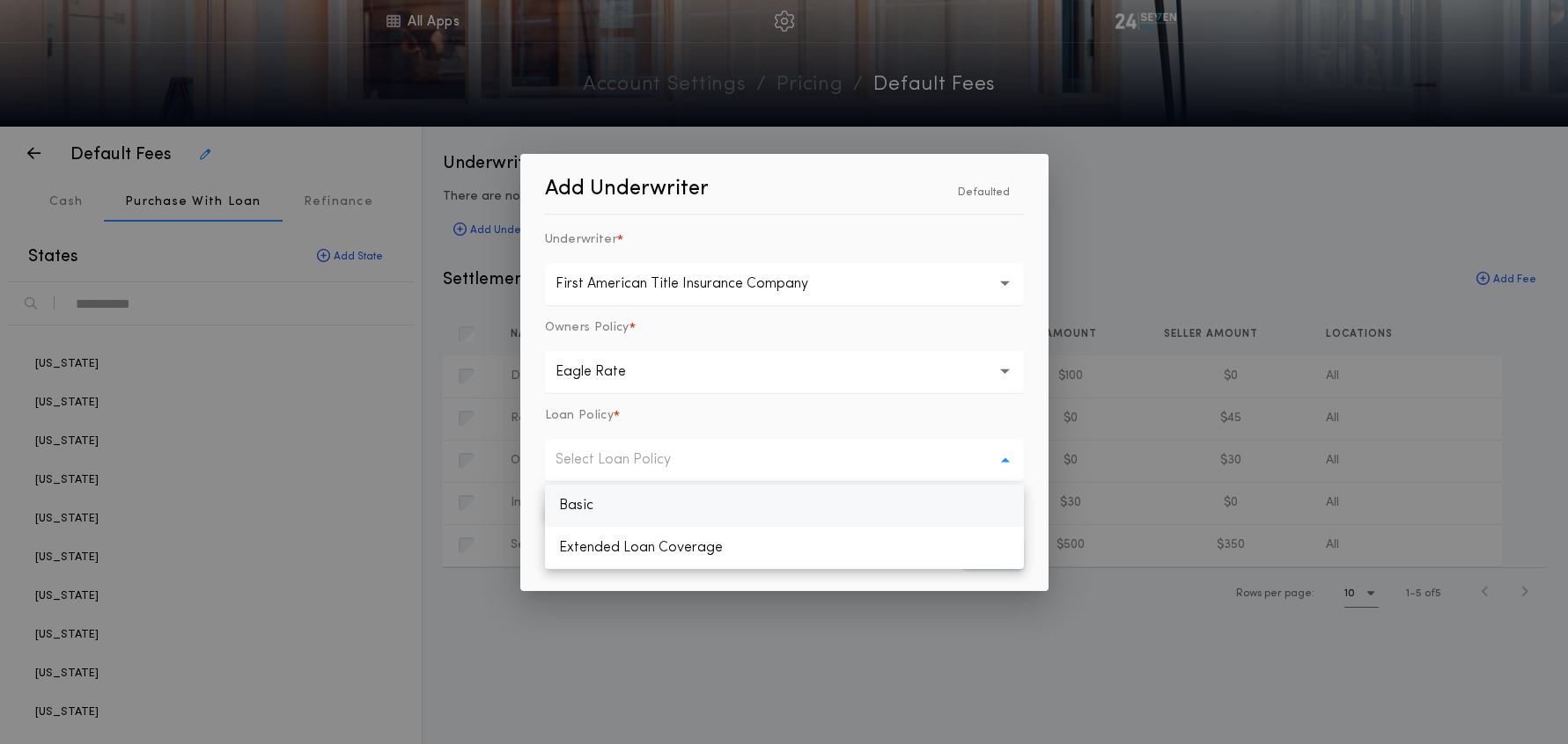
drag, startPoint x: 603, startPoint y: 501, endPoint x: 602, endPoint y: 513, distance: 12.0
click at [603, 501] on p "Basic" at bounding box center [784, 506] width 479 height 42
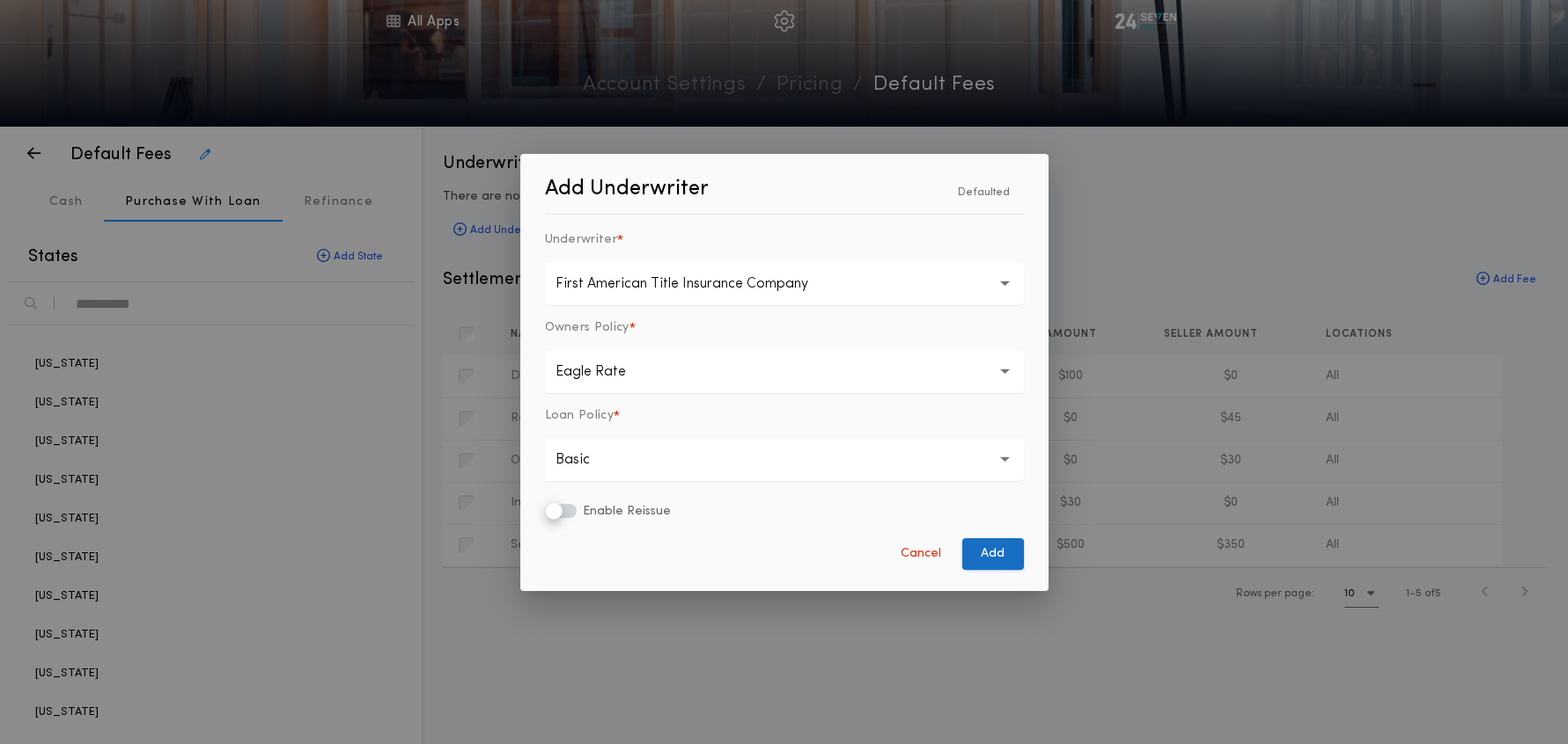
click at [1000, 559] on button "Add" at bounding box center [992, 554] width 62 height 31
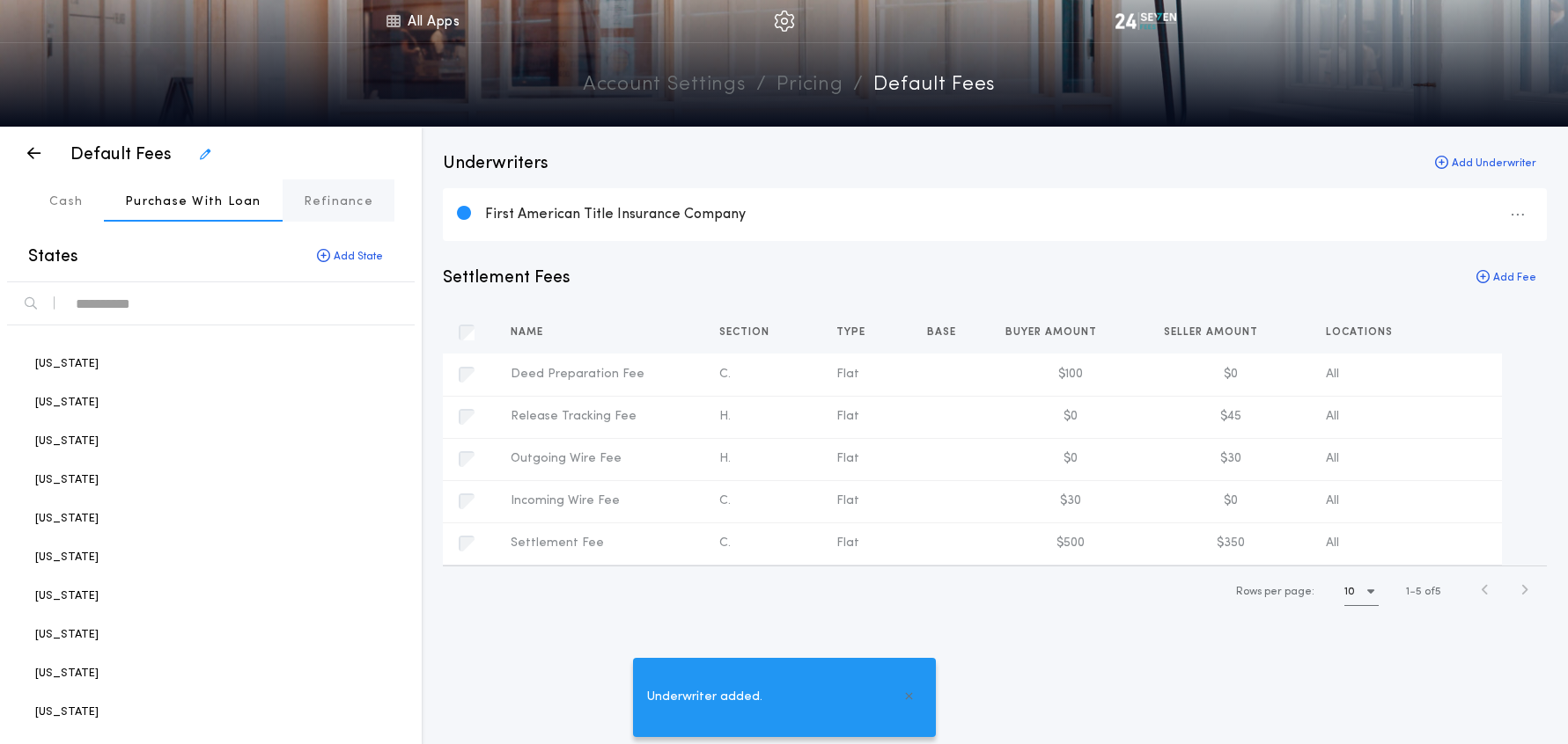
click at [313, 203] on p "Refinance" at bounding box center [338, 202] width 69 height 17
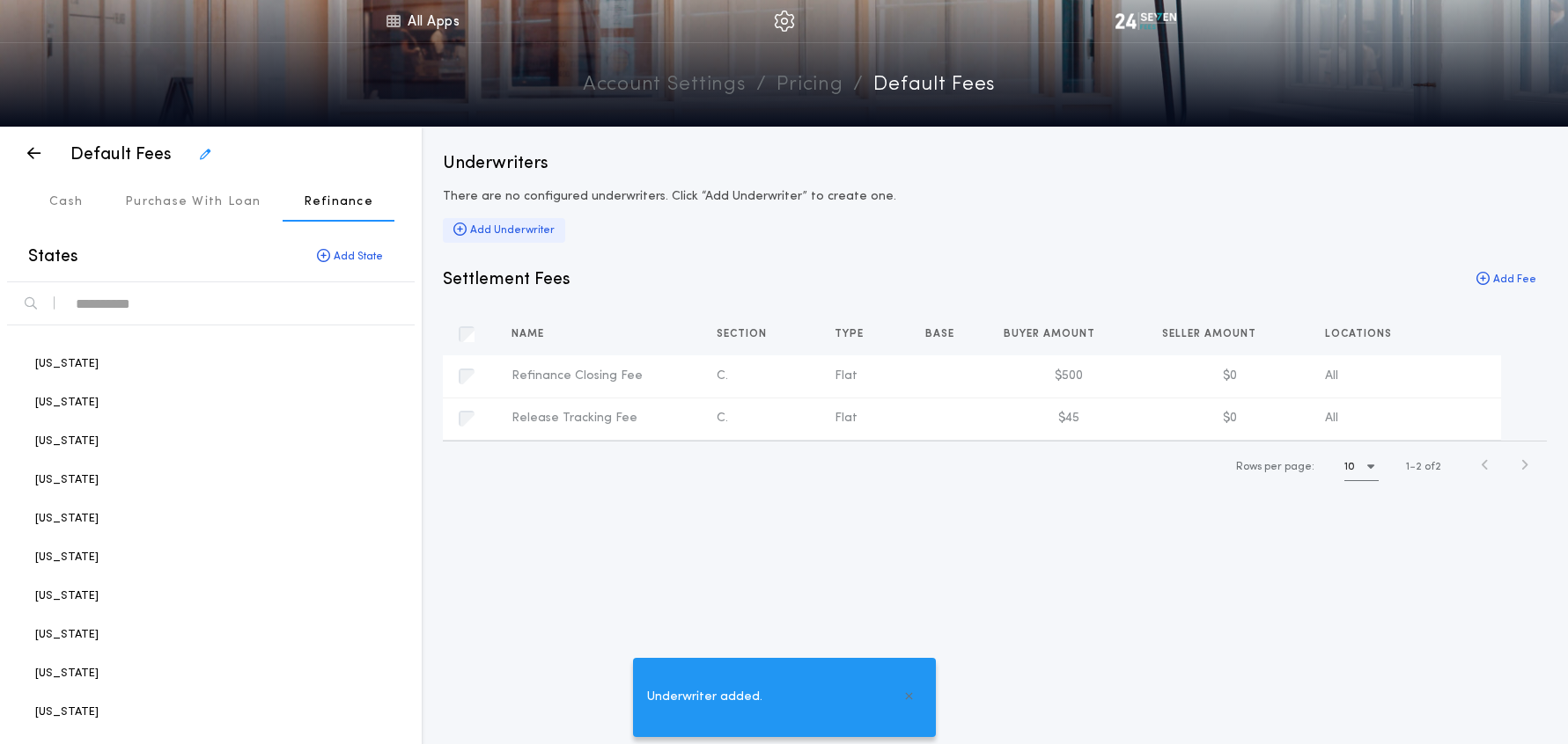
click at [545, 227] on div "Add Underwriter" at bounding box center [504, 230] width 123 height 25
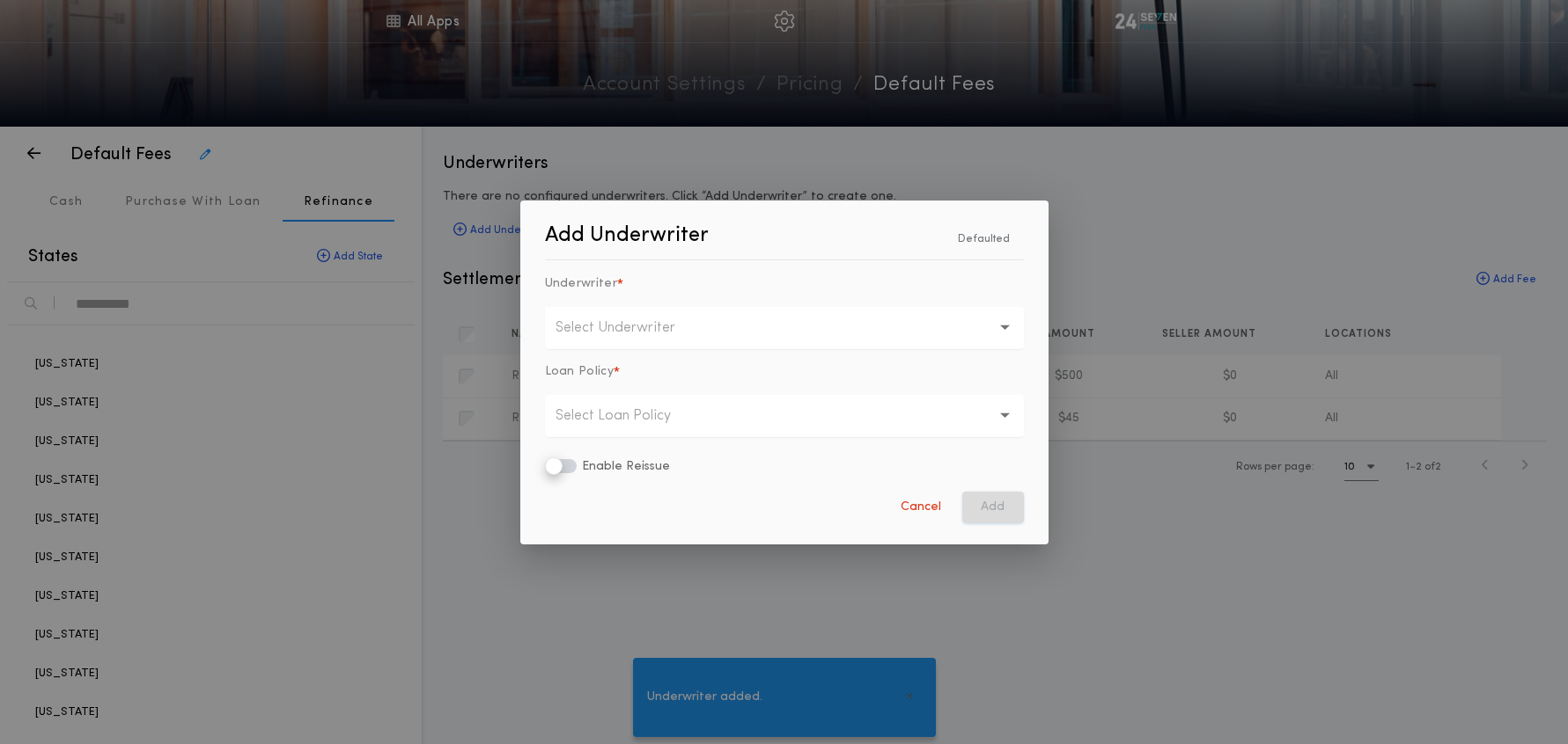
click at [633, 333] on p "Select Underwriter" at bounding box center [629, 328] width 148 height 21
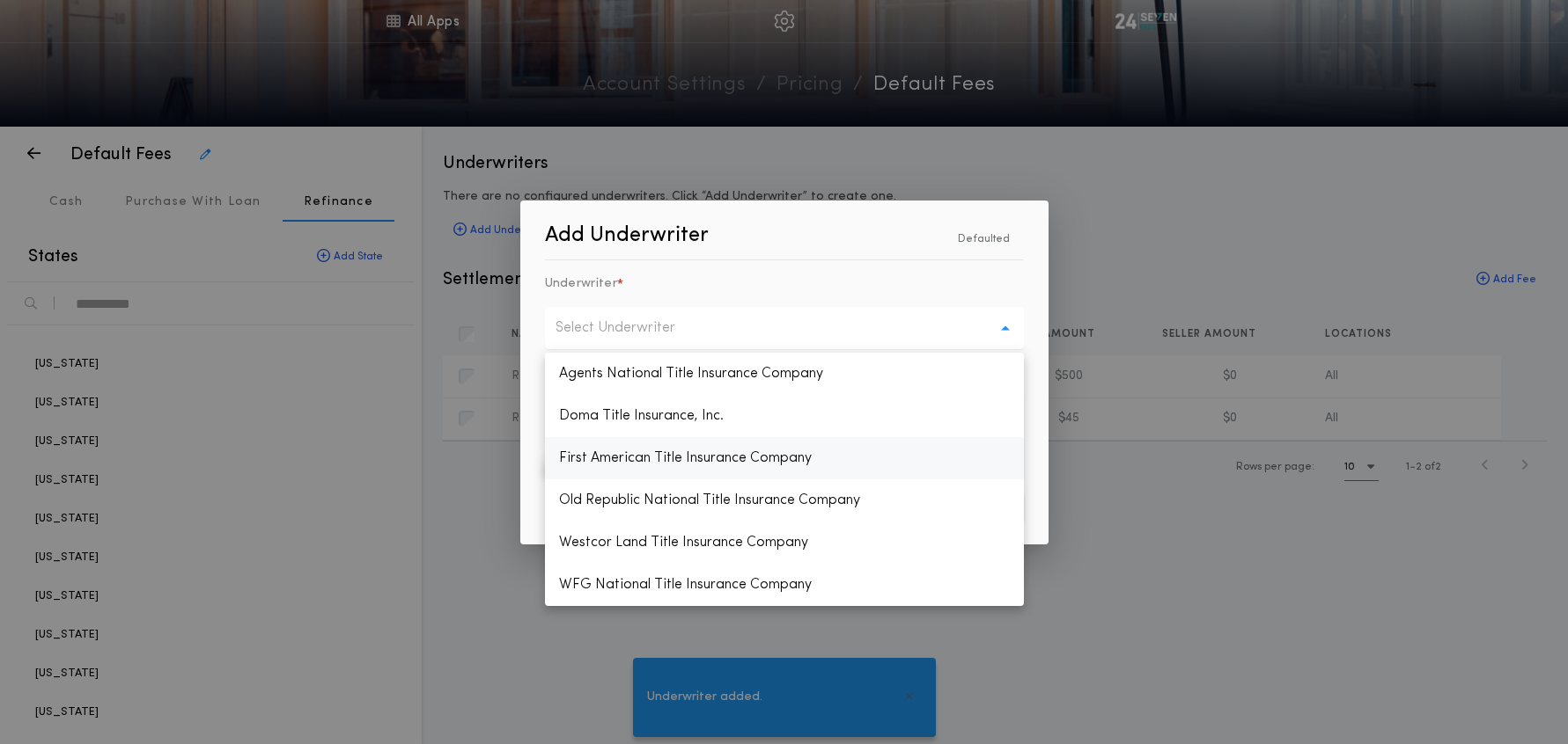
click at [604, 463] on p "First American Title Insurance Company" at bounding box center [784, 459] width 479 height 42
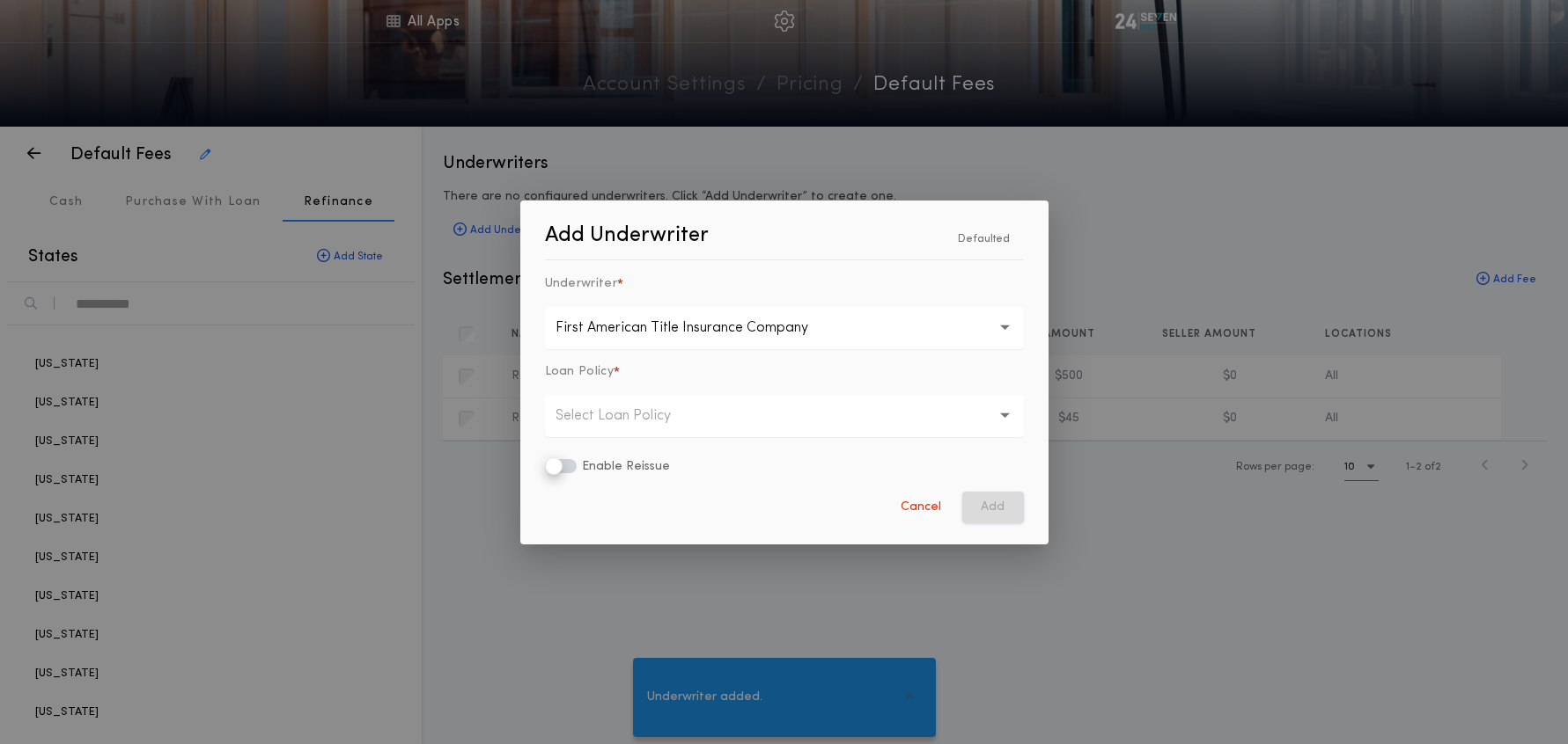
click at [595, 416] on p "Select Loan Policy" at bounding box center [627, 415] width 144 height 21
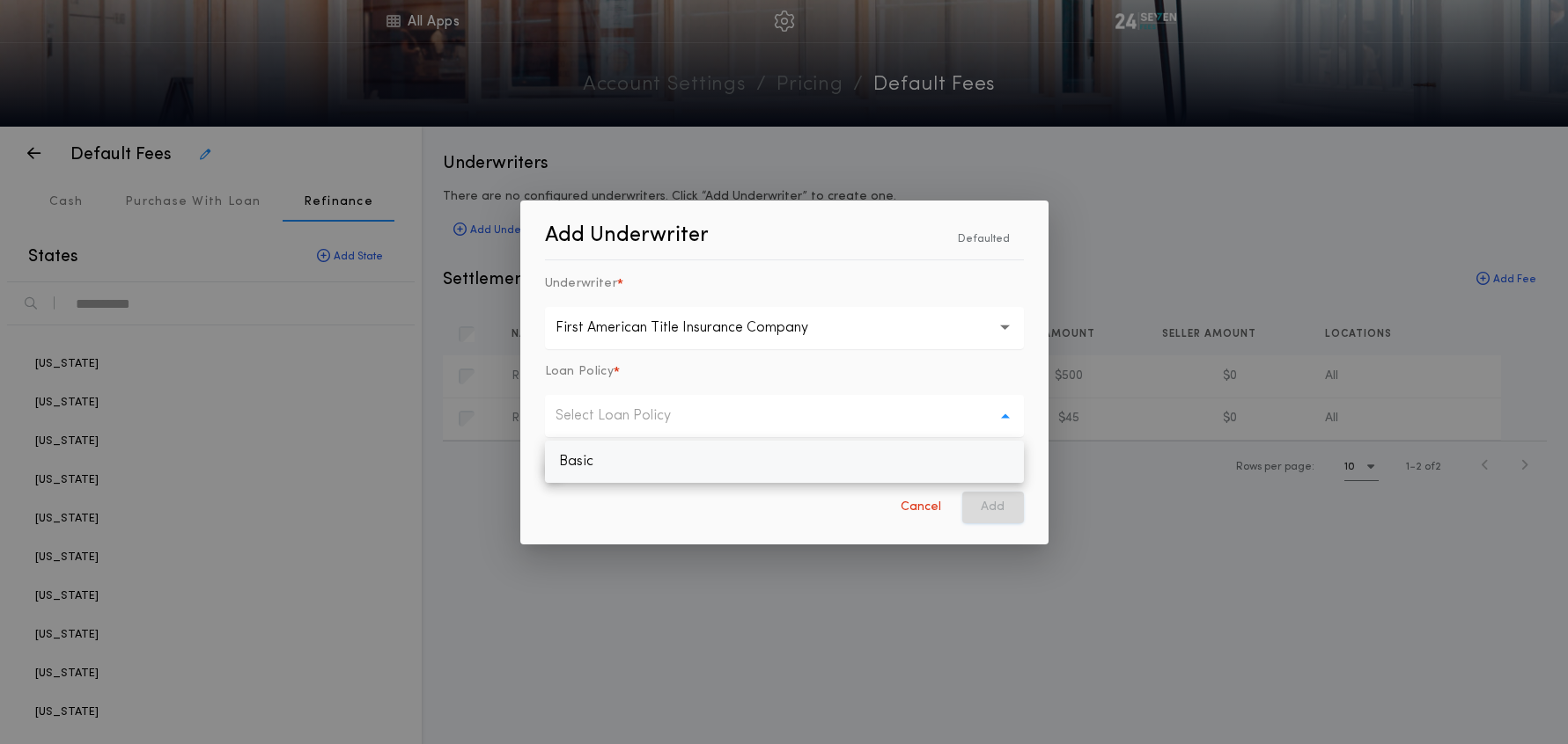
click at [625, 465] on p "Basic" at bounding box center [784, 462] width 479 height 42
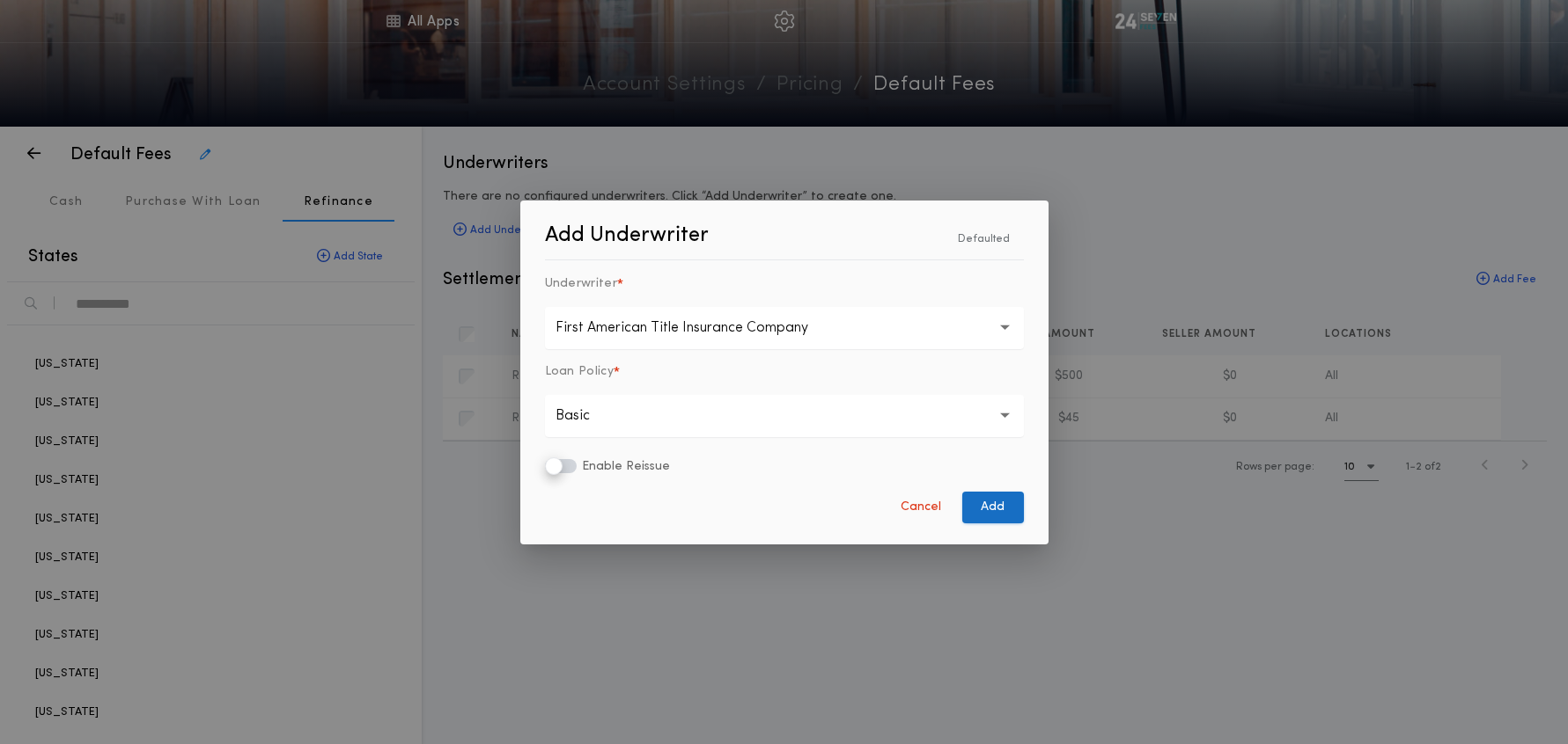
click at [985, 515] on button "Add" at bounding box center [992, 507] width 62 height 31
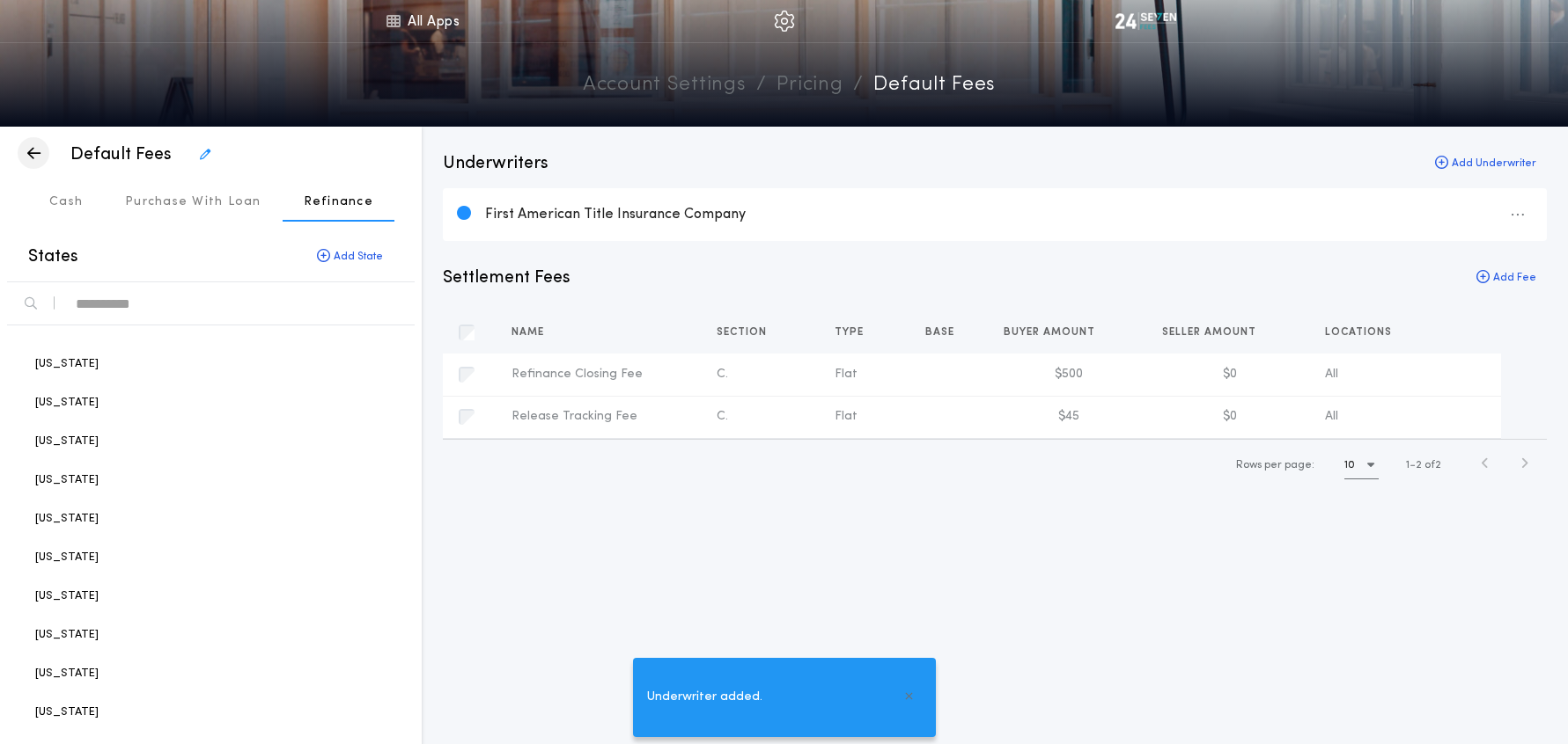
click at [38, 153] on icon "button" at bounding box center [34, 153] width 13 height 1
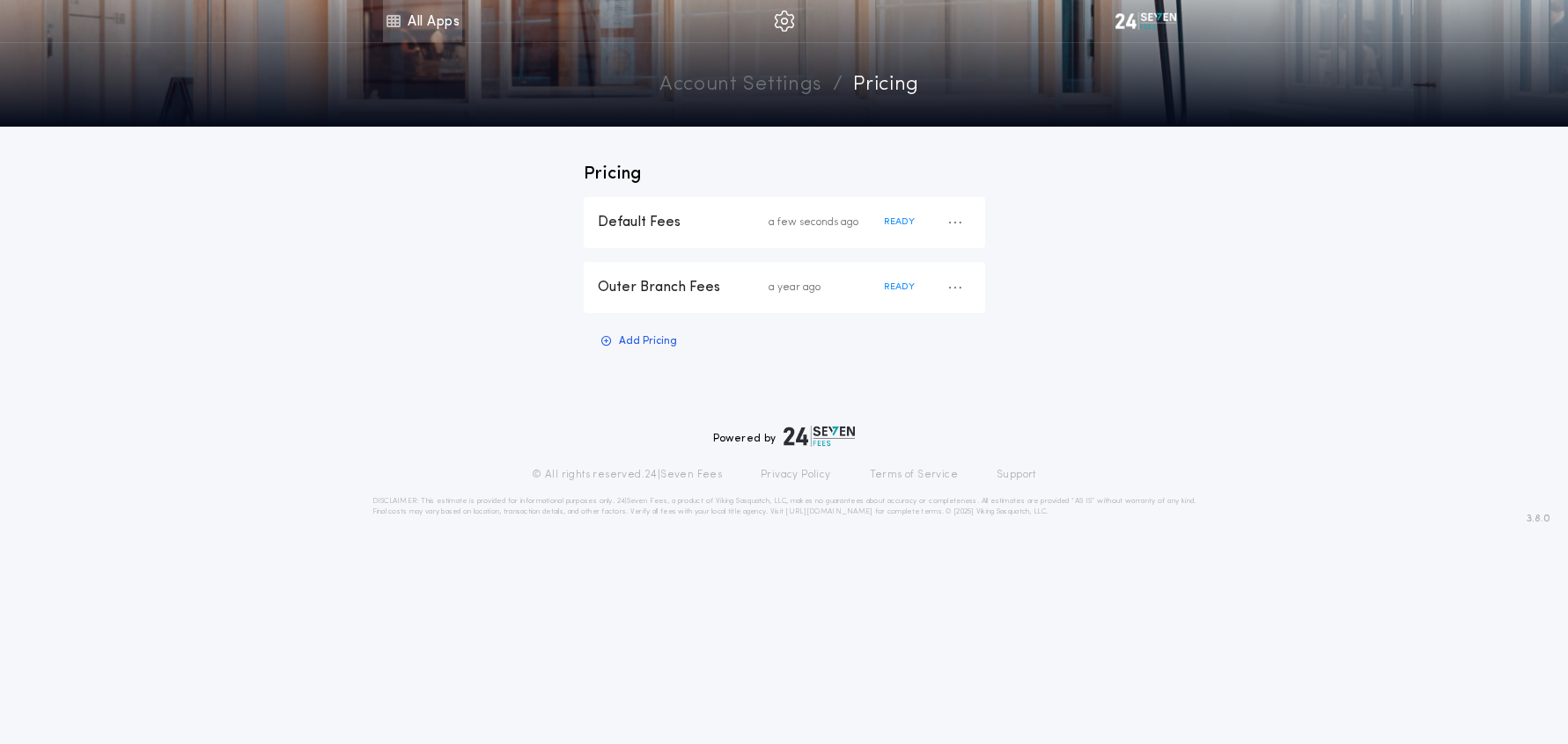
click at [397, 34] on link "All Apps" at bounding box center [423, 21] width 79 height 42
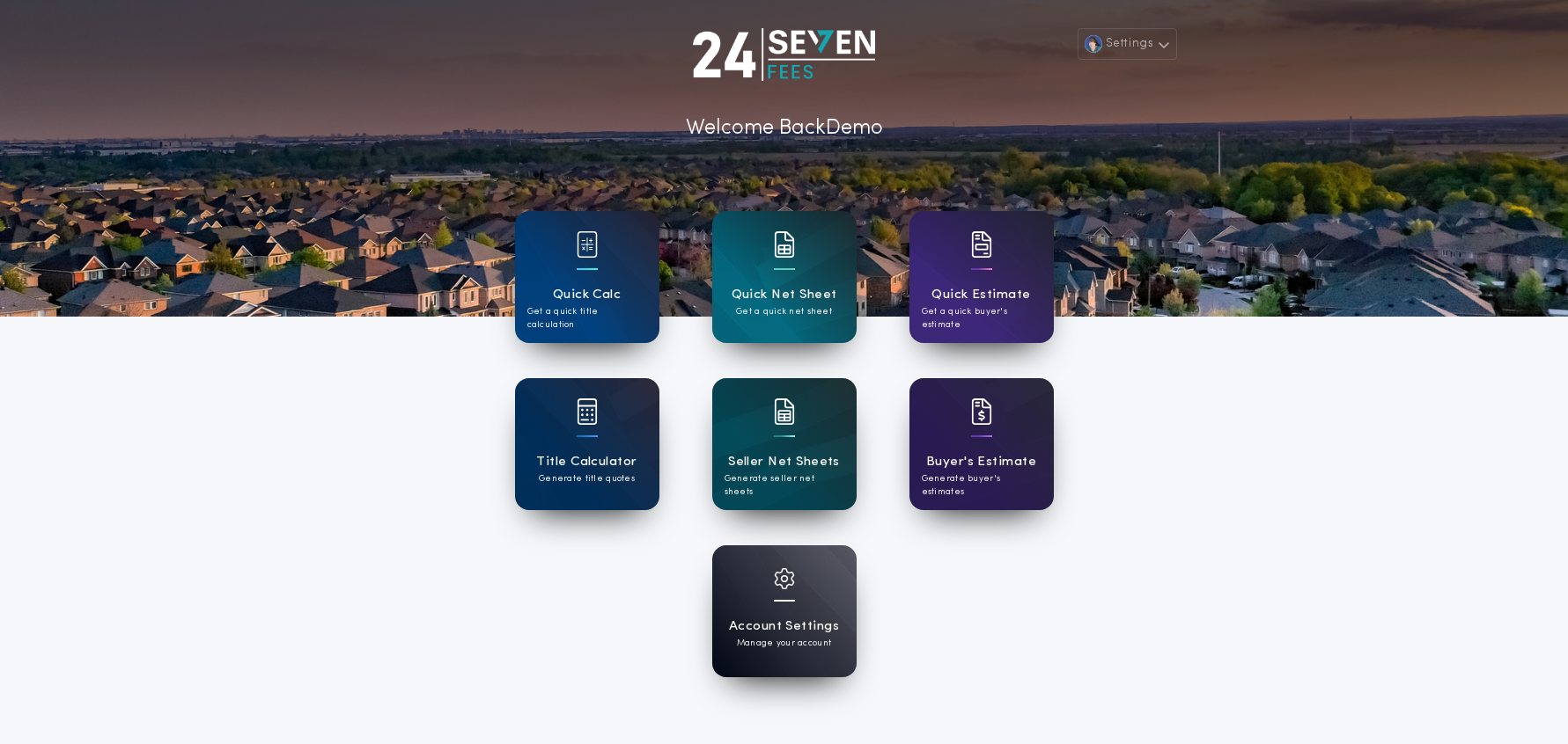
click at [990, 547] on div "Account Settings Manage your account" at bounding box center [784, 610] width 539 height 132
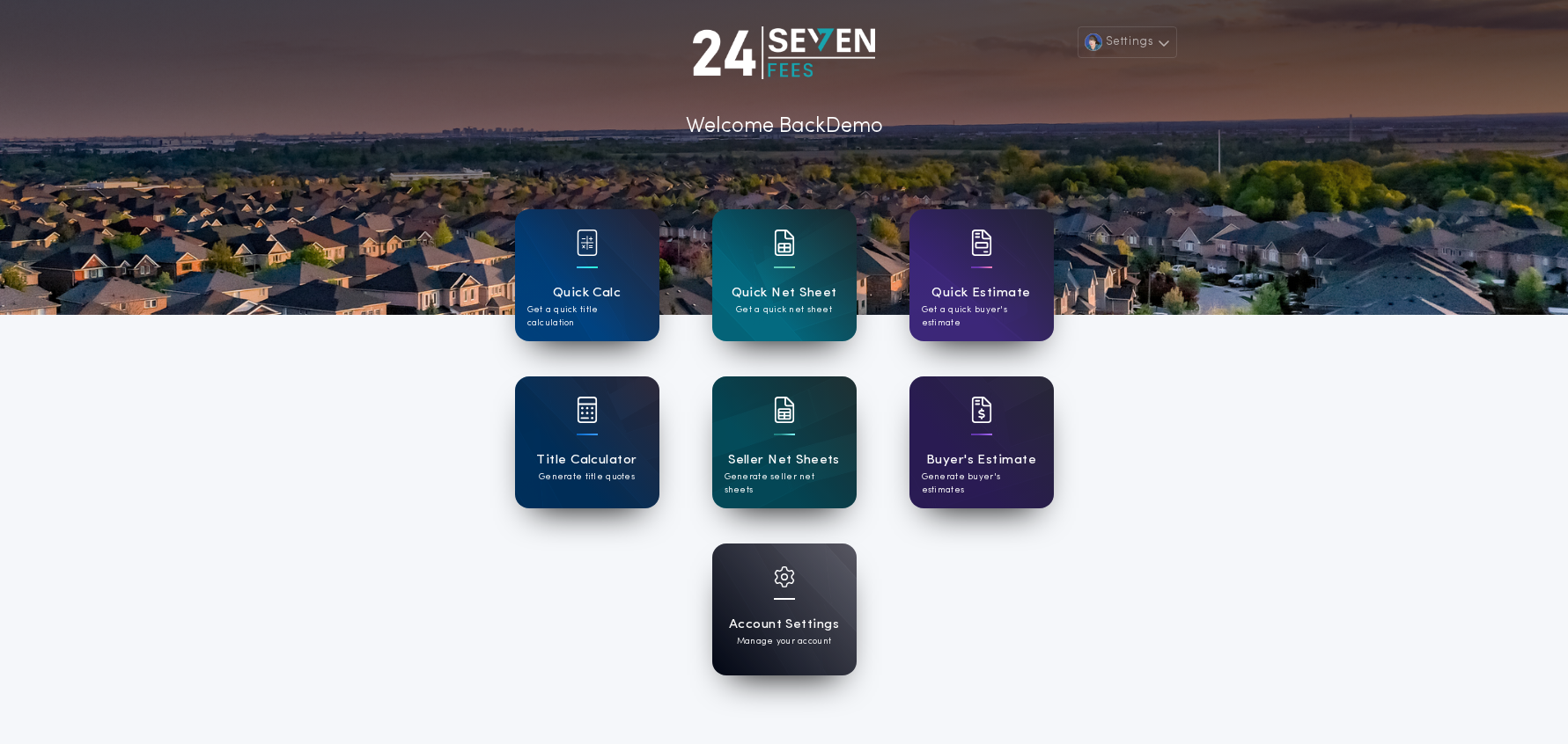
scroll to position [1, 0]
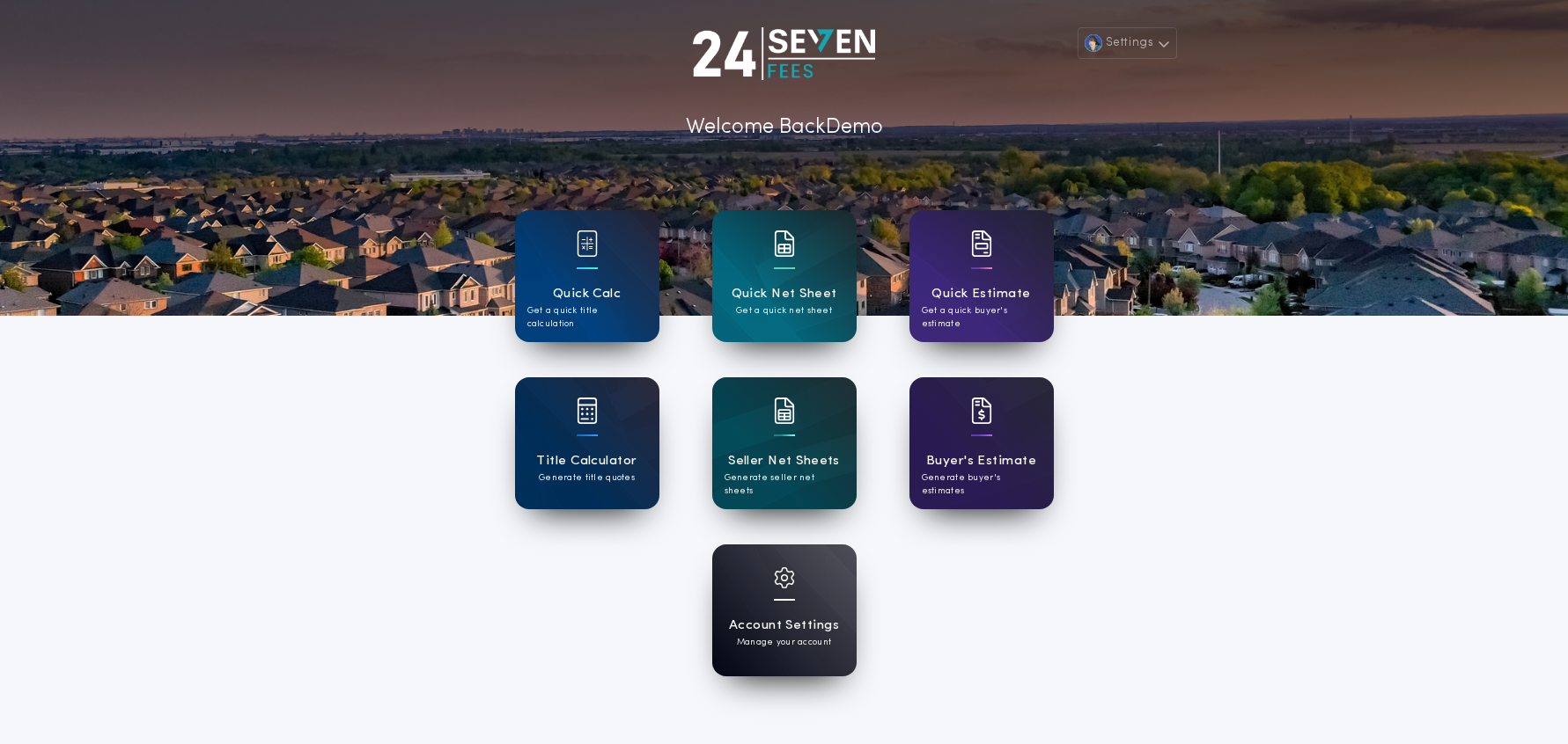
click at [772, 628] on h1 "Account Settings" at bounding box center [783, 626] width 110 height 20
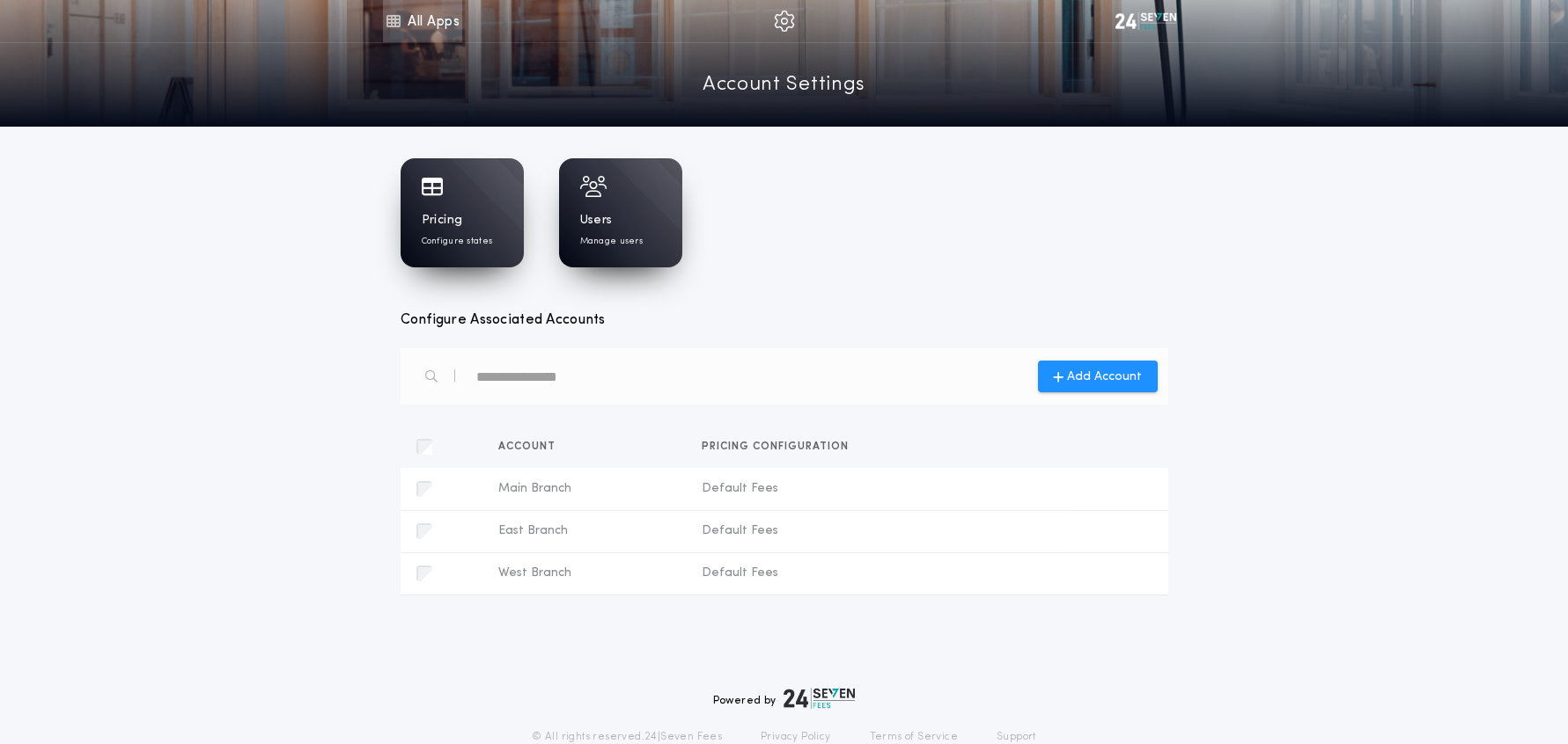
click at [385, 24] on icon at bounding box center [392, 20] width 16 height 21
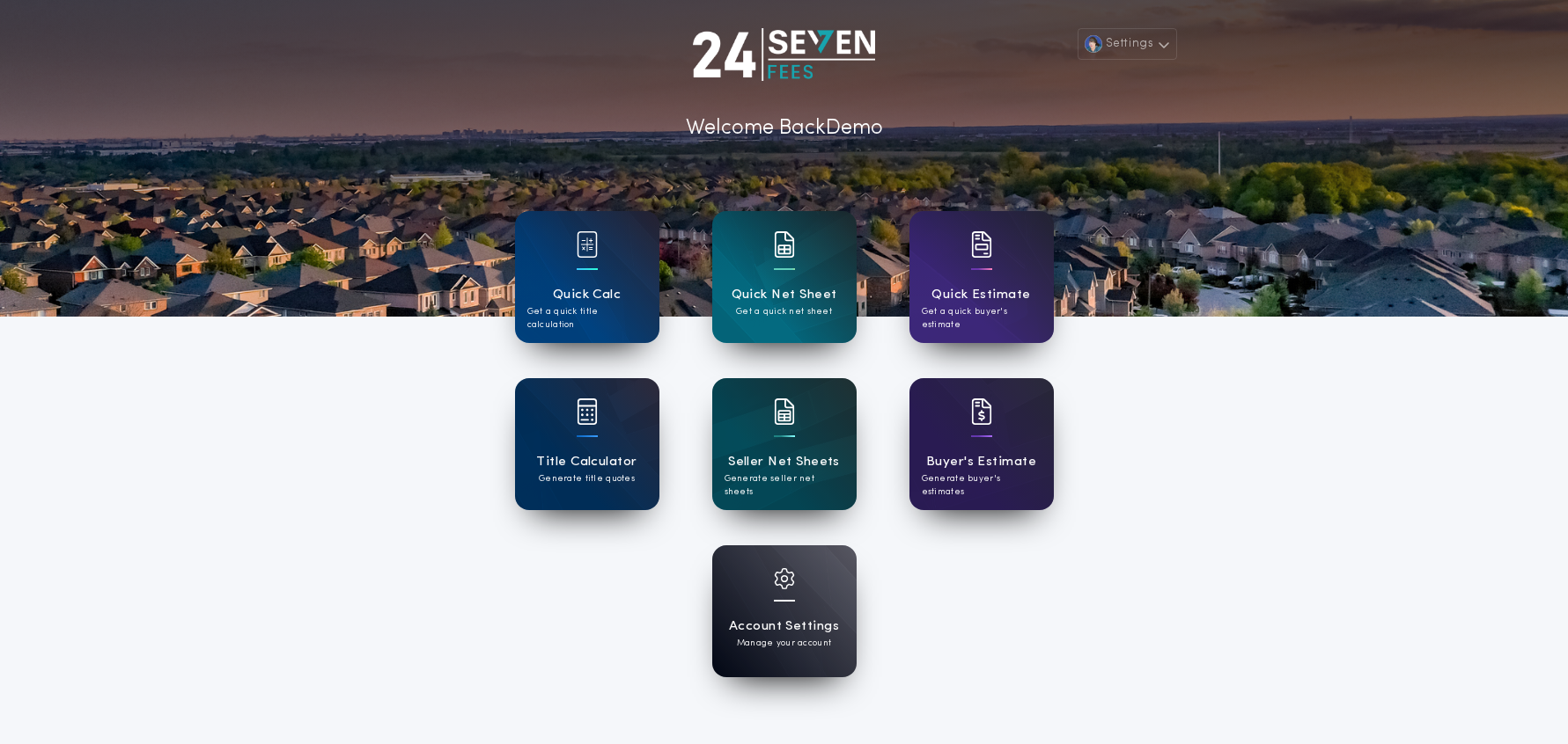
click at [1366, 657] on div "Settings Welcome Back Demo Quick Calc Get a quick title calculation Quick Net S…" at bounding box center [784, 459] width 1568 height 920
drag, startPoint x: 1343, startPoint y: 608, endPoint x: 1181, endPoint y: 575, distance: 165.3
click at [1342, 608] on div "Settings Welcome Back Demo Quick Calc Get a quick title calculation Quick Net S…" at bounding box center [784, 459] width 1568 height 920
click at [800, 469] on h1 "Seller Net Sheets" at bounding box center [783, 462] width 111 height 20
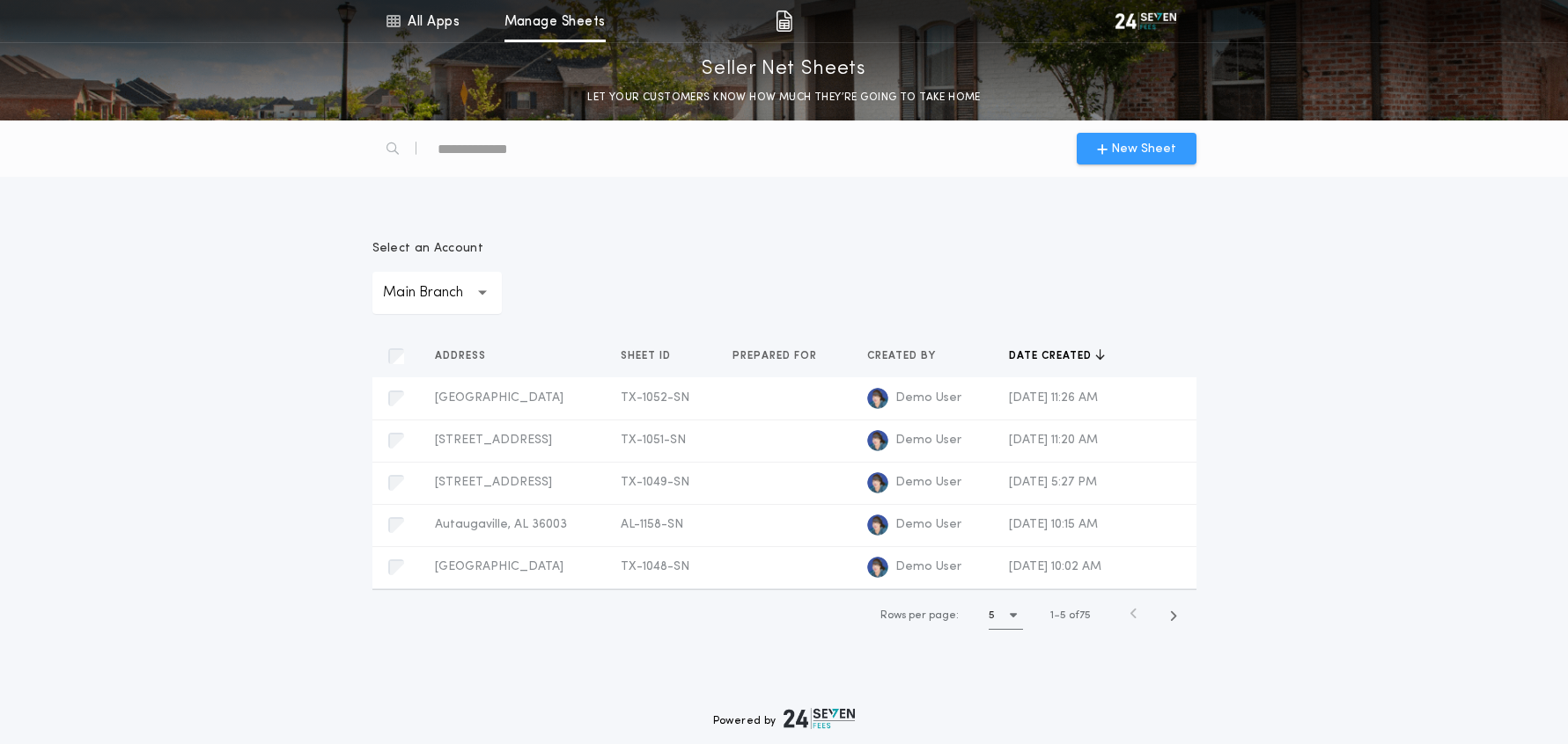
click at [1138, 152] on span "New Sheet" at bounding box center [1143, 149] width 65 height 18
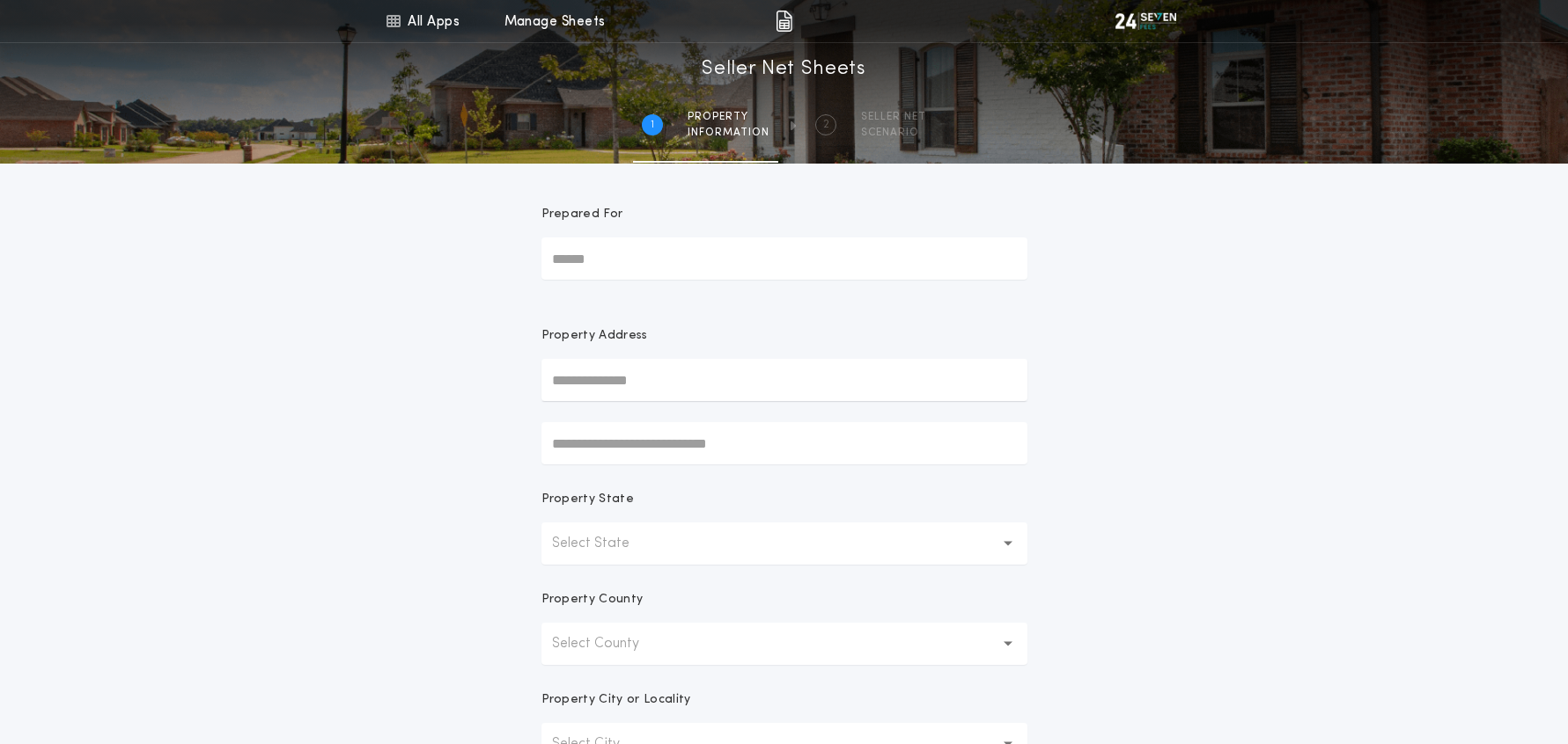
click at [654, 385] on input "text" at bounding box center [784, 380] width 486 height 42
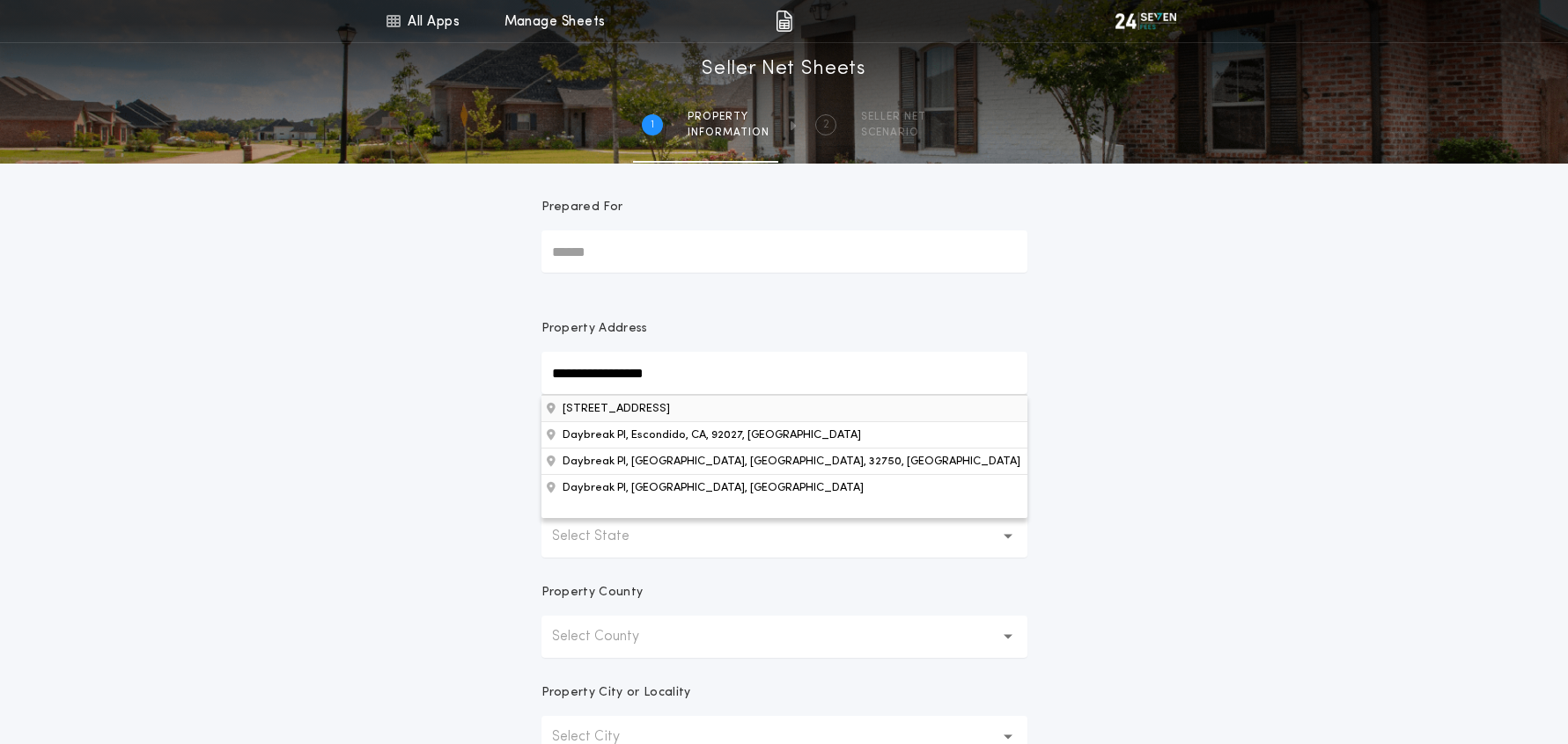
click at [657, 401] on button "13704 Daybreak Pl NW, Silverdale, WA, 98383, USA" at bounding box center [784, 408] width 486 height 27
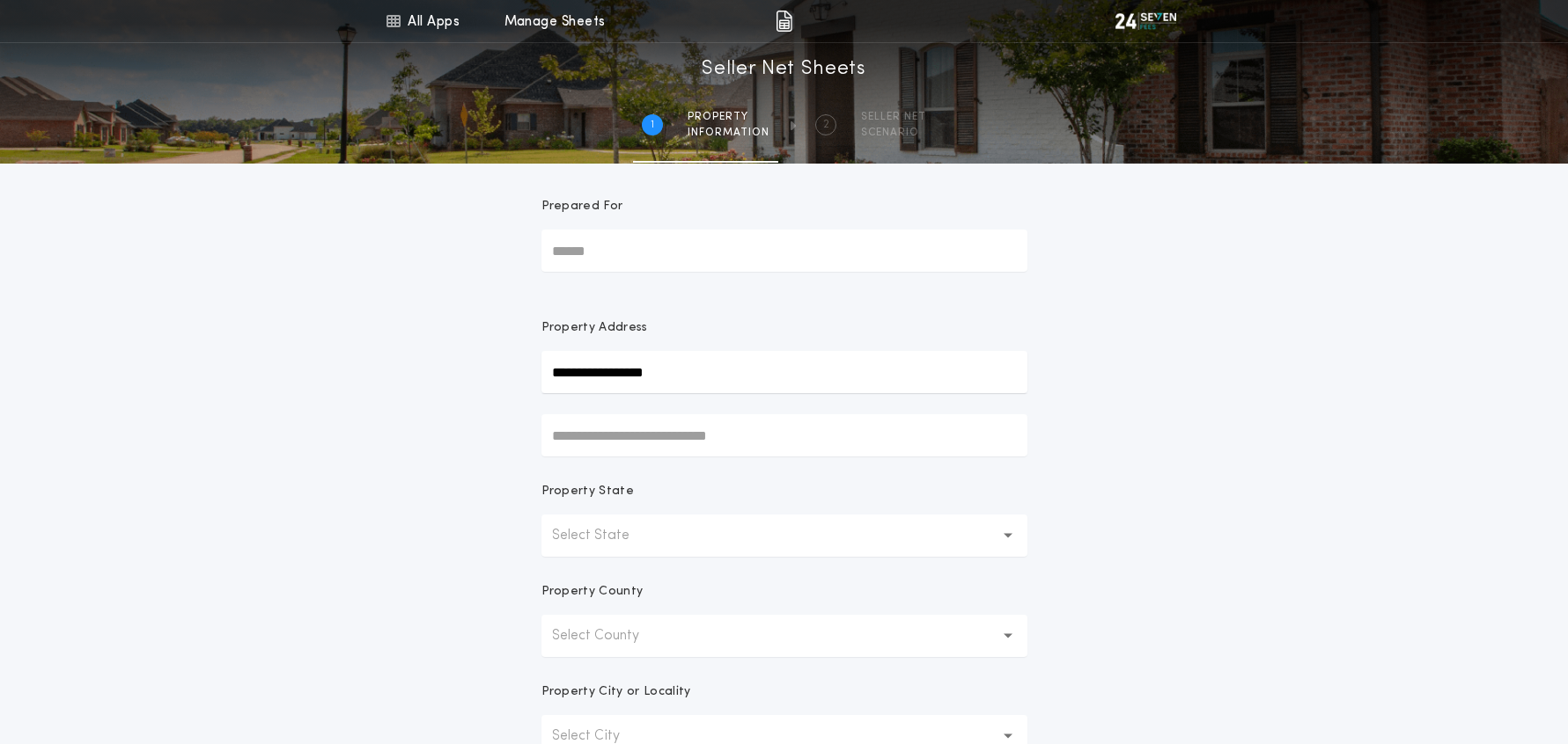
type input "**********"
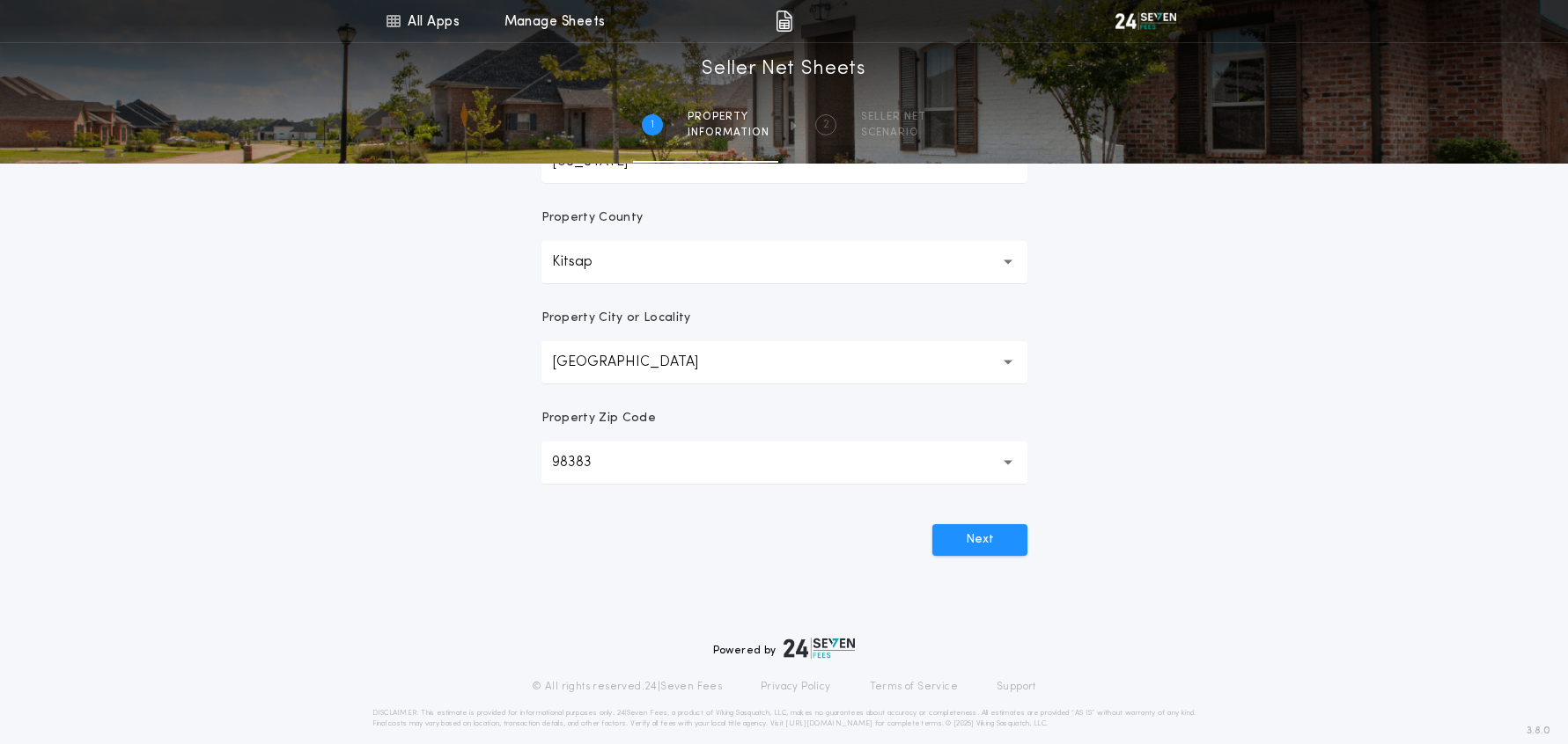
scroll to position [387, 0]
click at [975, 538] on button "Next" at bounding box center [979, 535] width 95 height 31
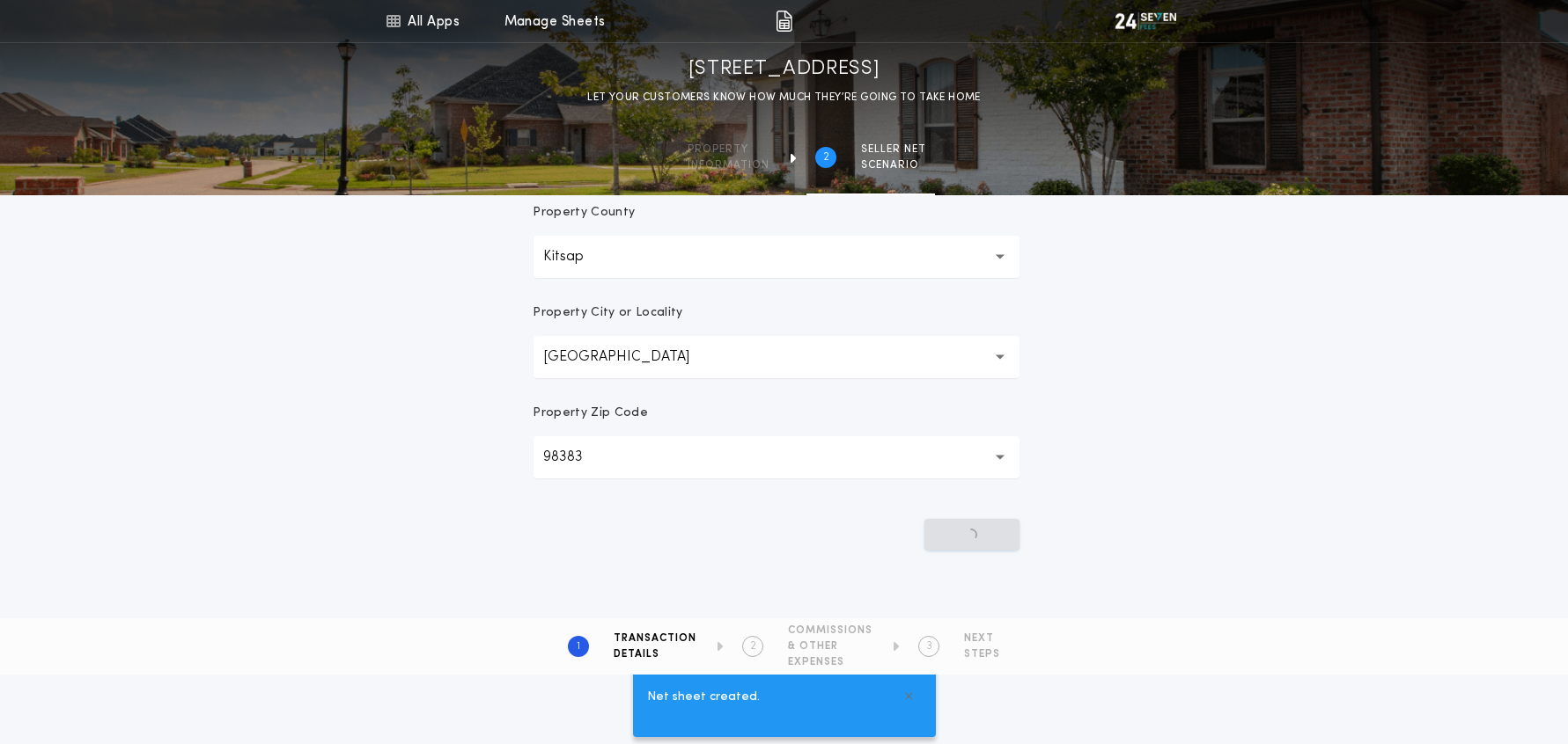
scroll to position [0, 0]
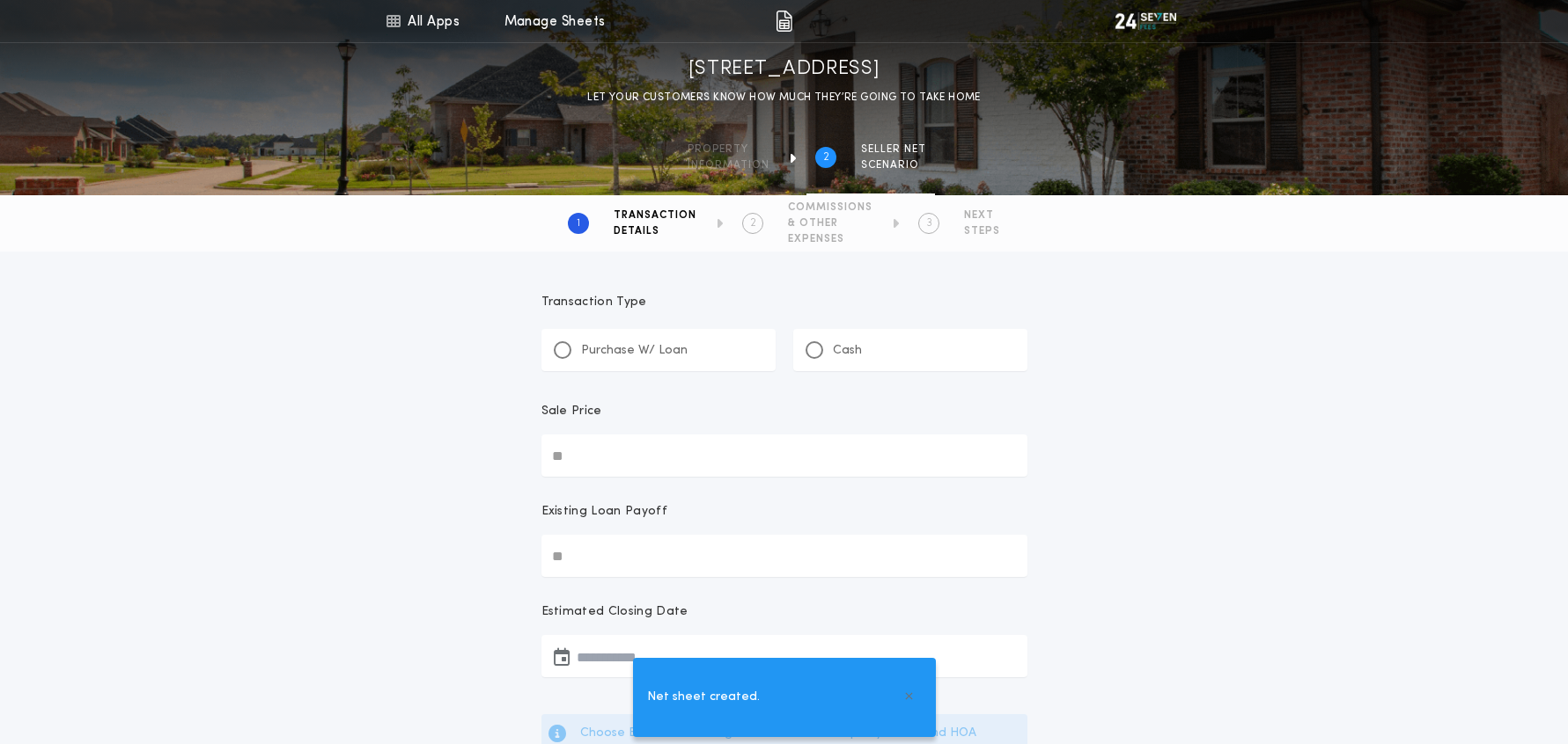
click at [658, 349] on p "Purchase W/ Loan" at bounding box center [635, 351] width 107 height 17
click at [643, 453] on input "Sale Price" at bounding box center [784, 456] width 486 height 42
type input "********"
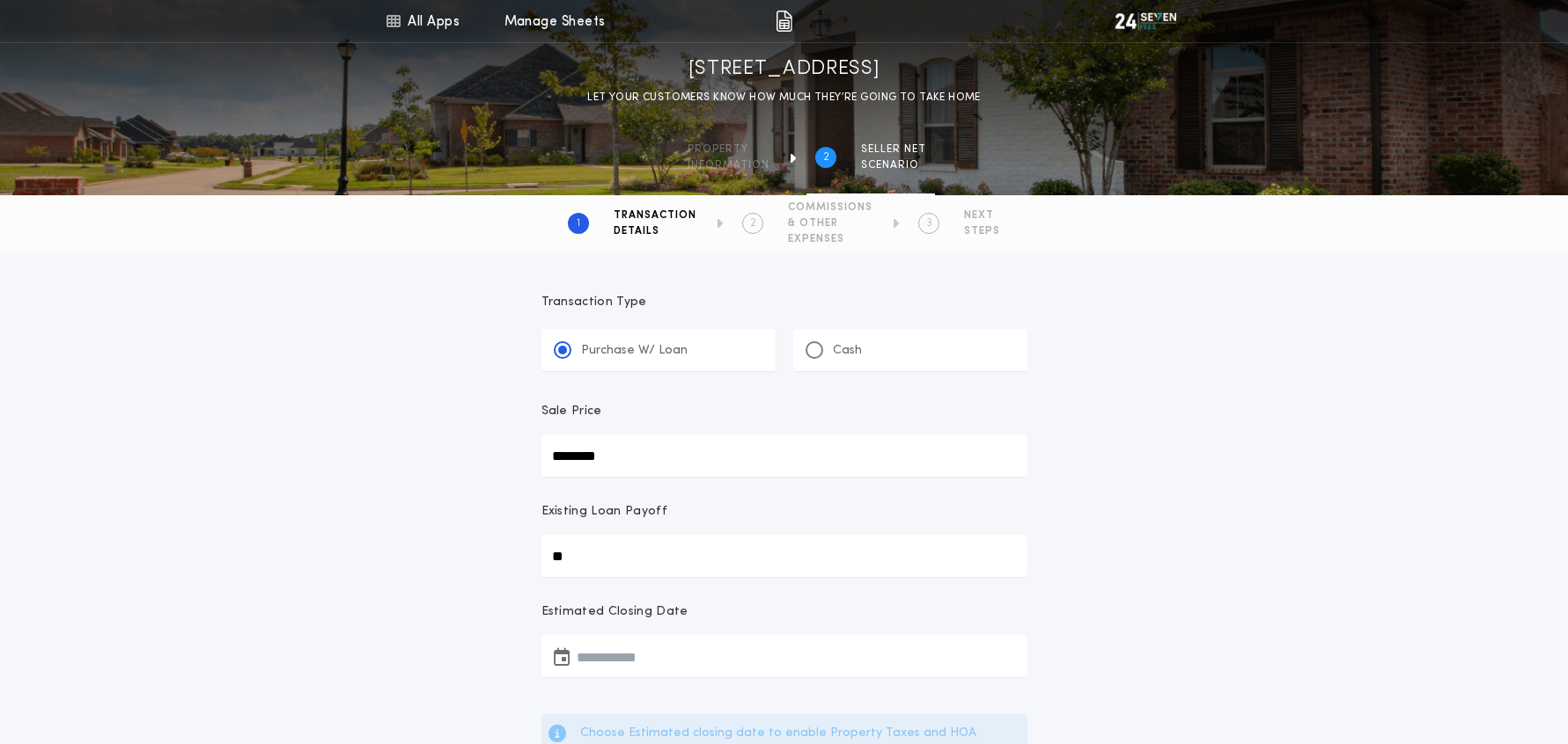
type input "**"
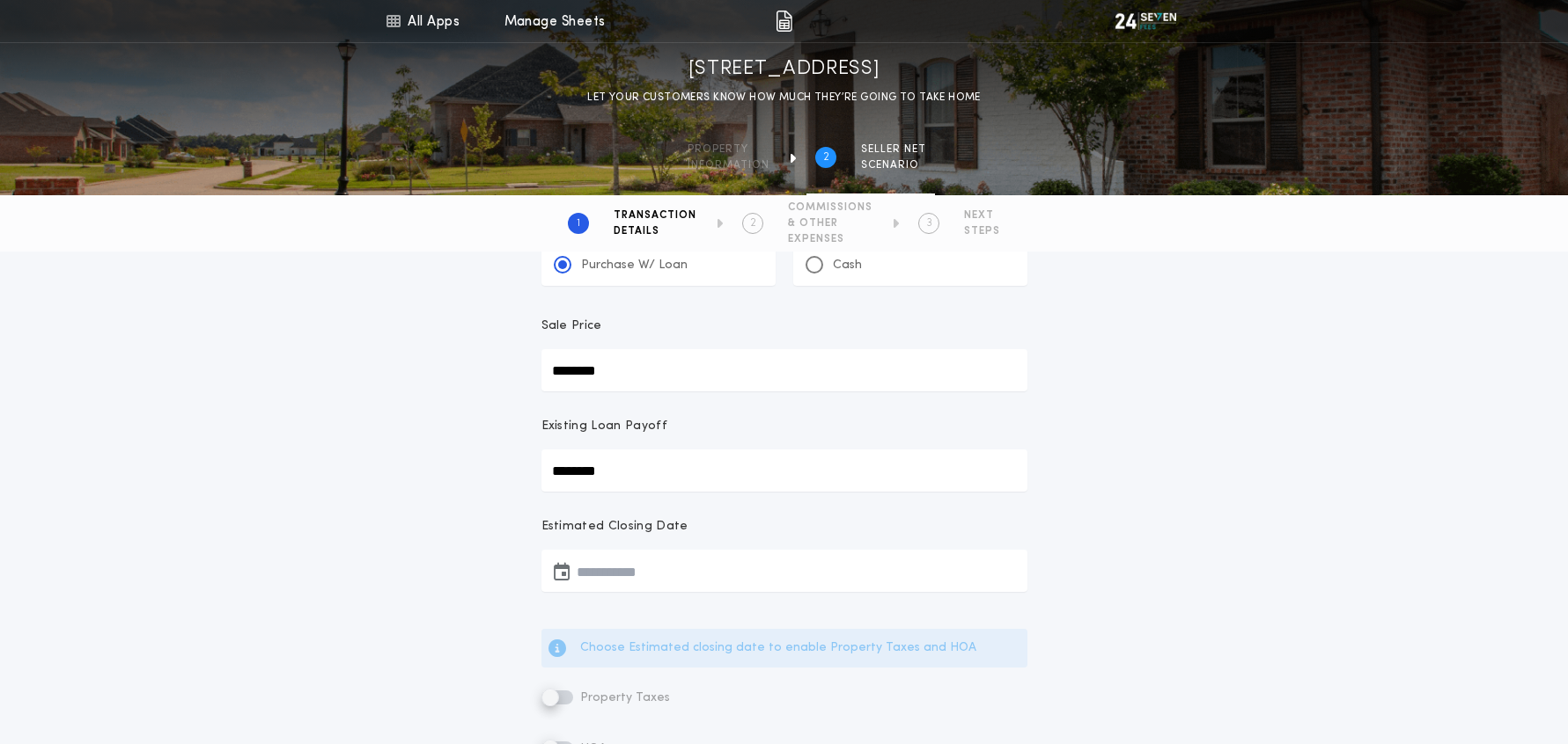
scroll to position [148, 0]
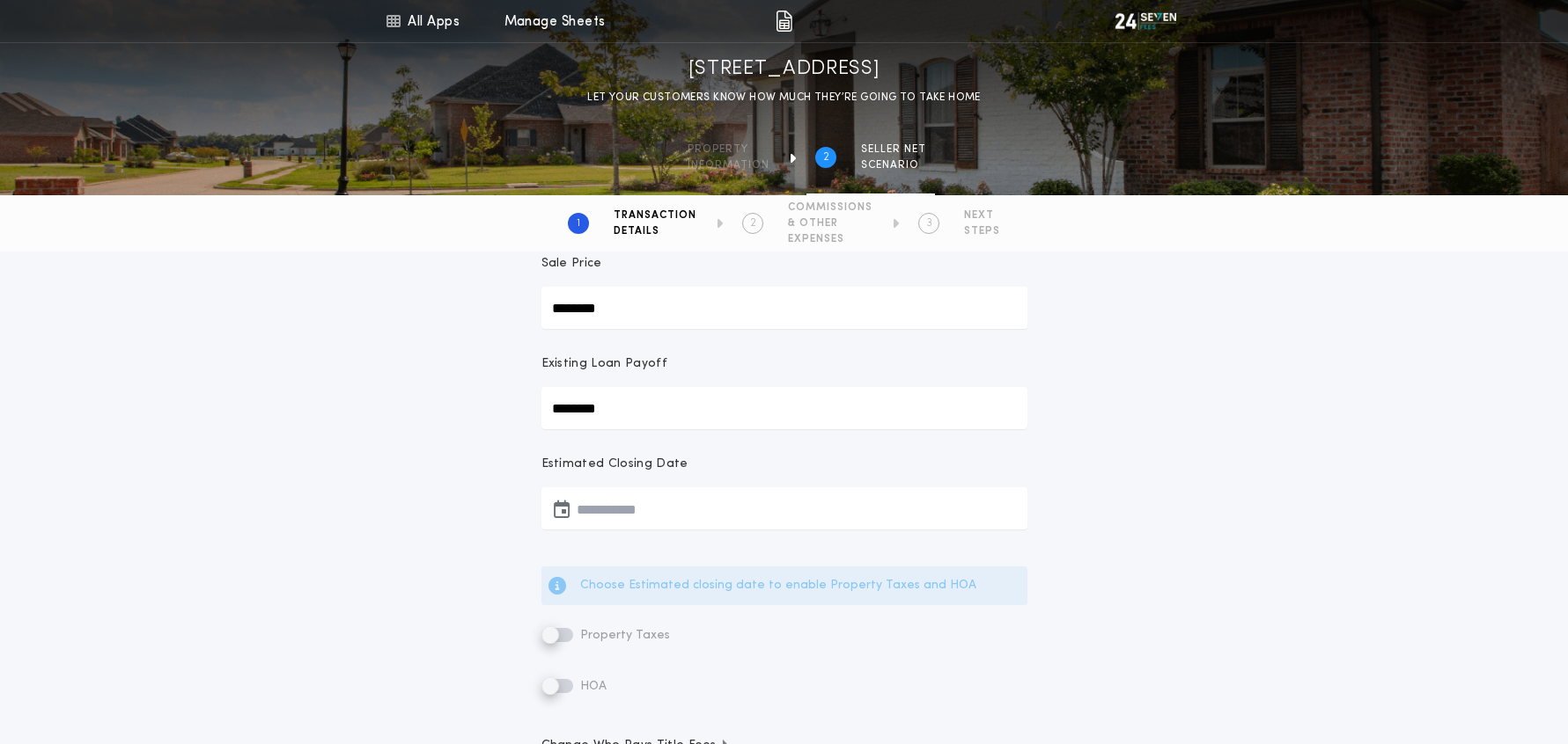
type input "********"
click at [638, 506] on button "button" at bounding box center [784, 508] width 486 height 42
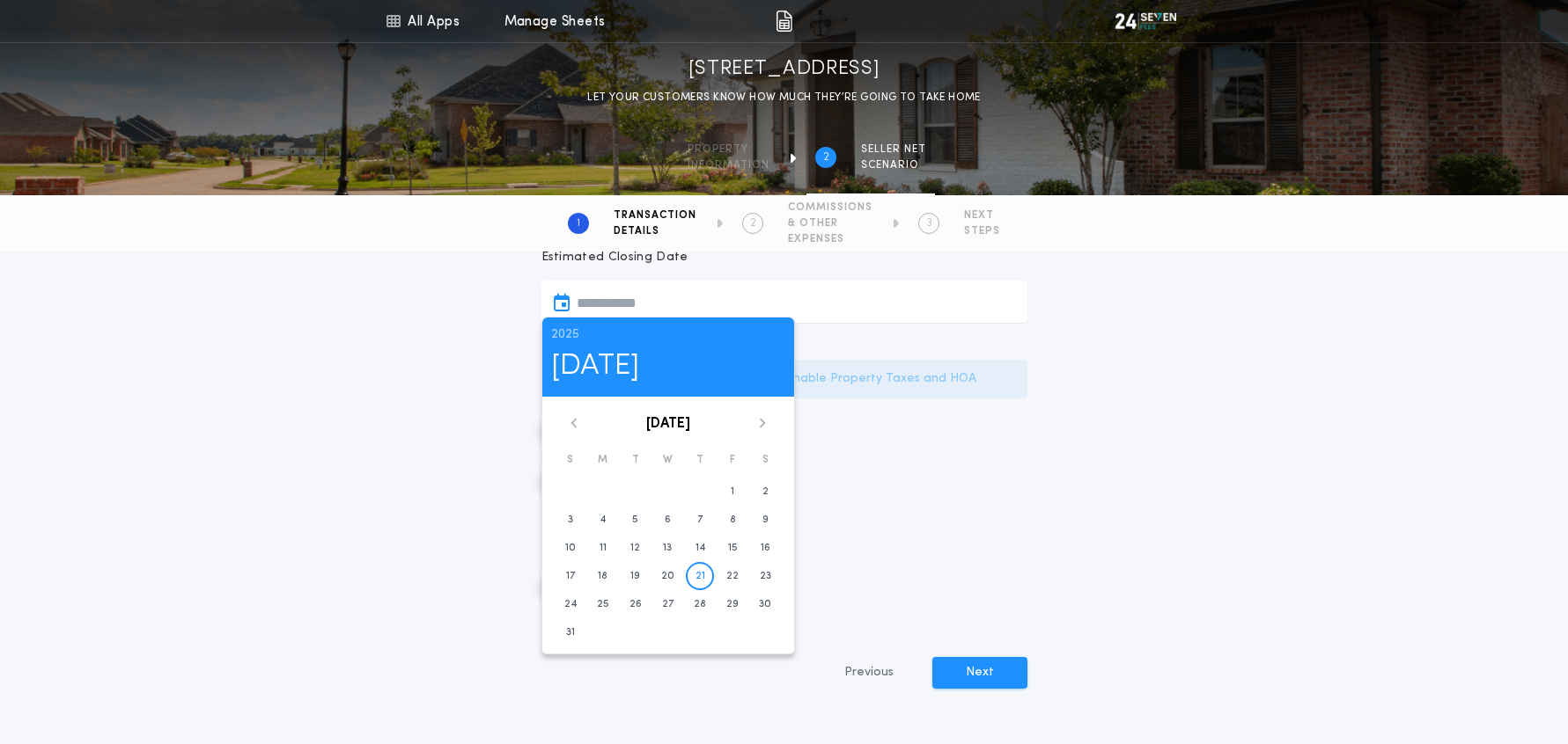
scroll to position [384, 0]
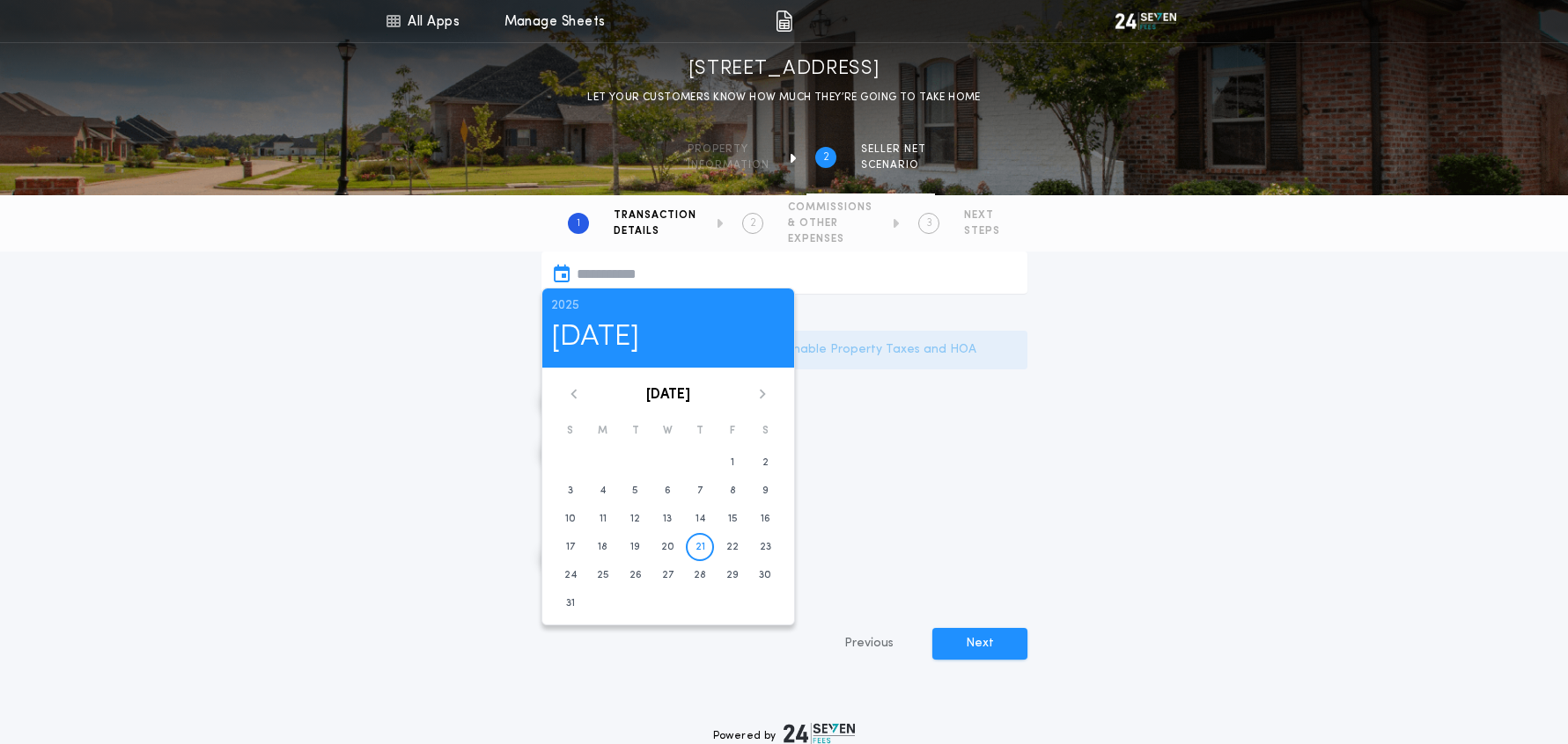
click at [761, 397] on icon at bounding box center [762, 393] width 6 height 10
click at [726, 520] on button "19" at bounding box center [732, 518] width 29 height 29
type input "**********"
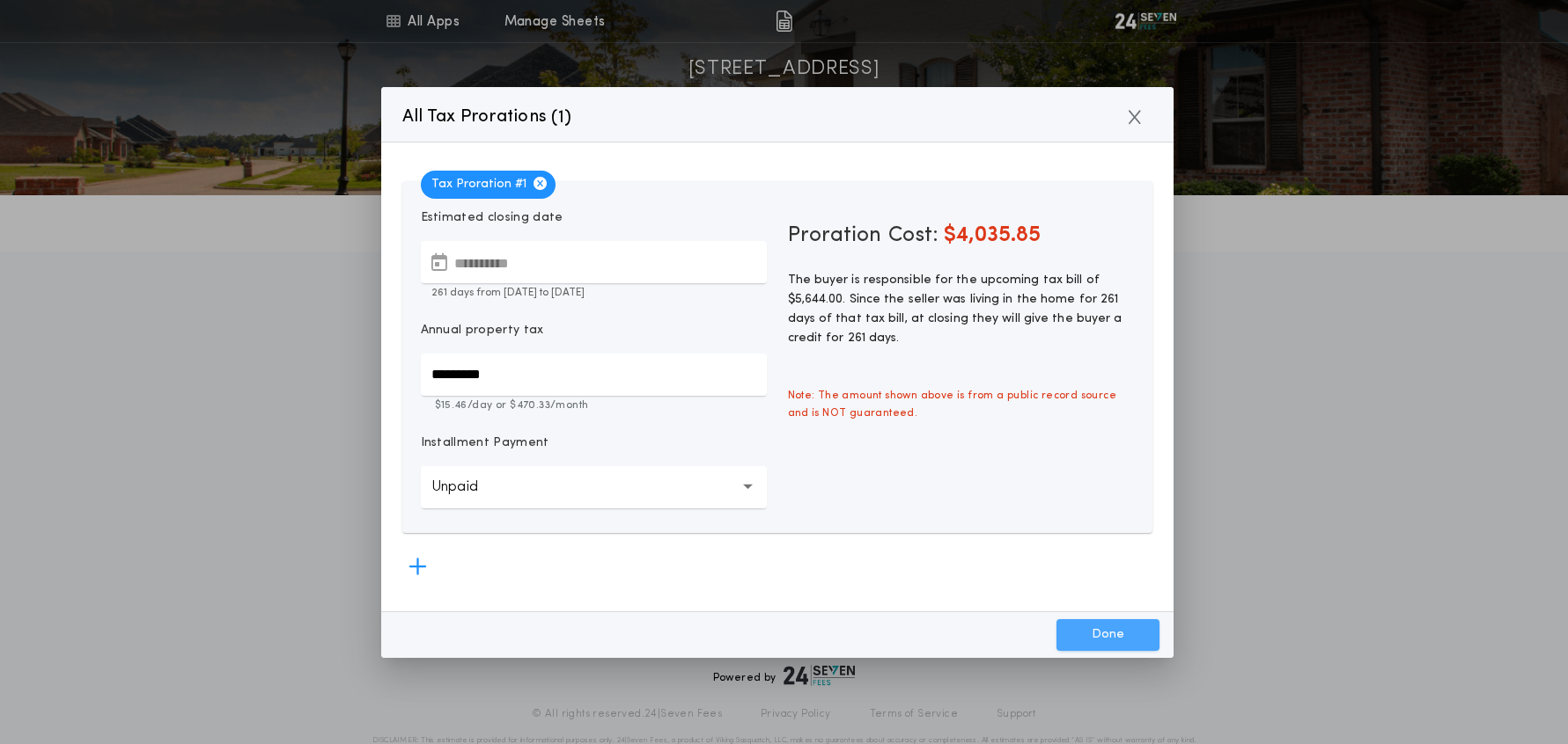
drag, startPoint x: 1084, startPoint y: 634, endPoint x: 1057, endPoint y: 625, distance: 28.5
click at [1083, 633] on button "Done" at bounding box center [1108, 635] width 103 height 31
type input "*********"
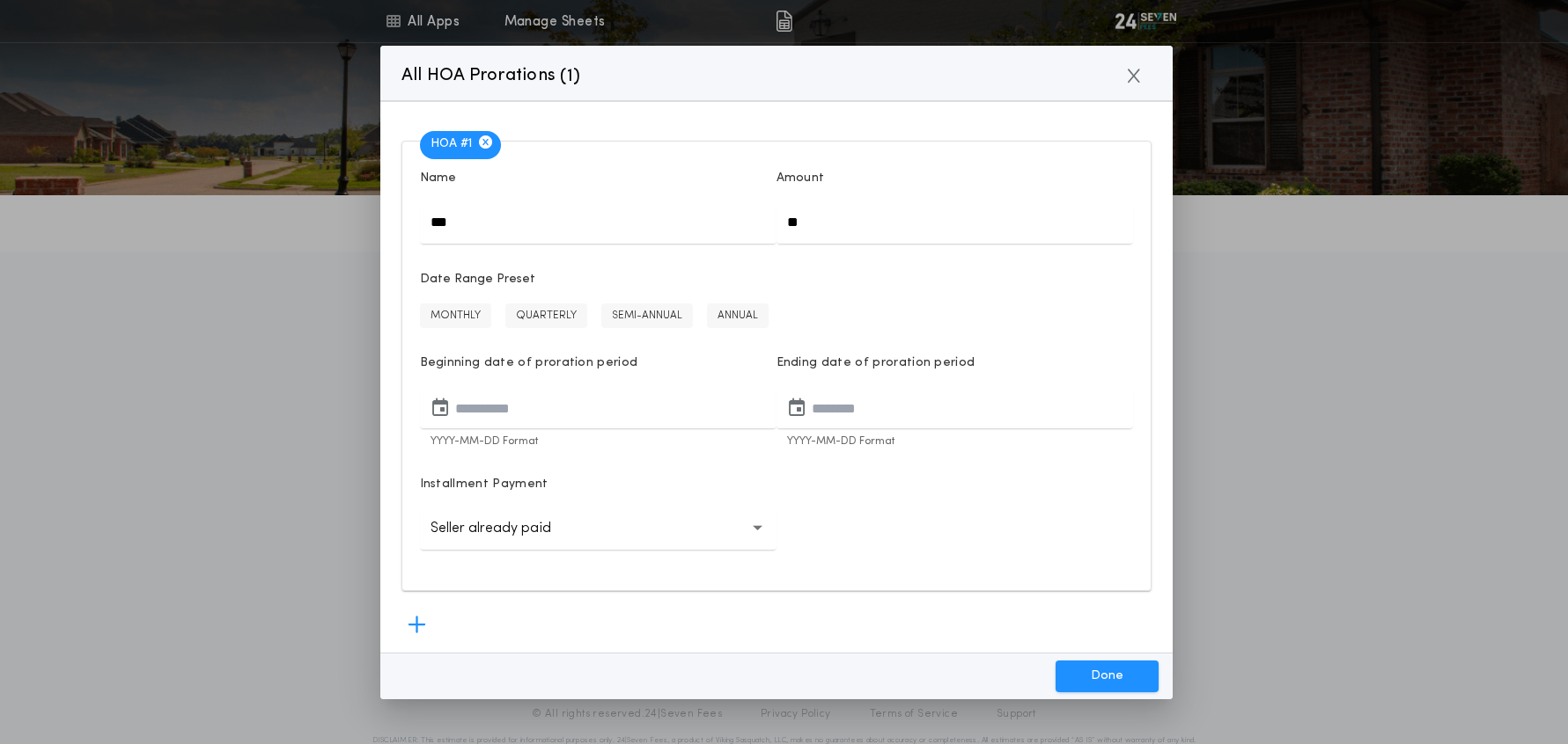
click at [833, 227] on input "**" at bounding box center [954, 223] width 357 height 42
click at [1094, 666] on button "Done" at bounding box center [1107, 677] width 103 height 31
type input "**"
click at [856, 233] on input "**" at bounding box center [954, 223] width 357 height 42
type input "****"
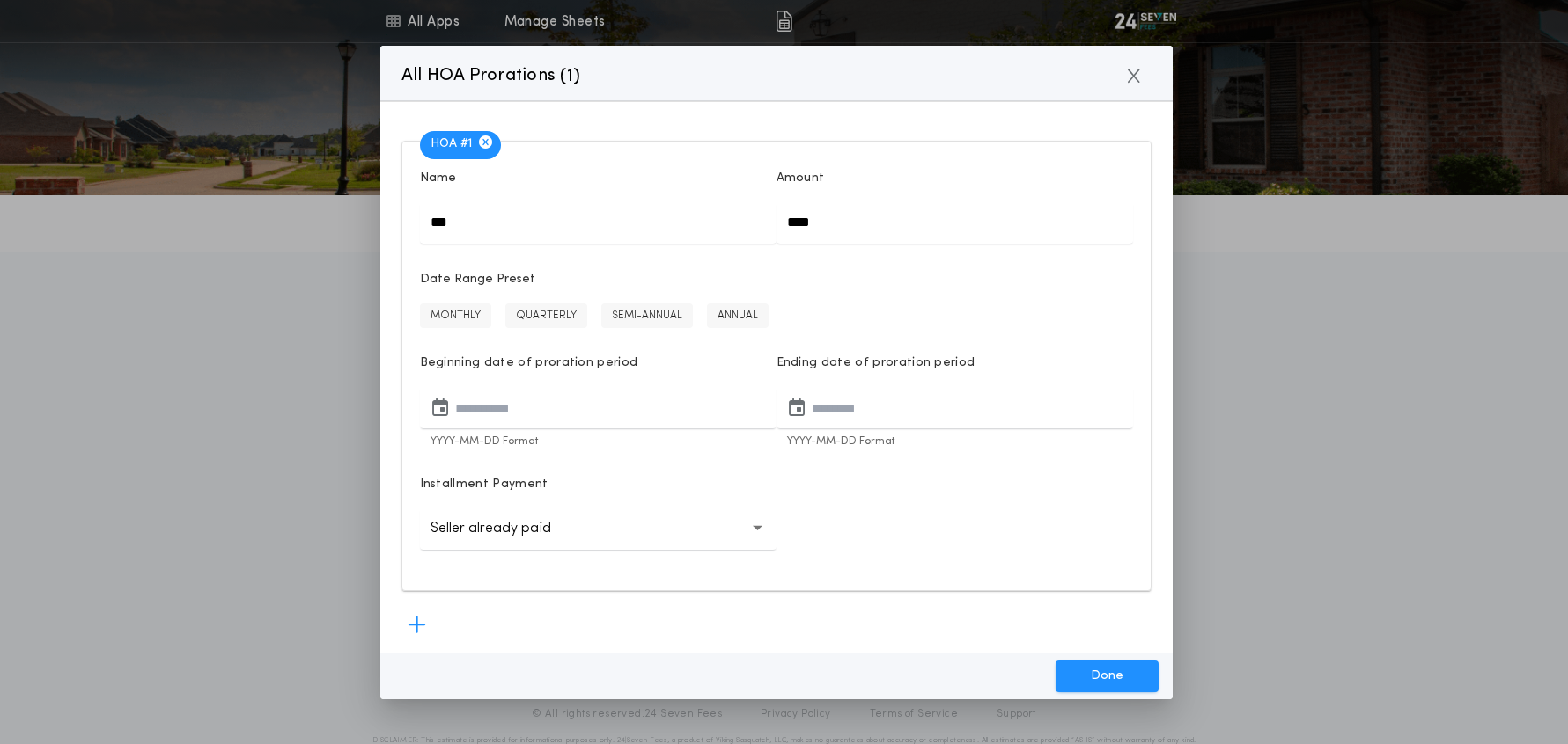
click at [453, 312] on button "MONTHLY" at bounding box center [455, 316] width 71 height 25
type input "**********"
click at [1111, 668] on button "Done" at bounding box center [1107, 677] width 103 height 31
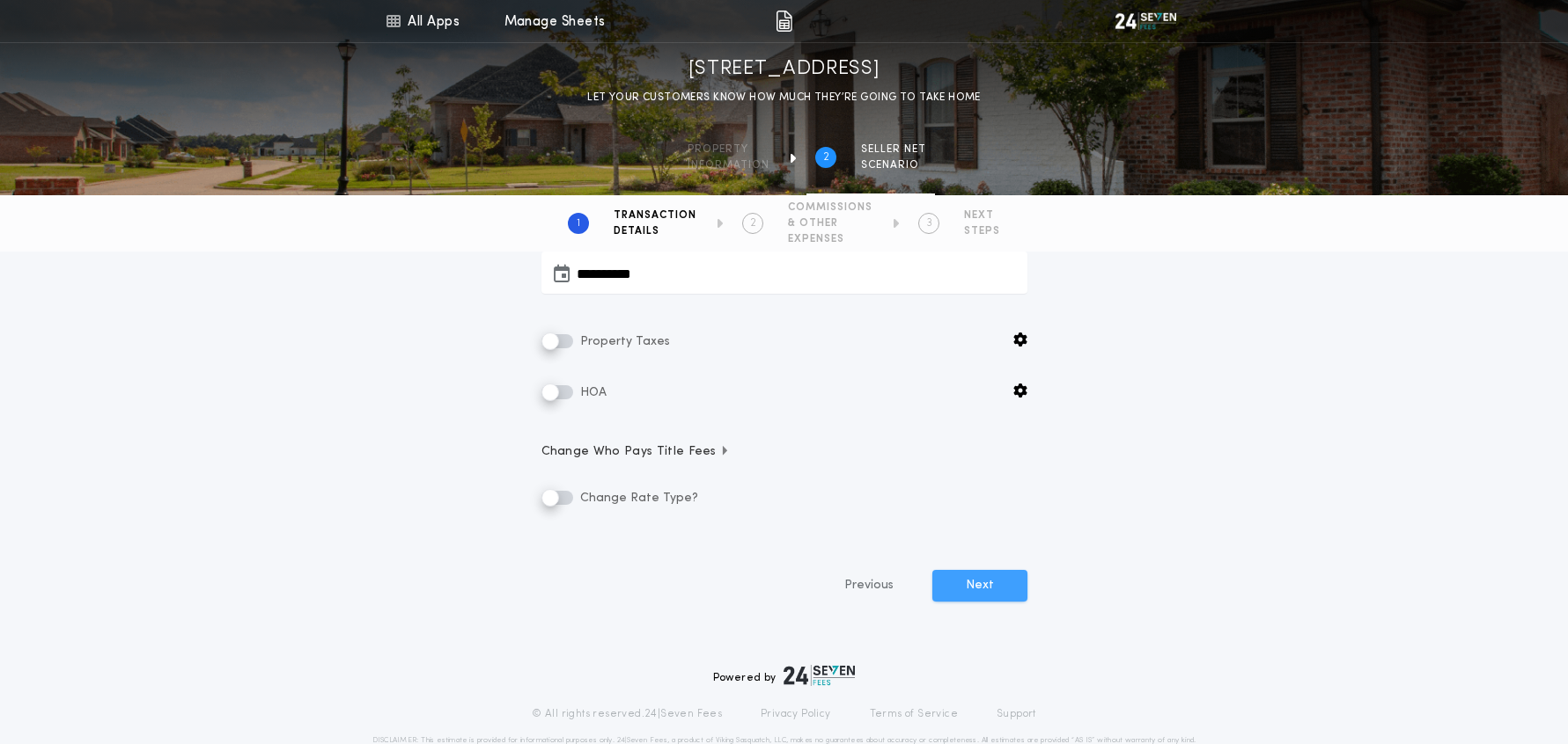
click at [954, 591] on button "Next" at bounding box center [979, 586] width 95 height 31
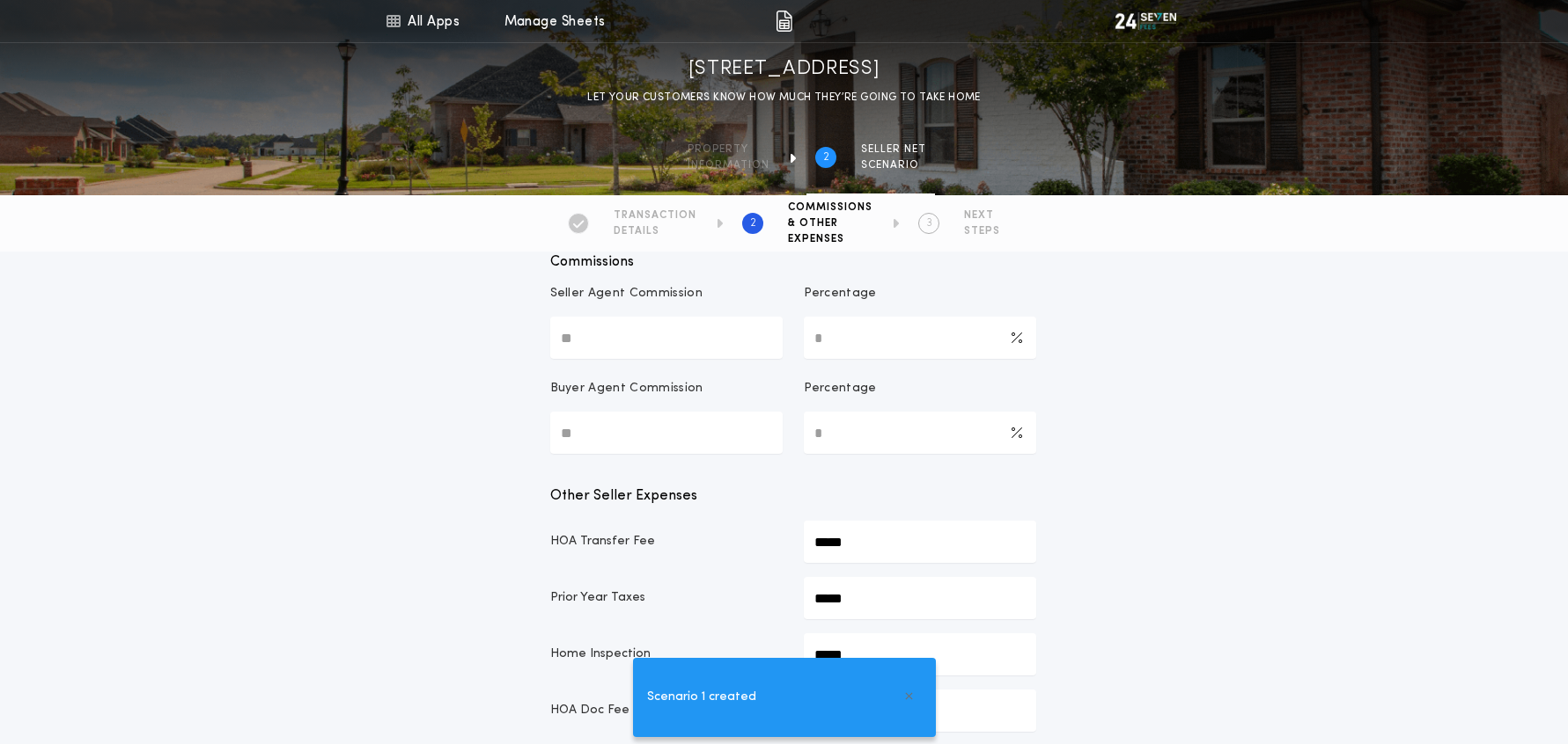
type Commission-value "**********"
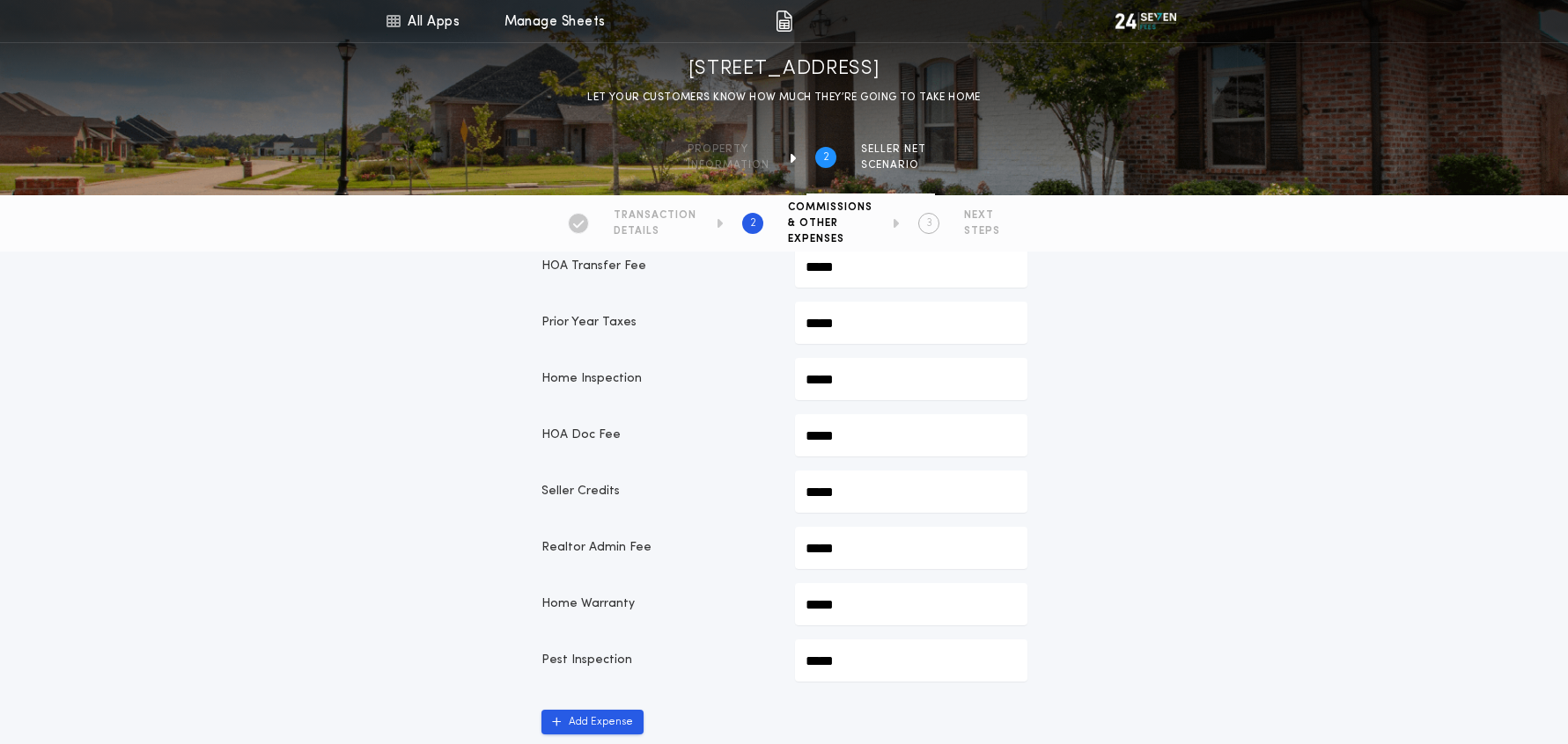
scroll to position [668, 0]
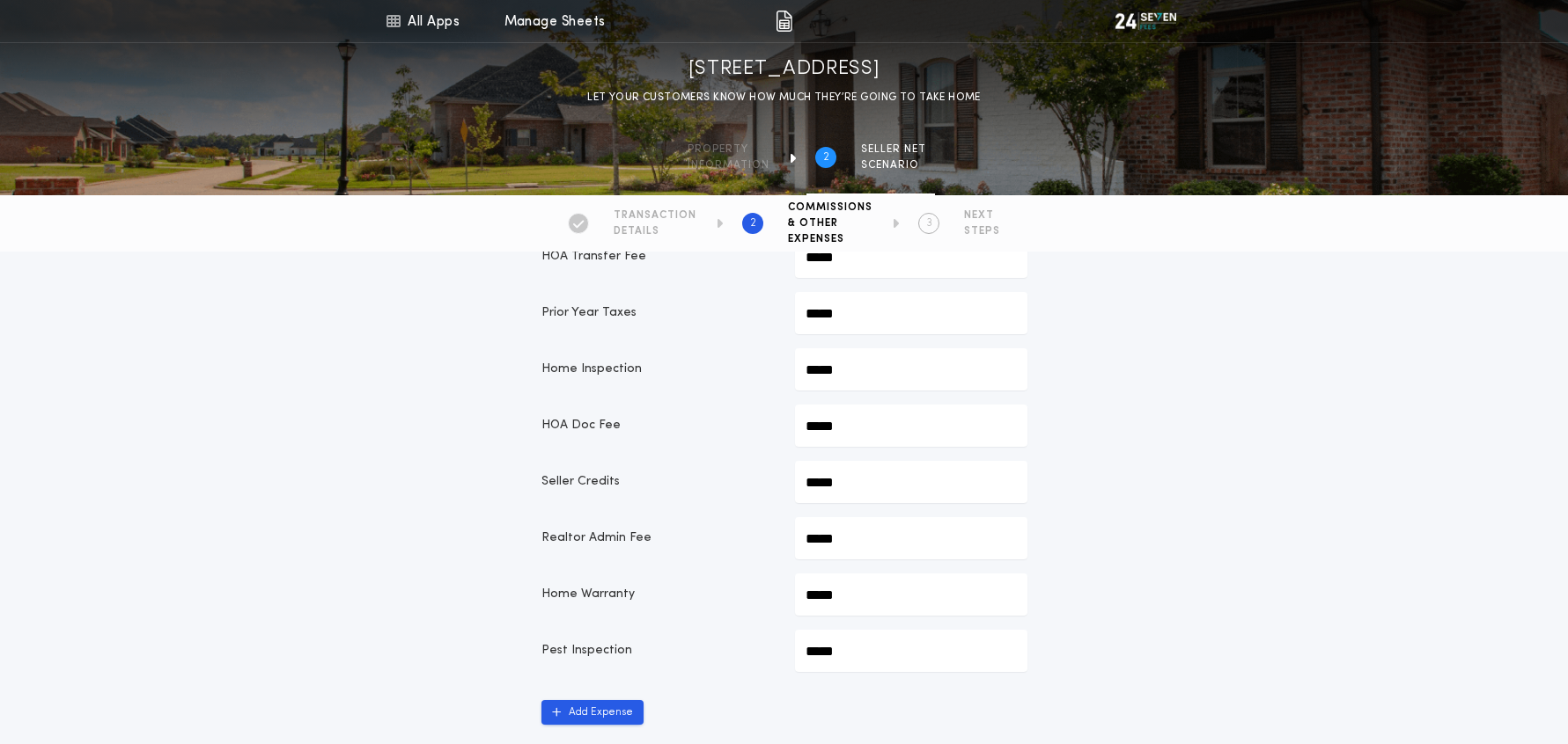
drag, startPoint x: 912, startPoint y: 543, endPoint x: 649, endPoint y: 538, distance: 263.0
click at [650, 538] on div "Realtor Admin Fee *****" at bounding box center [784, 539] width 486 height 42
type input "*******"
drag, startPoint x: 865, startPoint y: 648, endPoint x: 737, endPoint y: 644, distance: 128.1
click at [755, 647] on div "Pest Inspection *****" at bounding box center [784, 651] width 486 height 42
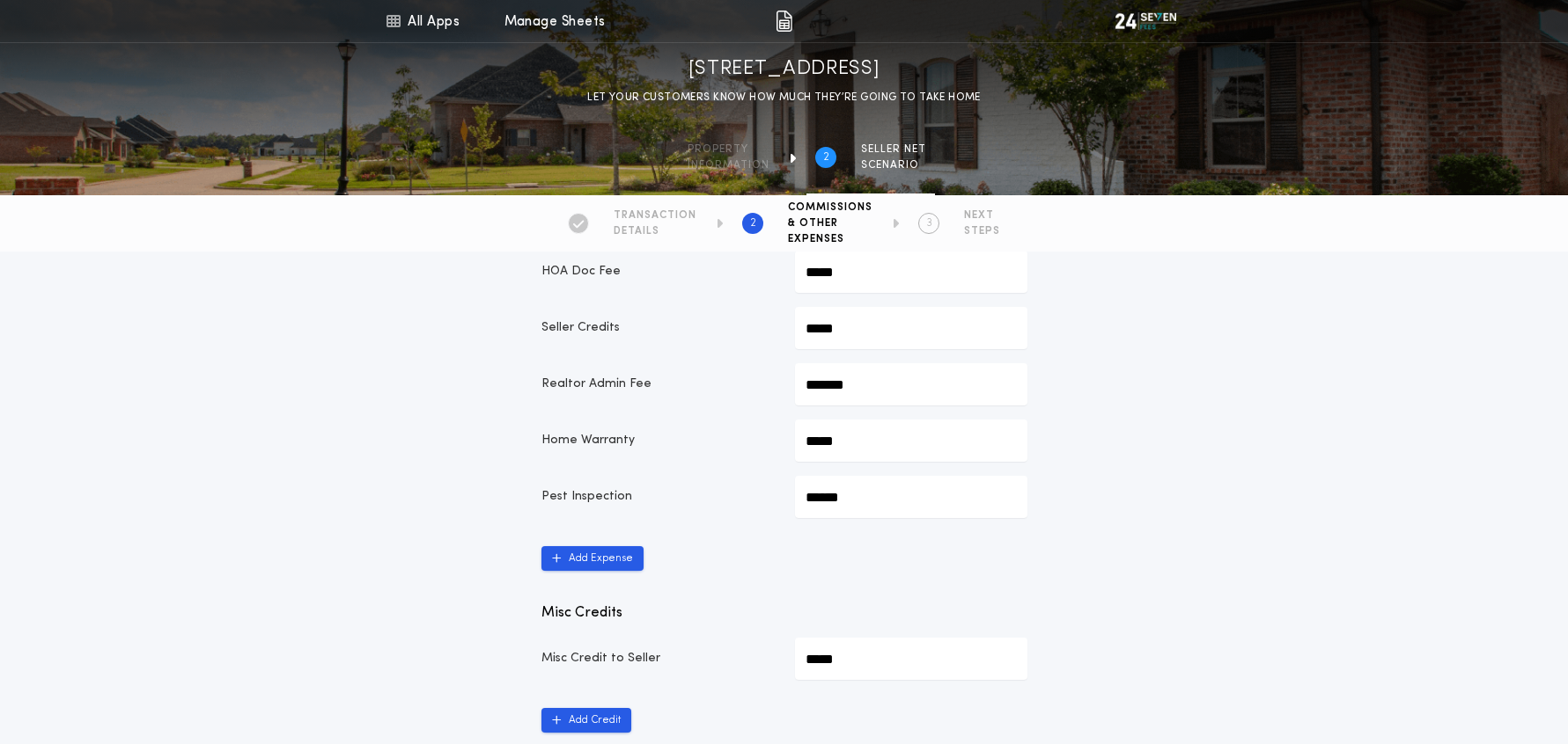
scroll to position [840, 0]
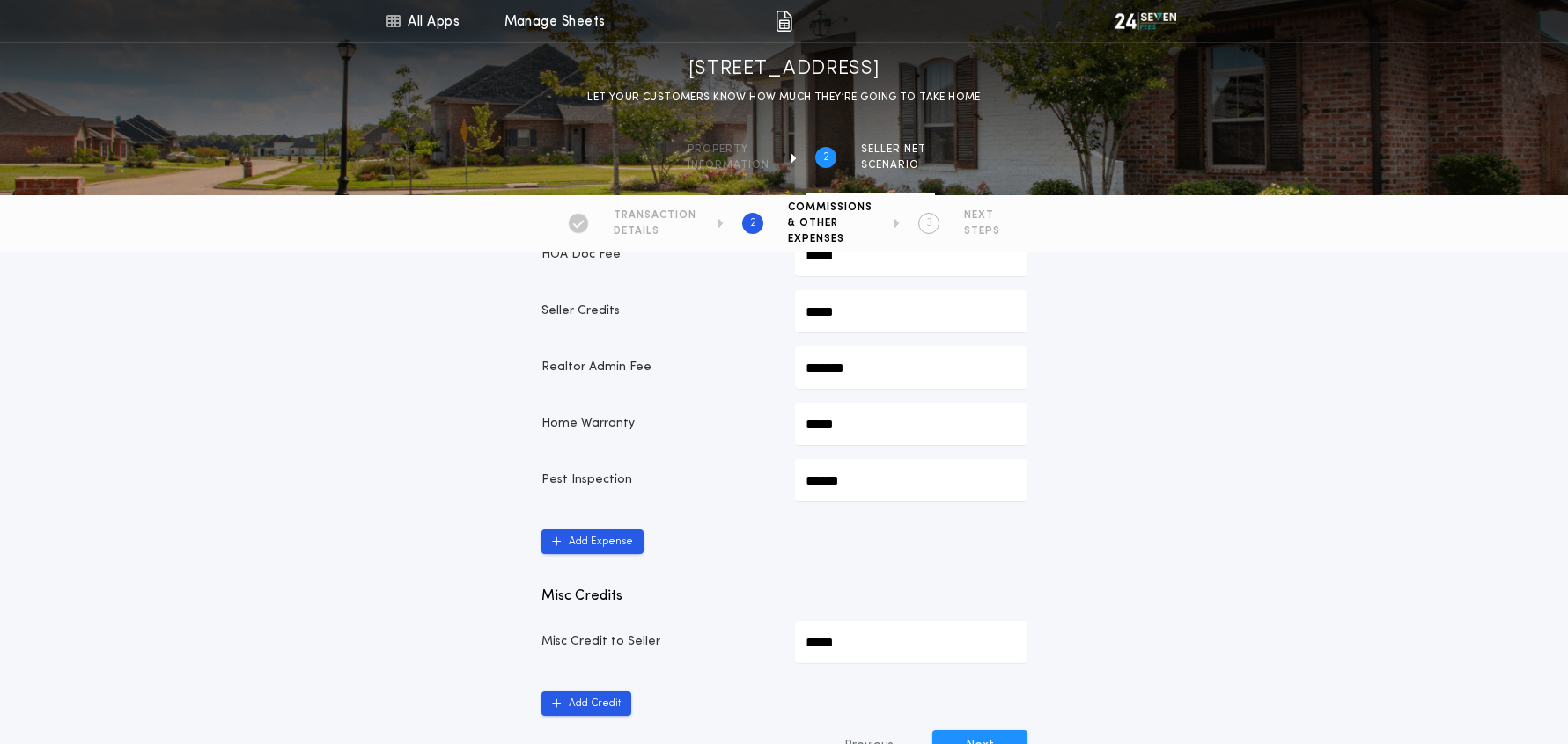
type input "******"
drag, startPoint x: 842, startPoint y: 643, endPoint x: 789, endPoint y: 642, distance: 53.0
click at [789, 642] on div "Misc Credit to Seller *****" at bounding box center [784, 643] width 486 height 42
type input "*********"
click at [980, 736] on button "Next" at bounding box center [979, 746] width 95 height 31
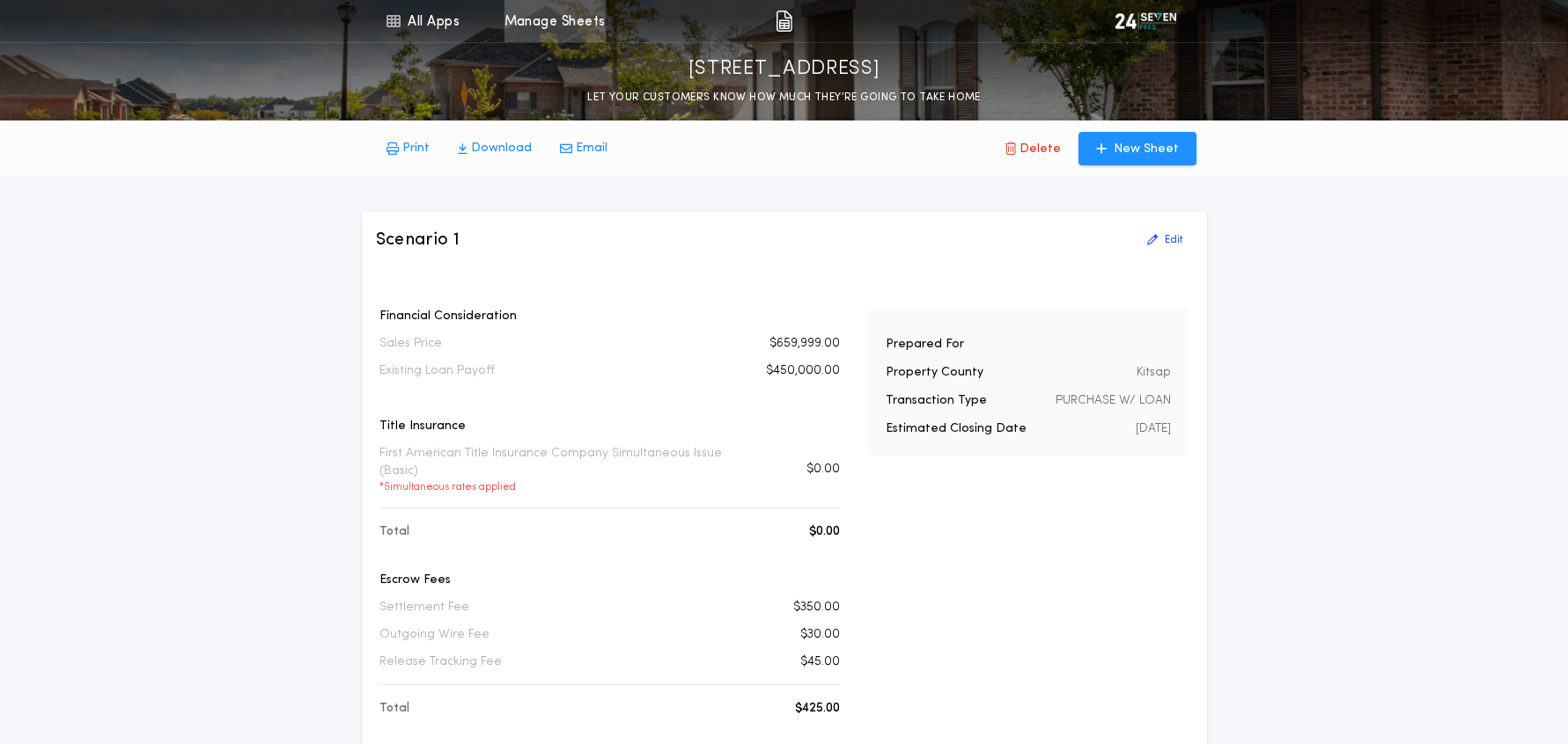
click at [514, 21] on link "Manage Sheets" at bounding box center [556, 21] width 101 height 42
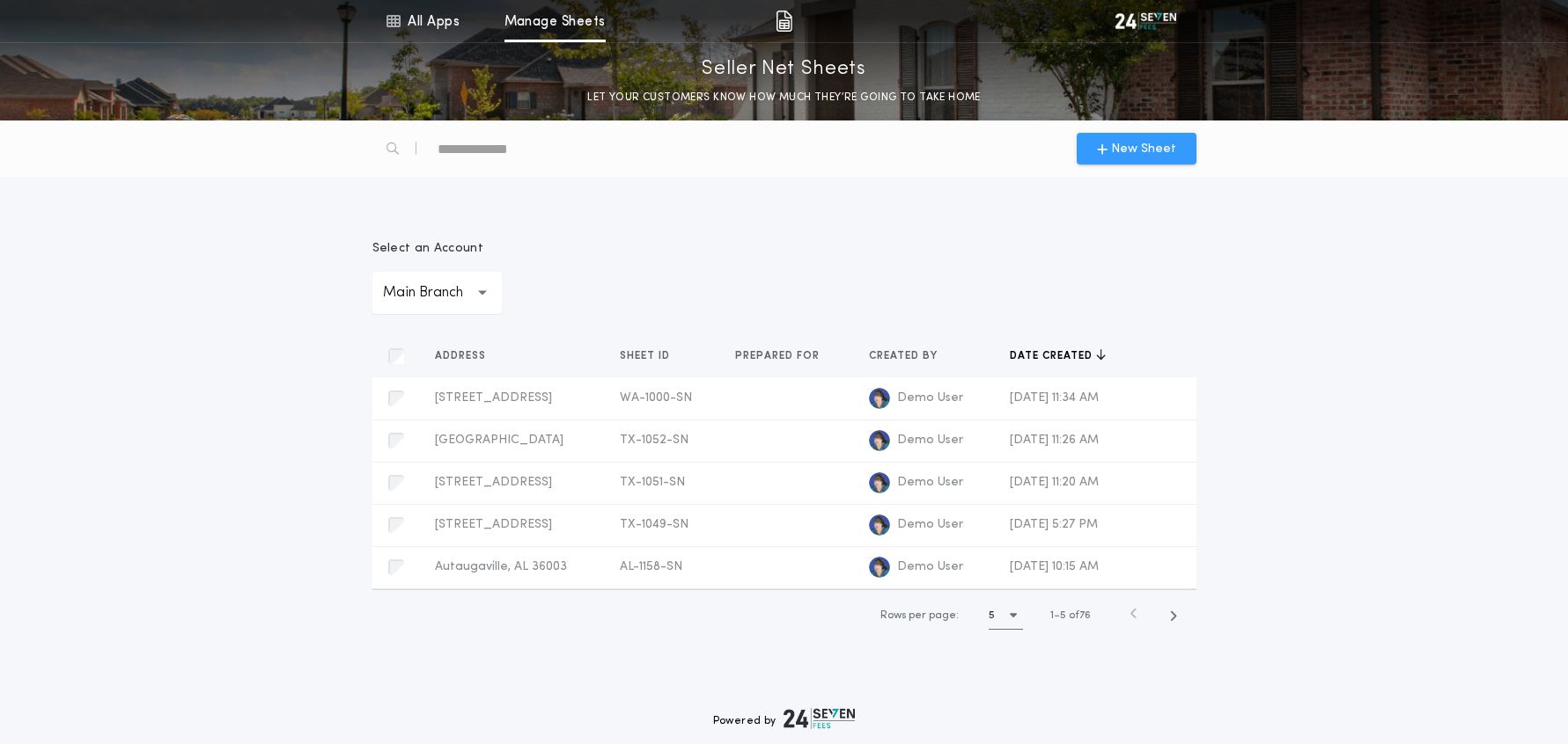
click at [1136, 145] on span "New Sheet" at bounding box center [1143, 149] width 65 height 18
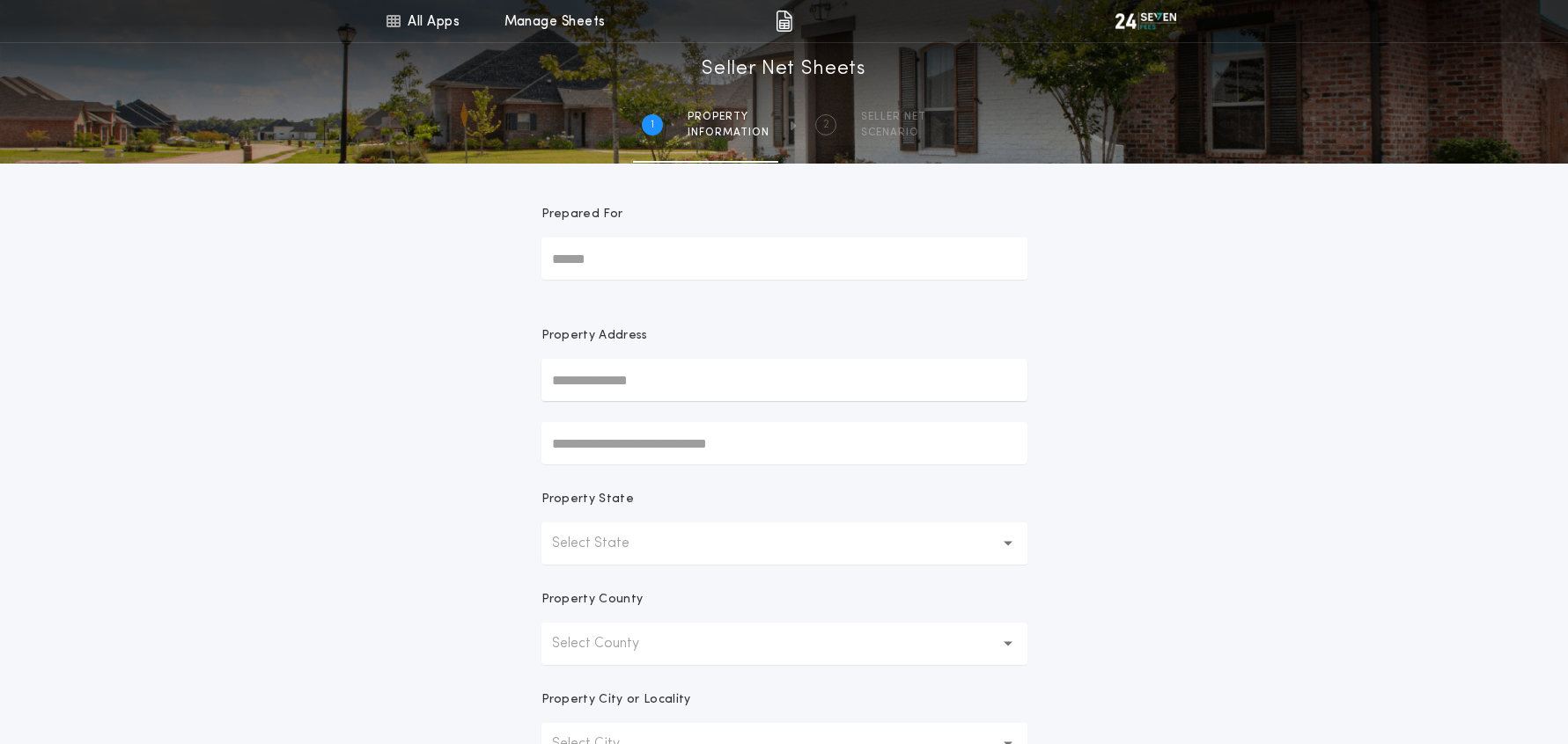
click at [681, 378] on input "text" at bounding box center [784, 380] width 486 height 42
click at [790, 412] on button "8121 Berry Ridge Ln NW, Silverdale, WA, 98383, USA" at bounding box center [784, 415] width 486 height 27
type input "**********"
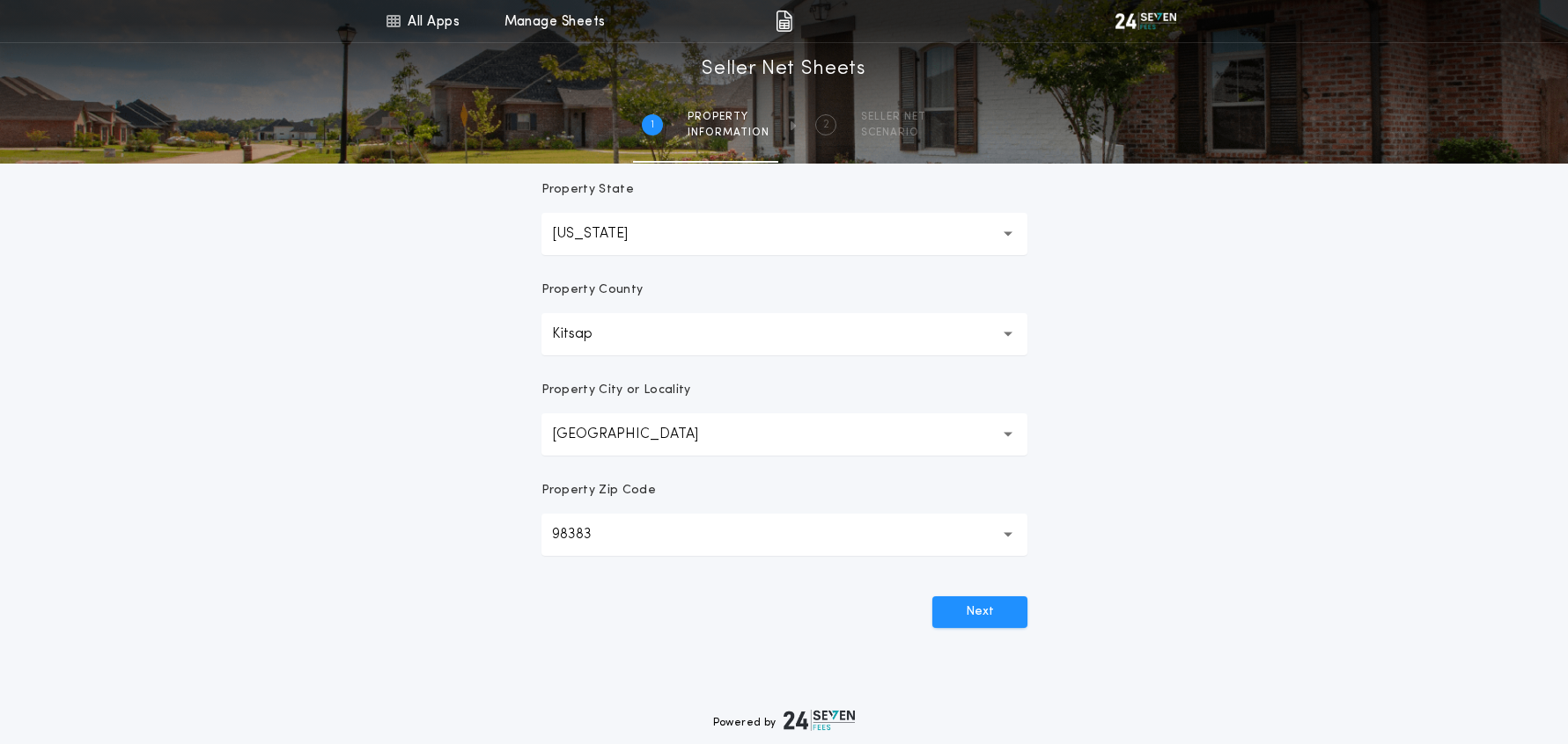
scroll to position [335, 0]
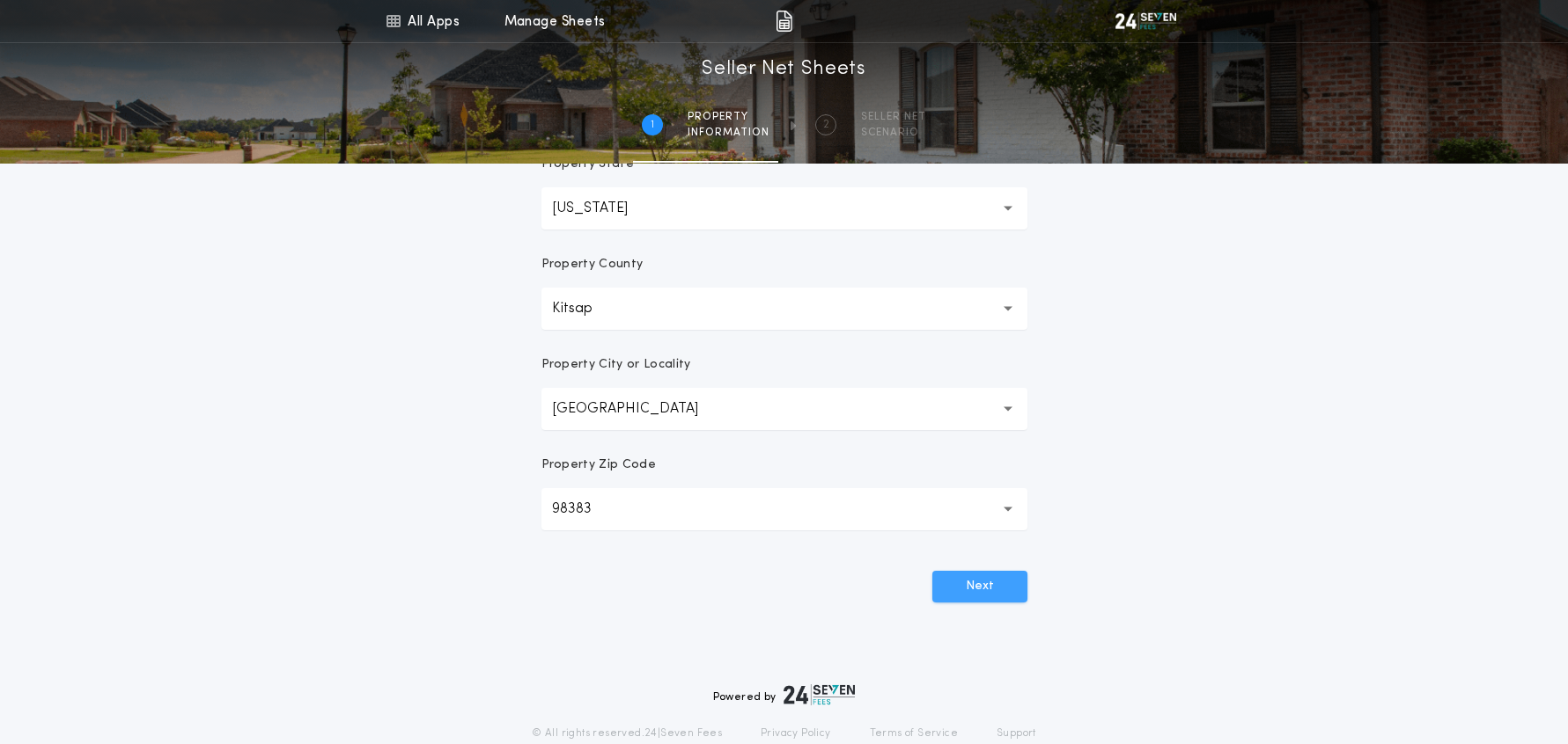
drag, startPoint x: 977, startPoint y: 590, endPoint x: 989, endPoint y: 592, distance: 12.2
click at [976, 590] on button "Next" at bounding box center [979, 587] width 95 height 31
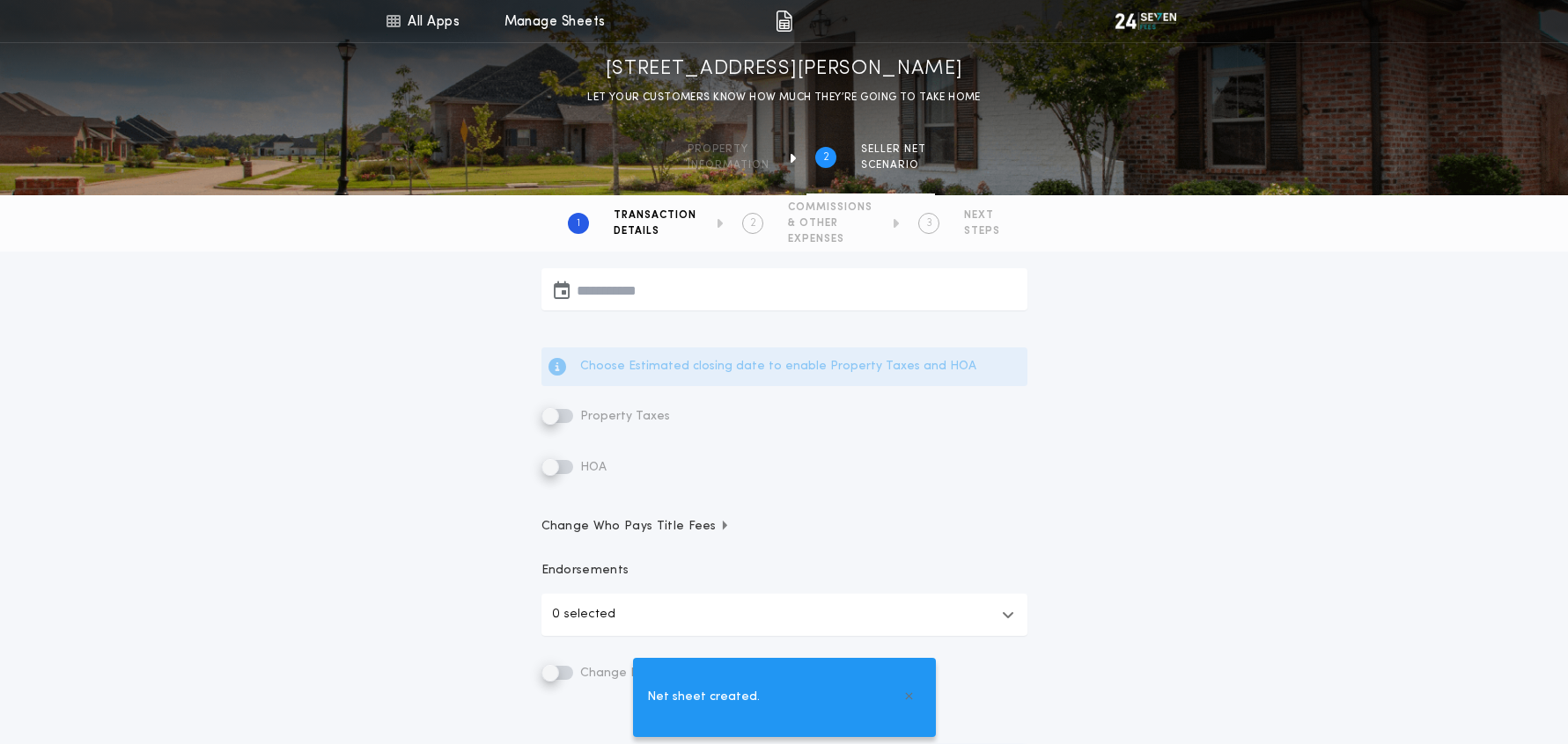
scroll to position [0, 0]
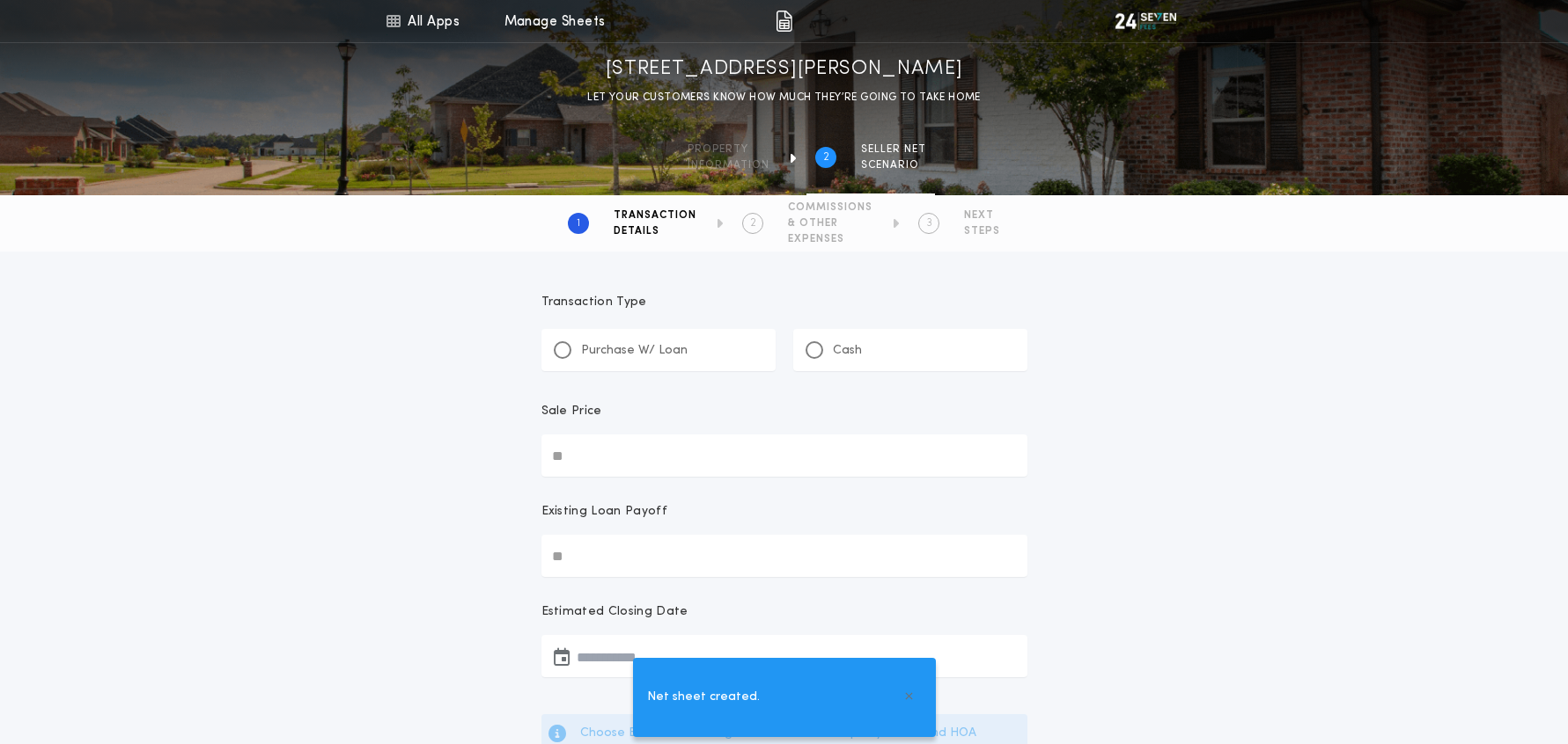
drag, startPoint x: 635, startPoint y: 352, endPoint x: 623, endPoint y: 405, distance: 54.3
click at [634, 352] on p "Purchase W/ Loan" at bounding box center [635, 351] width 107 height 17
click at [622, 448] on input "Sale Price" at bounding box center [784, 456] width 486 height 42
type input "********"
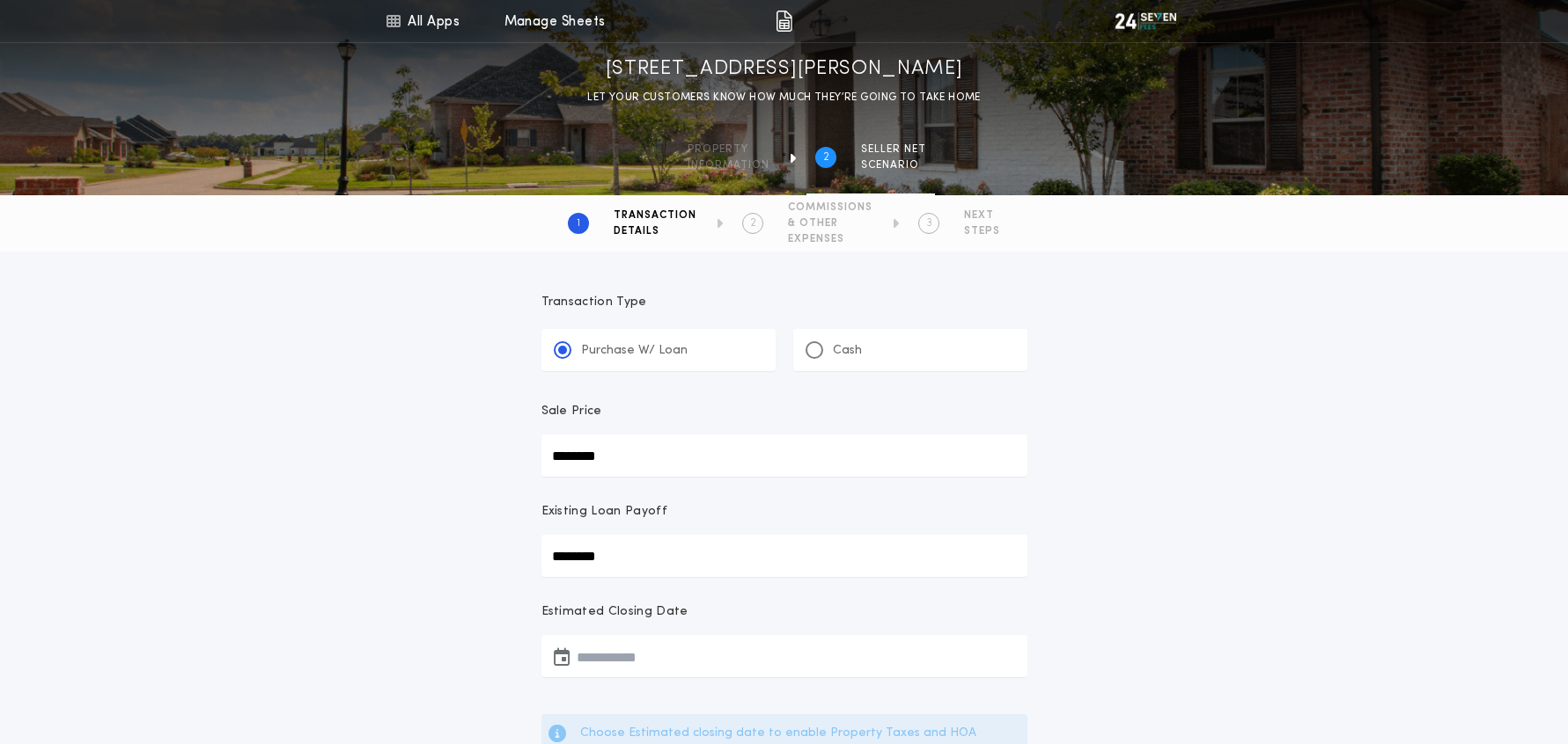
scroll to position [92, 0]
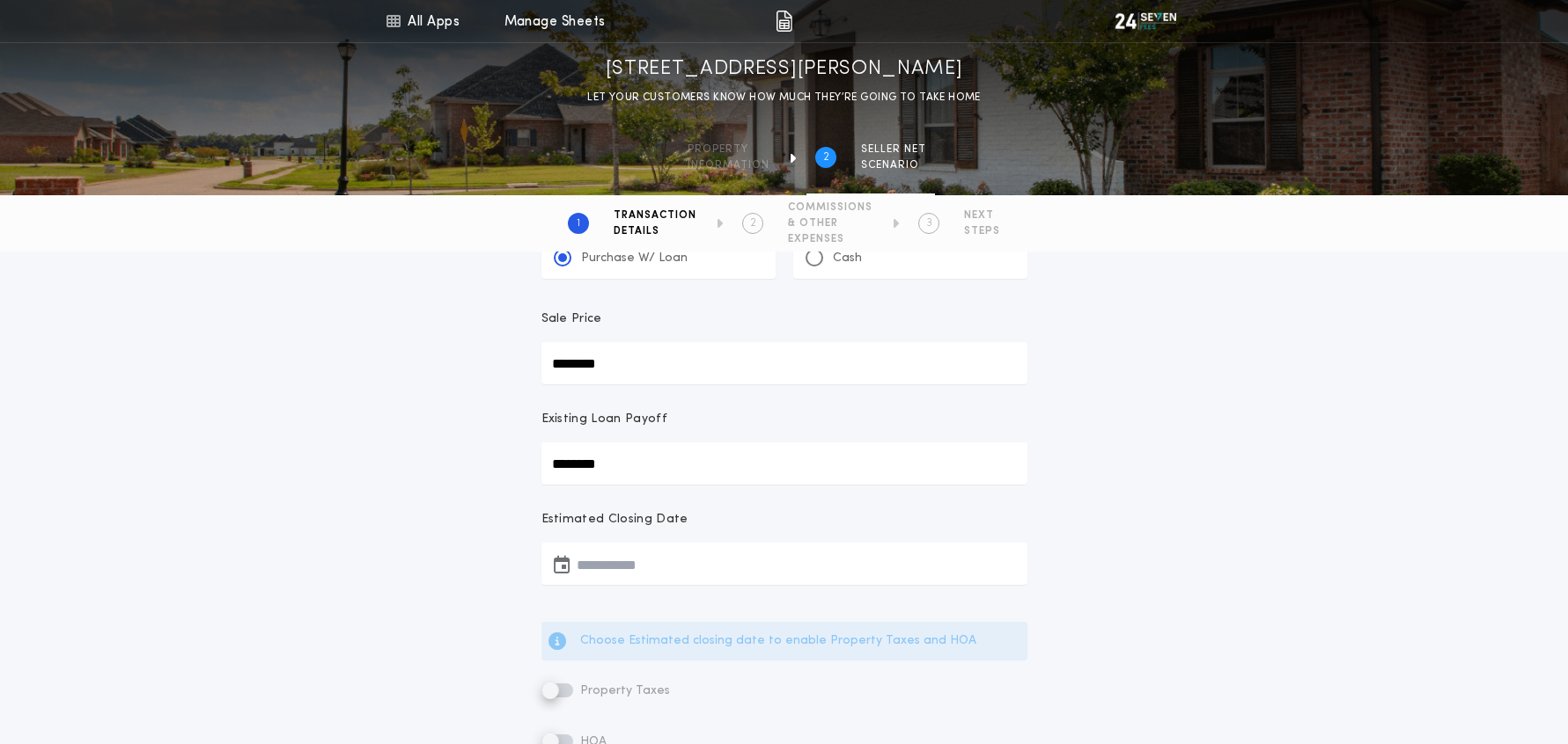
type input "********"
click at [635, 558] on button "button" at bounding box center [784, 564] width 486 height 42
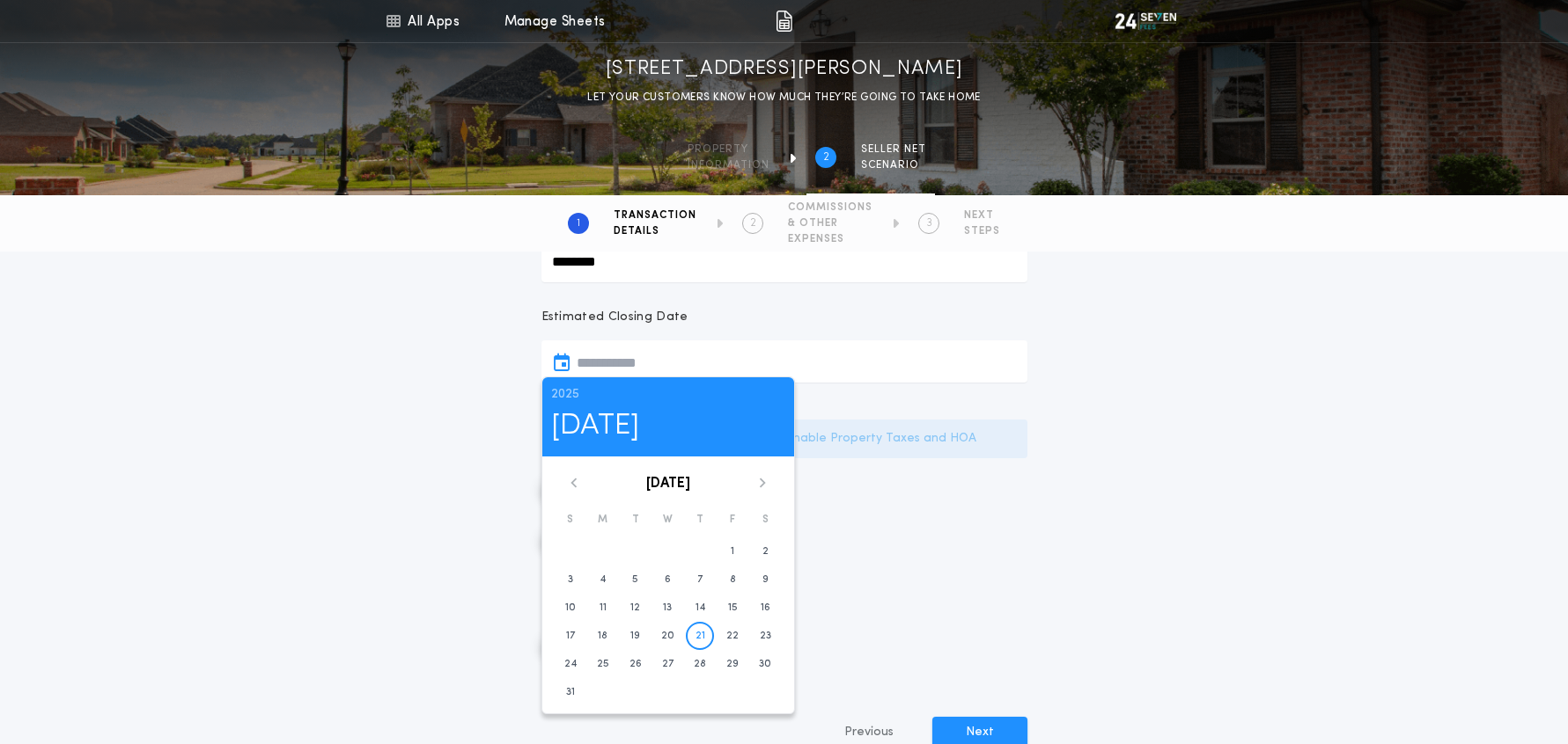
scroll to position [320, 0]
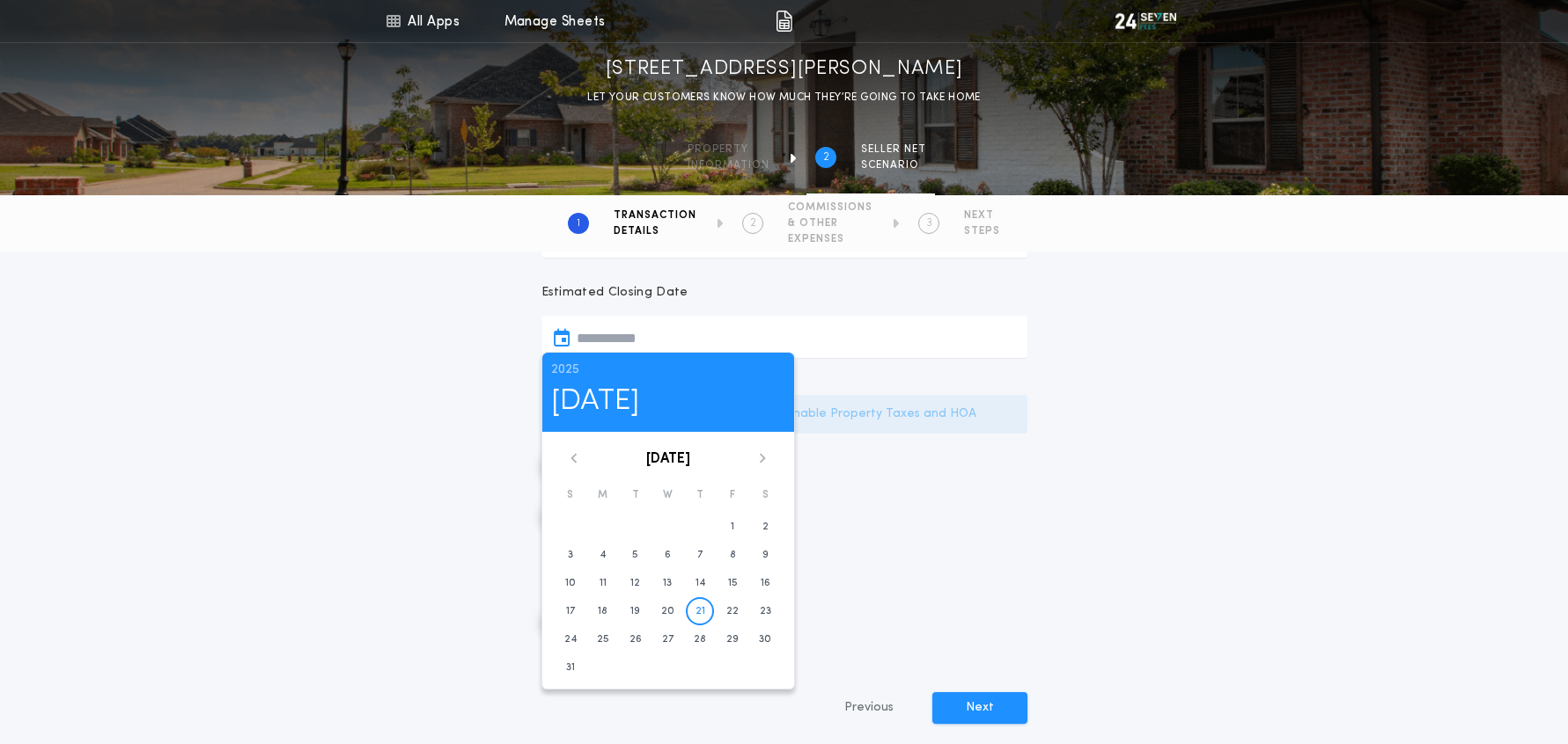
click at [759, 464] on div "August 2025 S M T W T F S 1 2 3 4 5 6 7 8 9 10 11 12 13 14 15 16 17 18 19 20 21…" at bounding box center [668, 567] width 252 height 228
click at [764, 460] on icon at bounding box center [762, 458] width 10 height 10
click at [734, 585] on time "19" at bounding box center [732, 583] width 10 height 14
type input "**********"
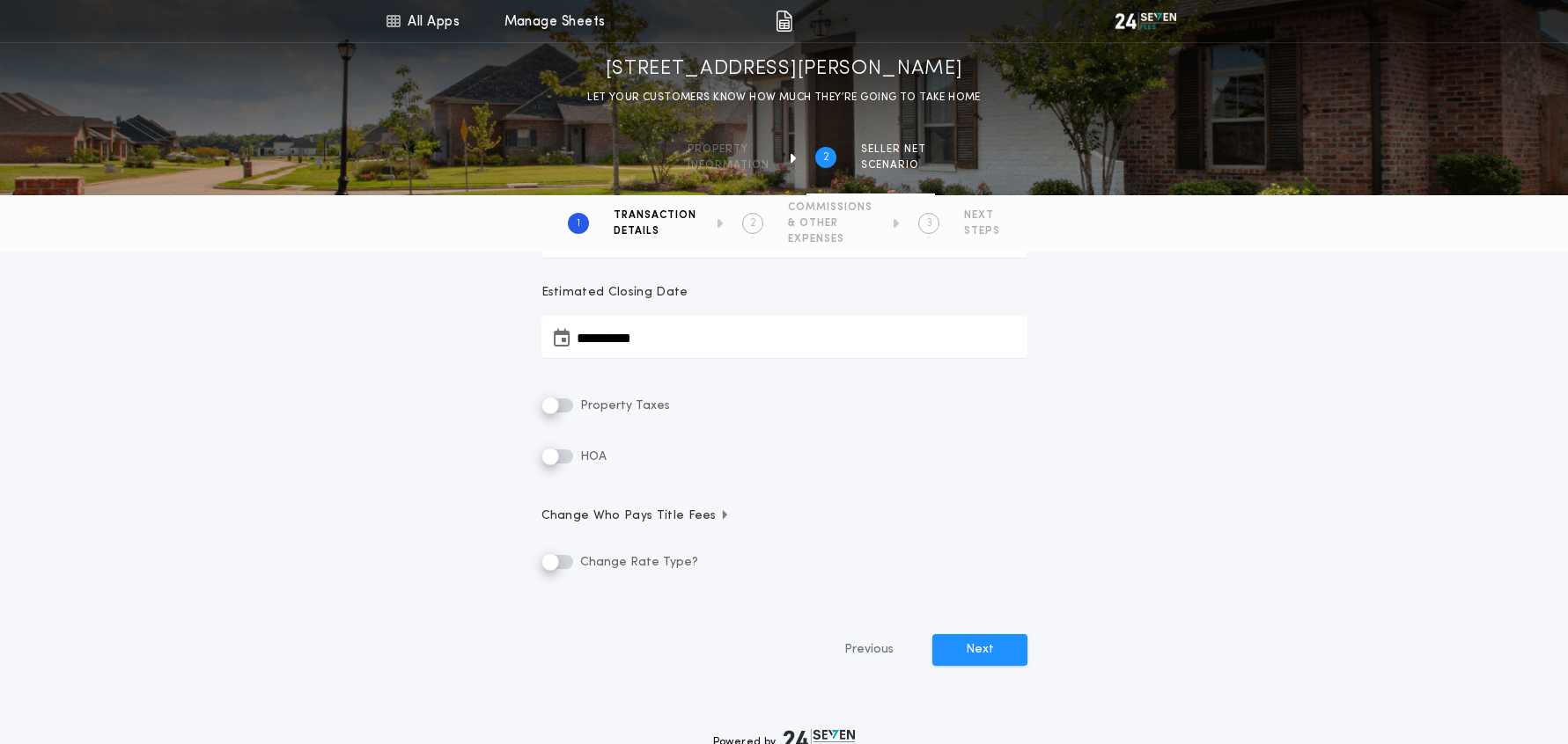
click at [560, 413] on label "Property Taxes" at bounding box center [606, 405] width 129 height 21
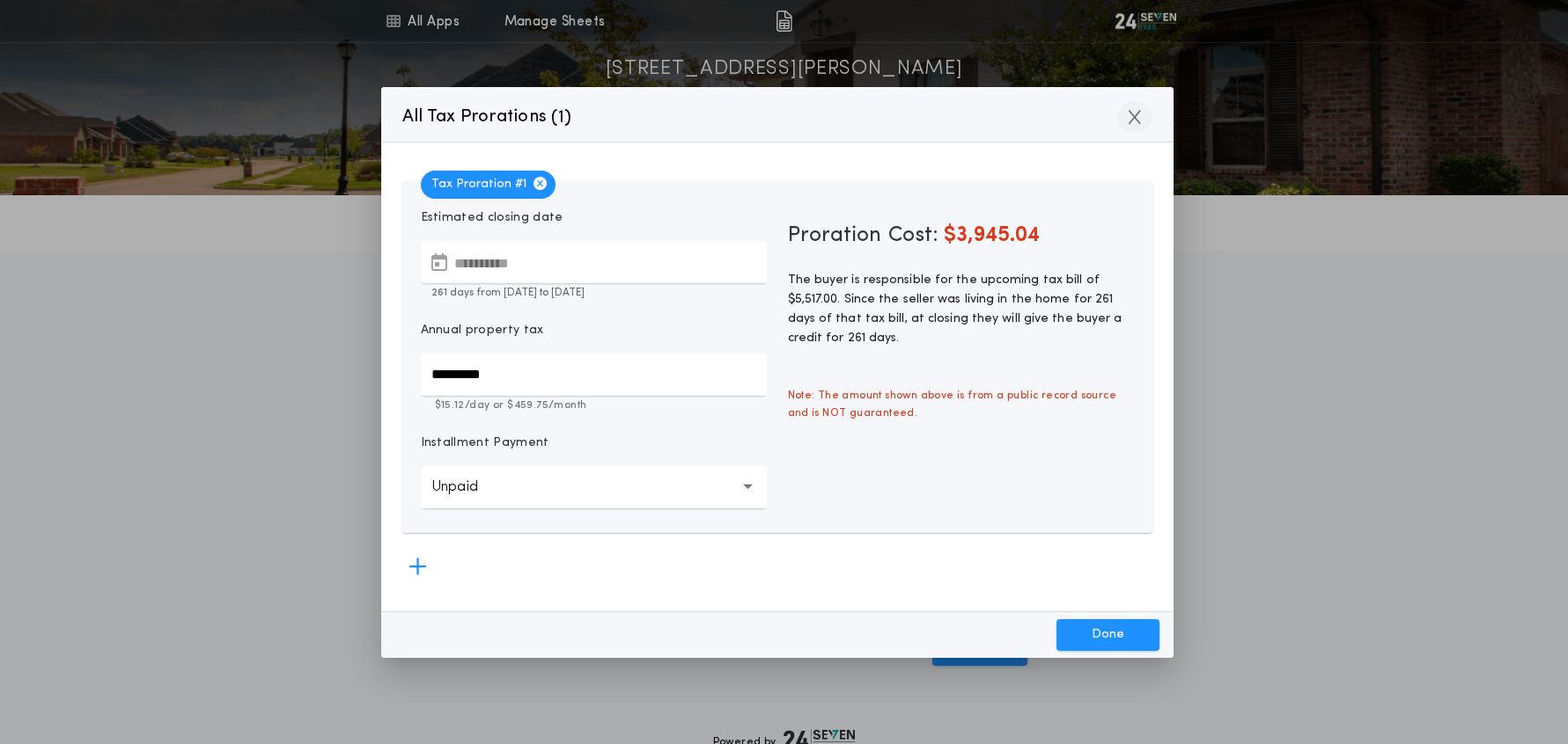
click at [1141, 118] on button "button" at bounding box center [1135, 117] width 35 height 31
type input "*********"
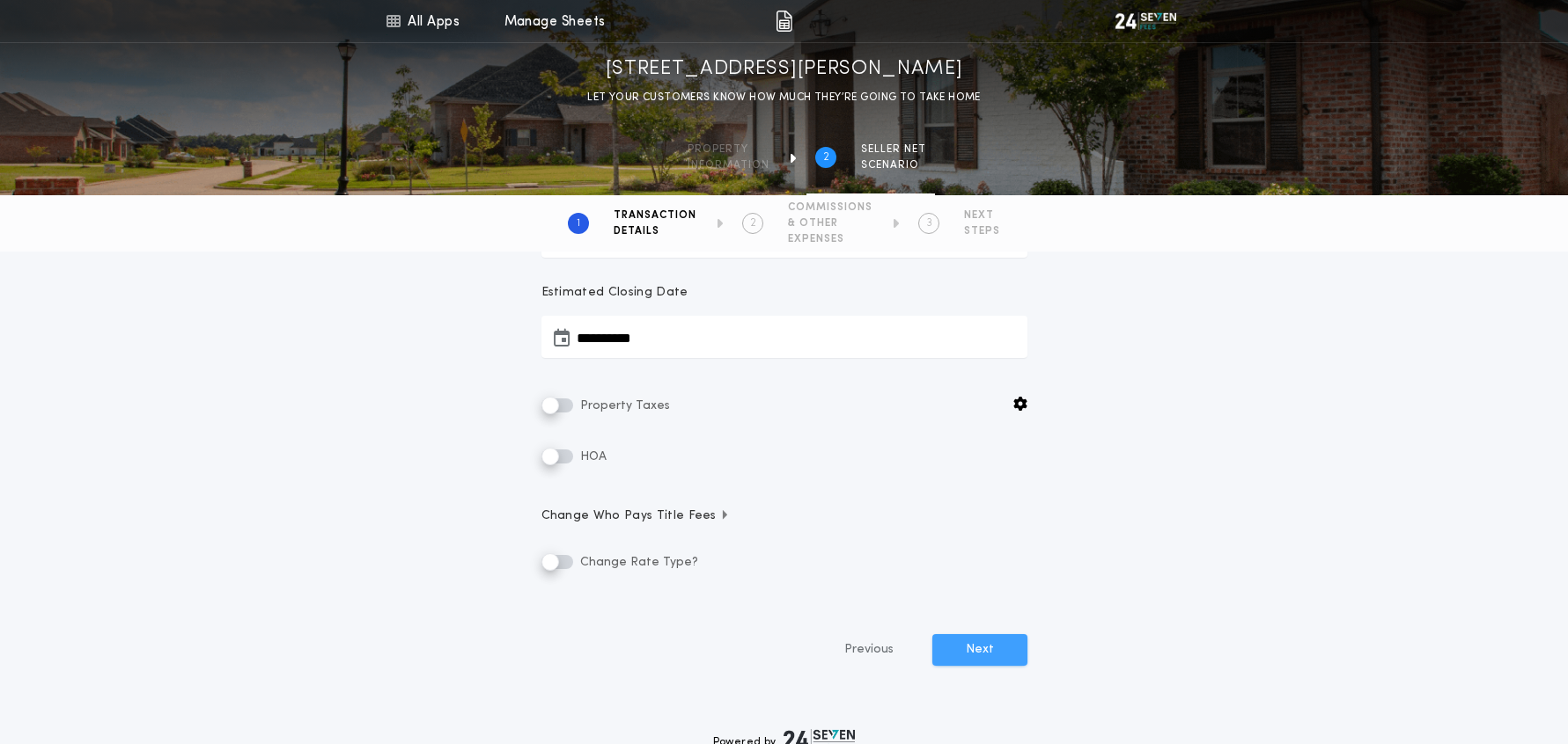
click at [977, 650] on button "Next" at bounding box center [979, 650] width 95 height 31
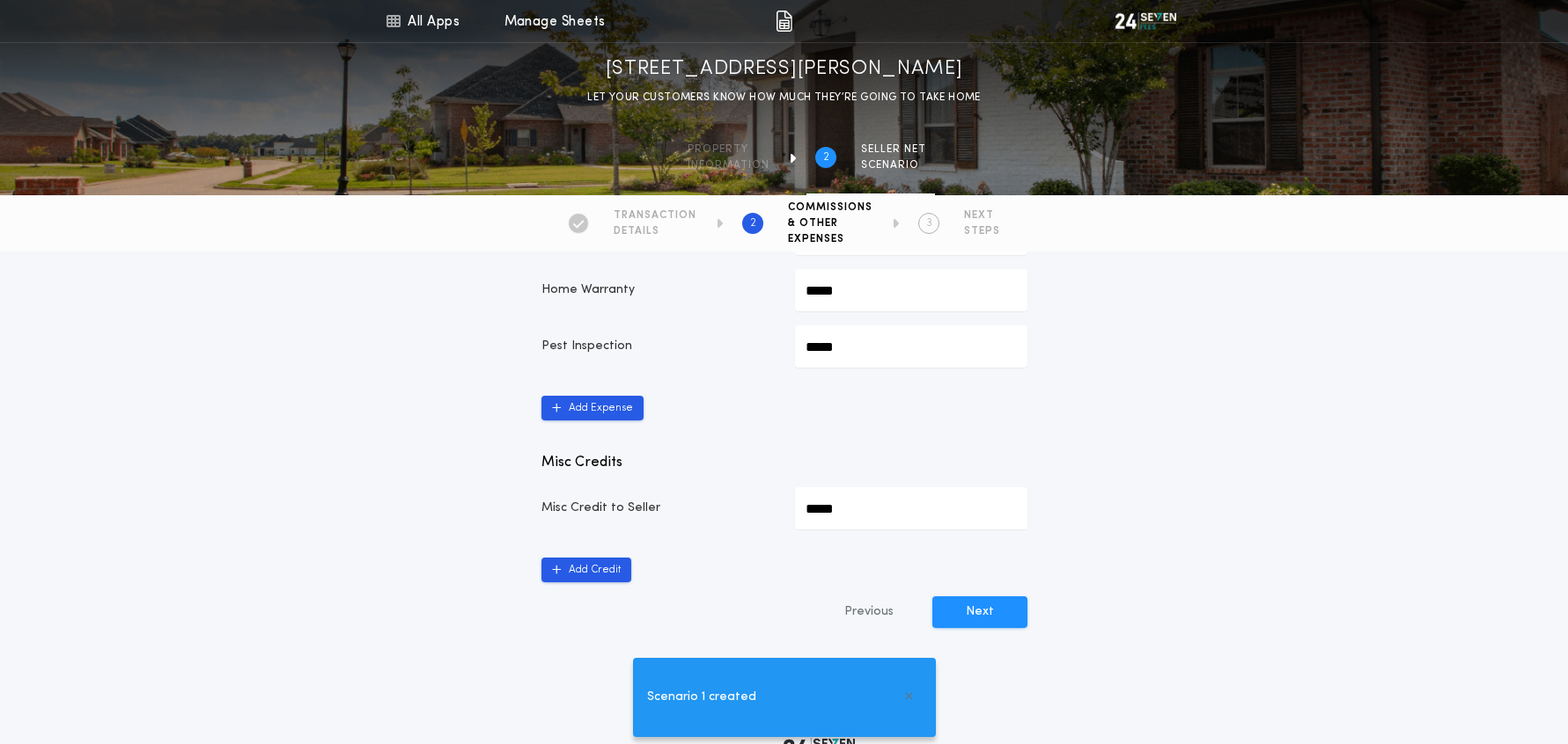
scroll to position [980, 0]
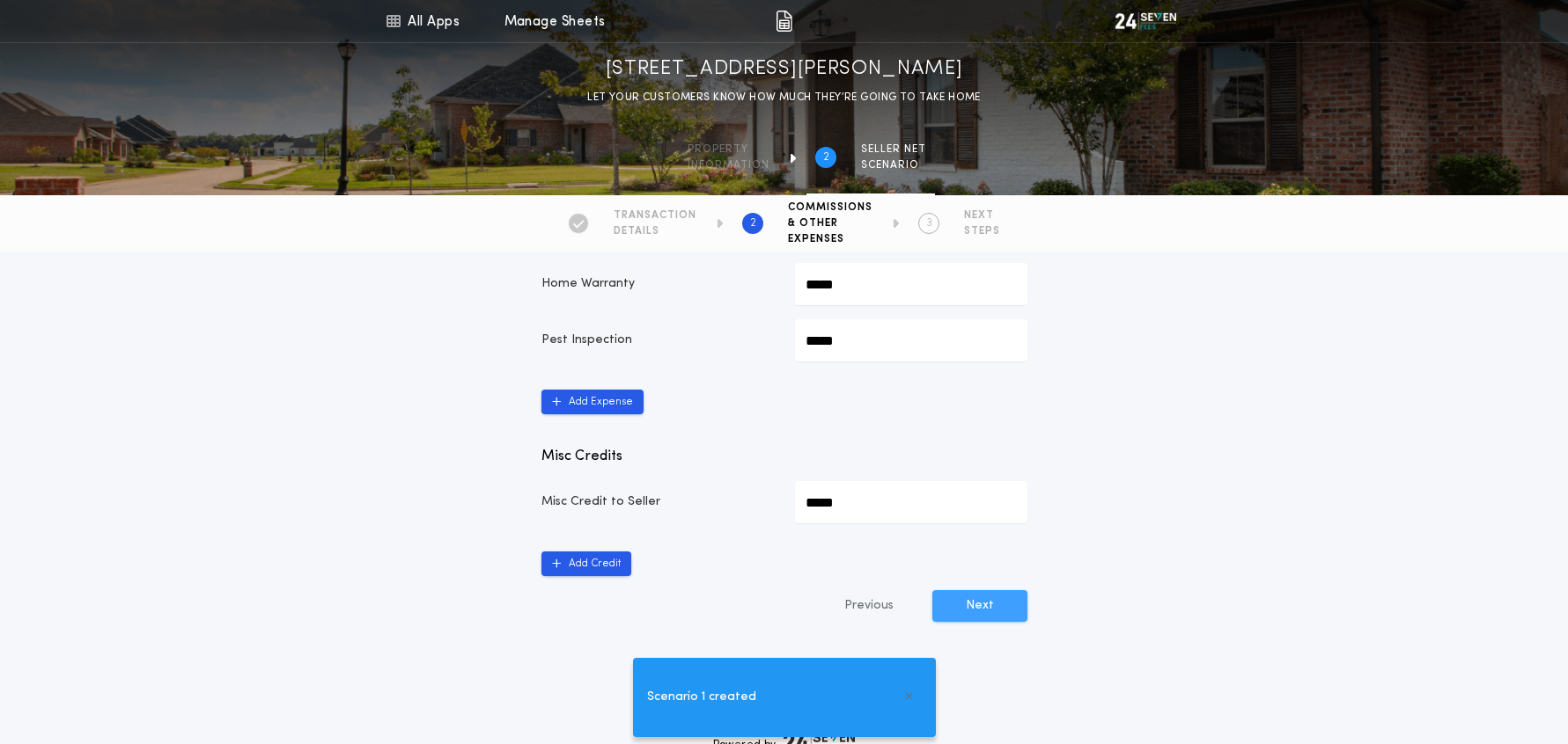
drag, startPoint x: 975, startPoint y: 601, endPoint x: 1199, endPoint y: 624, distance: 225.2
click at [975, 601] on button "Next" at bounding box center [979, 606] width 95 height 31
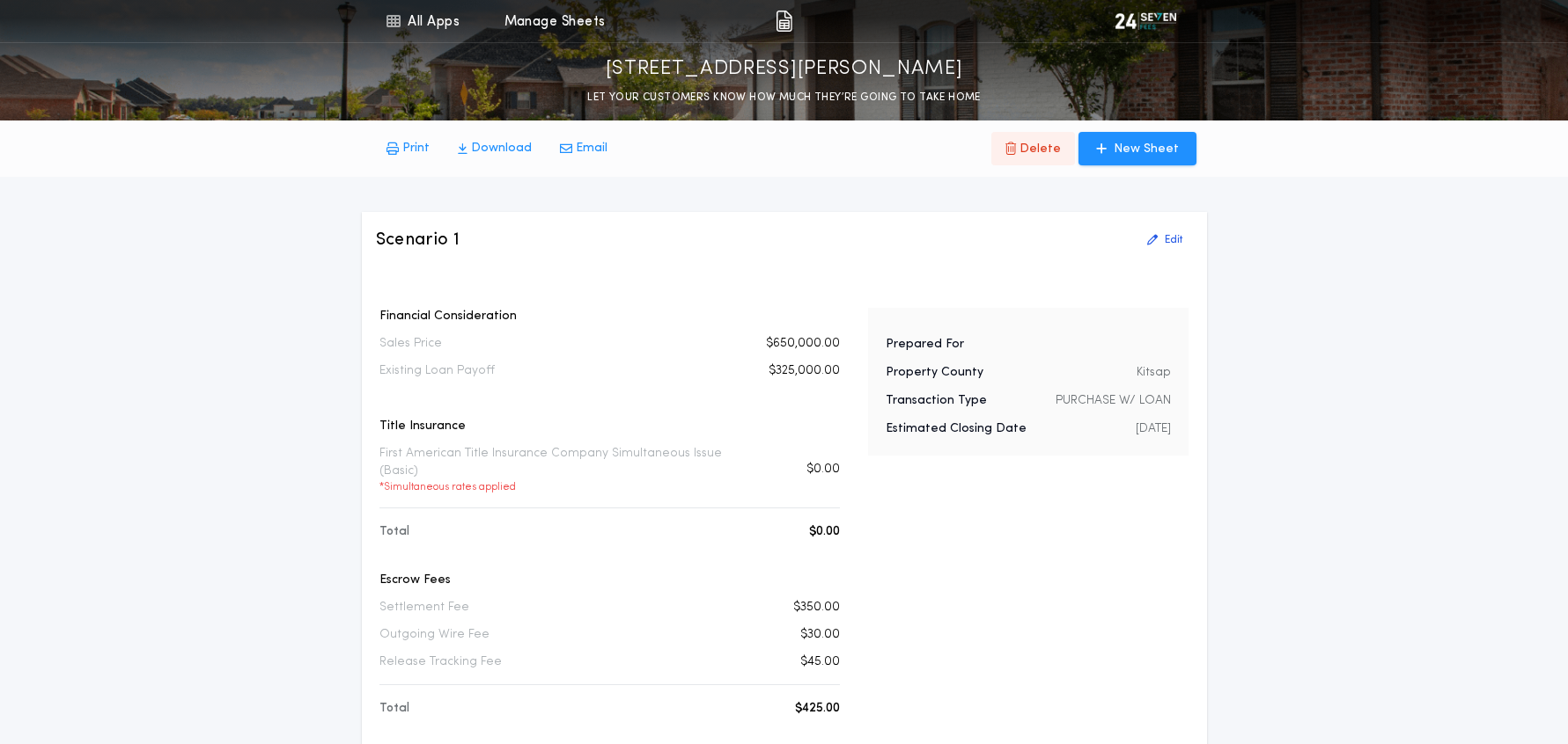
click at [1046, 151] on p "Delete" at bounding box center [1040, 149] width 41 height 17
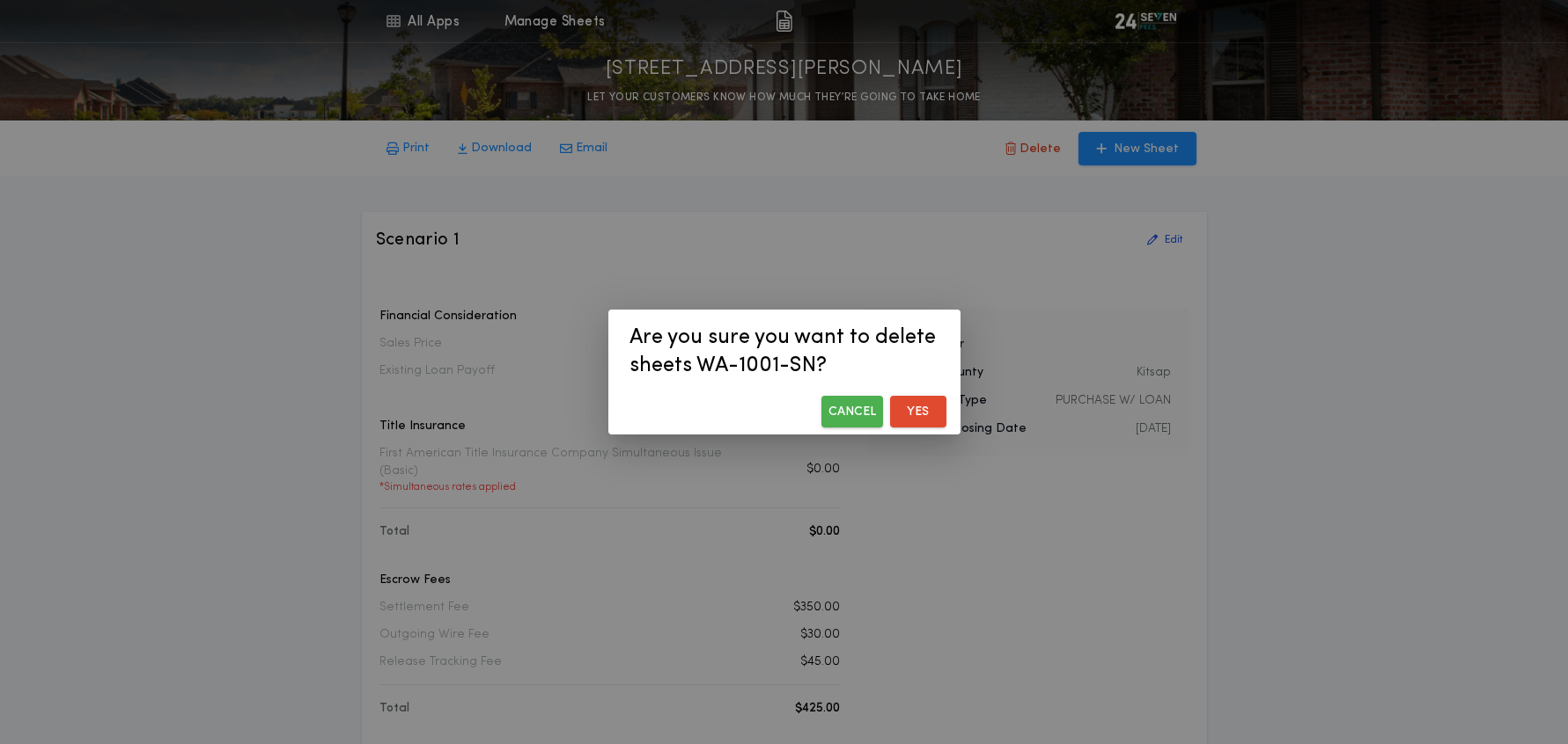
drag, startPoint x: 916, startPoint y: 406, endPoint x: 901, endPoint y: 396, distance: 18.0
click at [916, 406] on button "Yes" at bounding box center [918, 412] width 56 height 31
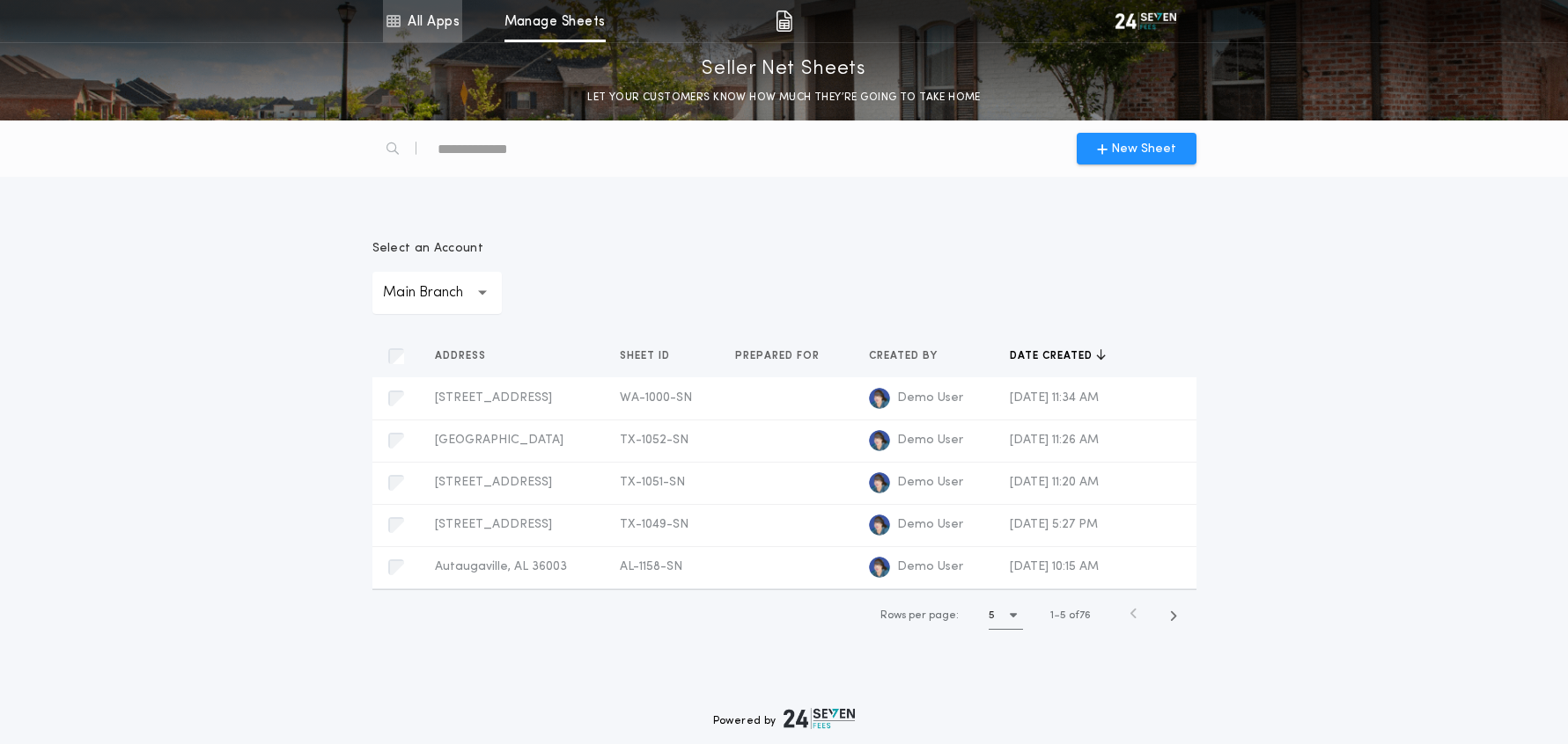
click at [431, 26] on link "All Apps" at bounding box center [423, 21] width 79 height 42
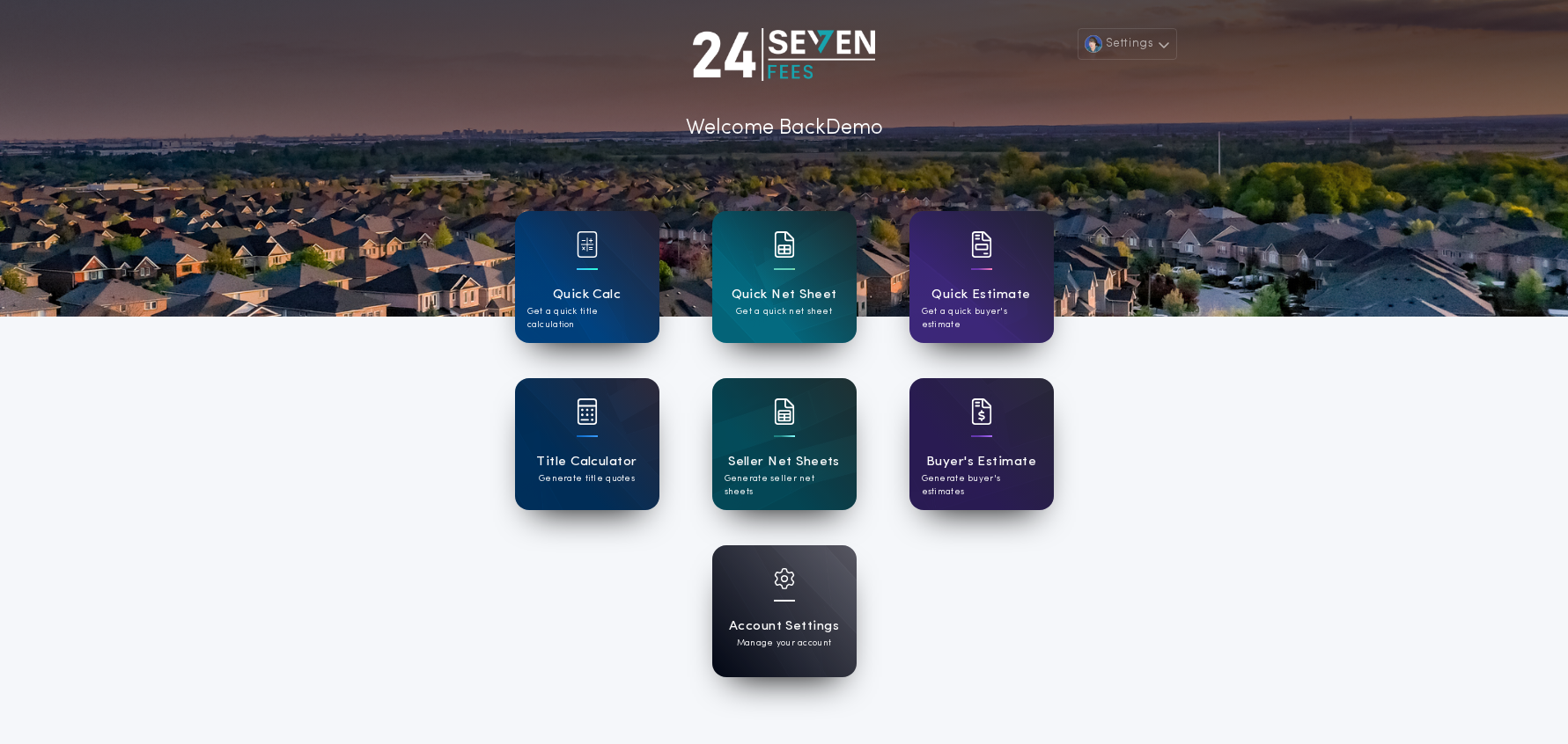
click at [288, 514] on div "Settings Welcome Back Demo Quick Calc Get a quick title calculation Quick Net S…" at bounding box center [784, 459] width 1568 height 920
